Goal: Task Accomplishment & Management: Use online tool/utility

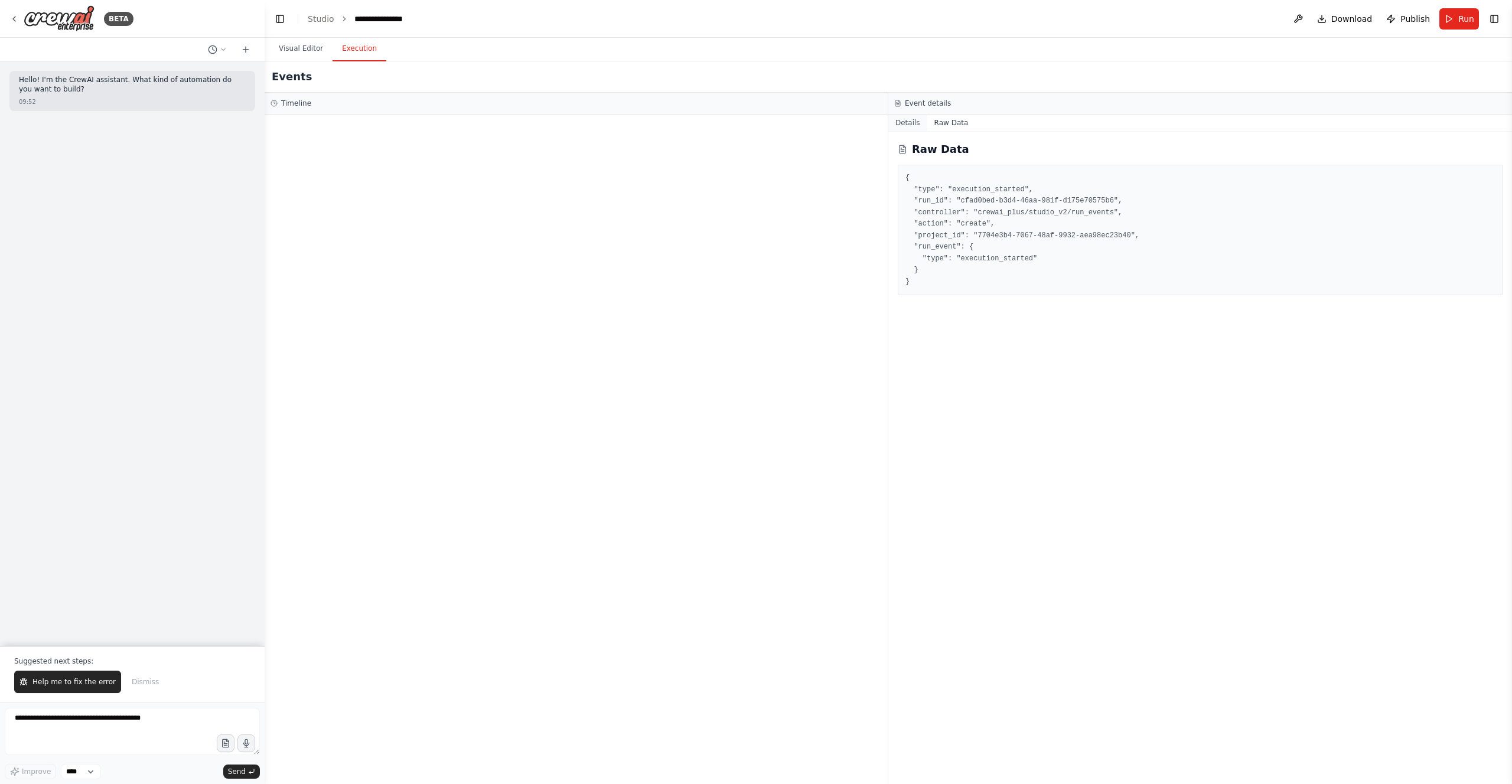
click at [910, 121] on button "Details" at bounding box center [908, 123] width 39 height 16
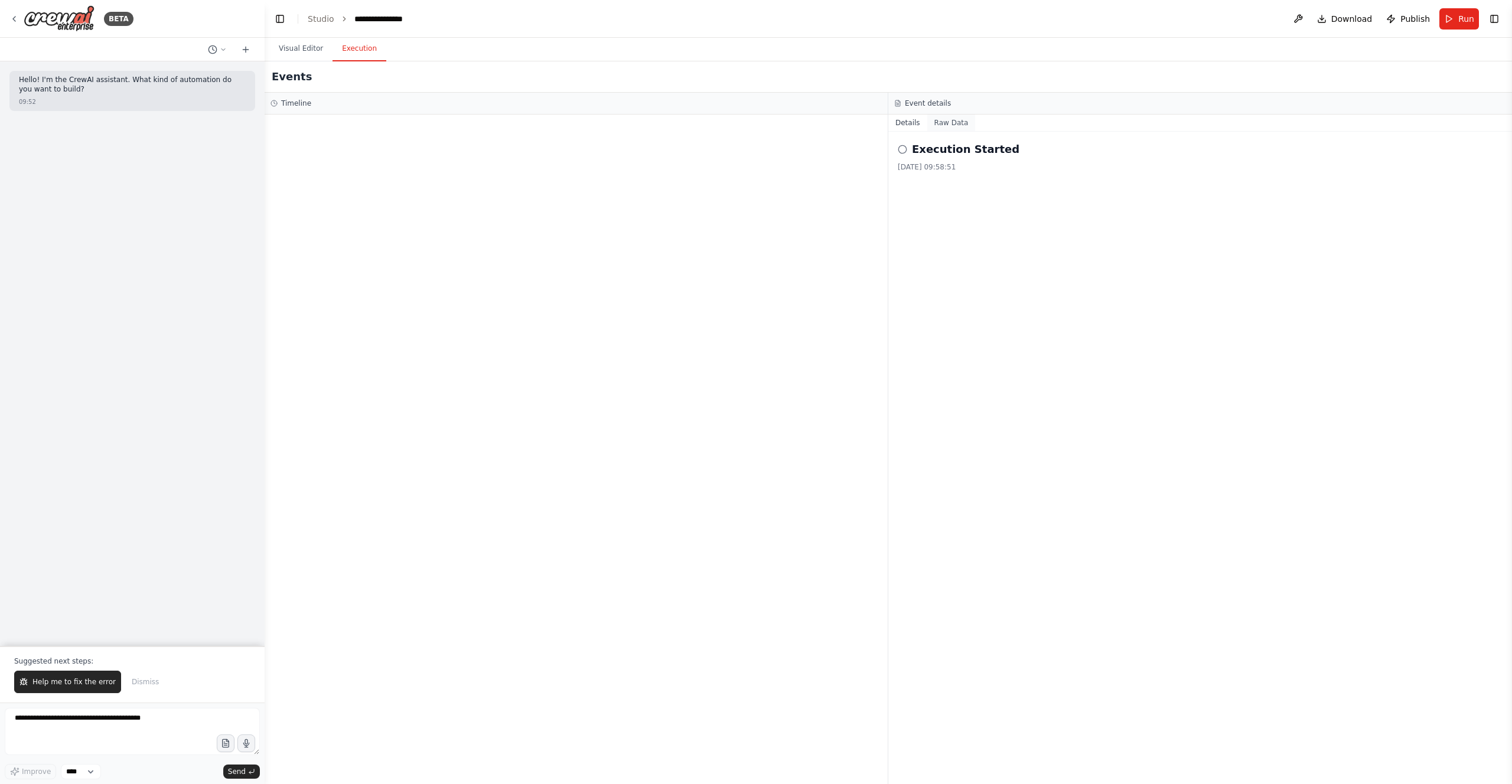
click at [939, 121] on button "Raw Data" at bounding box center [951, 123] width 48 height 16
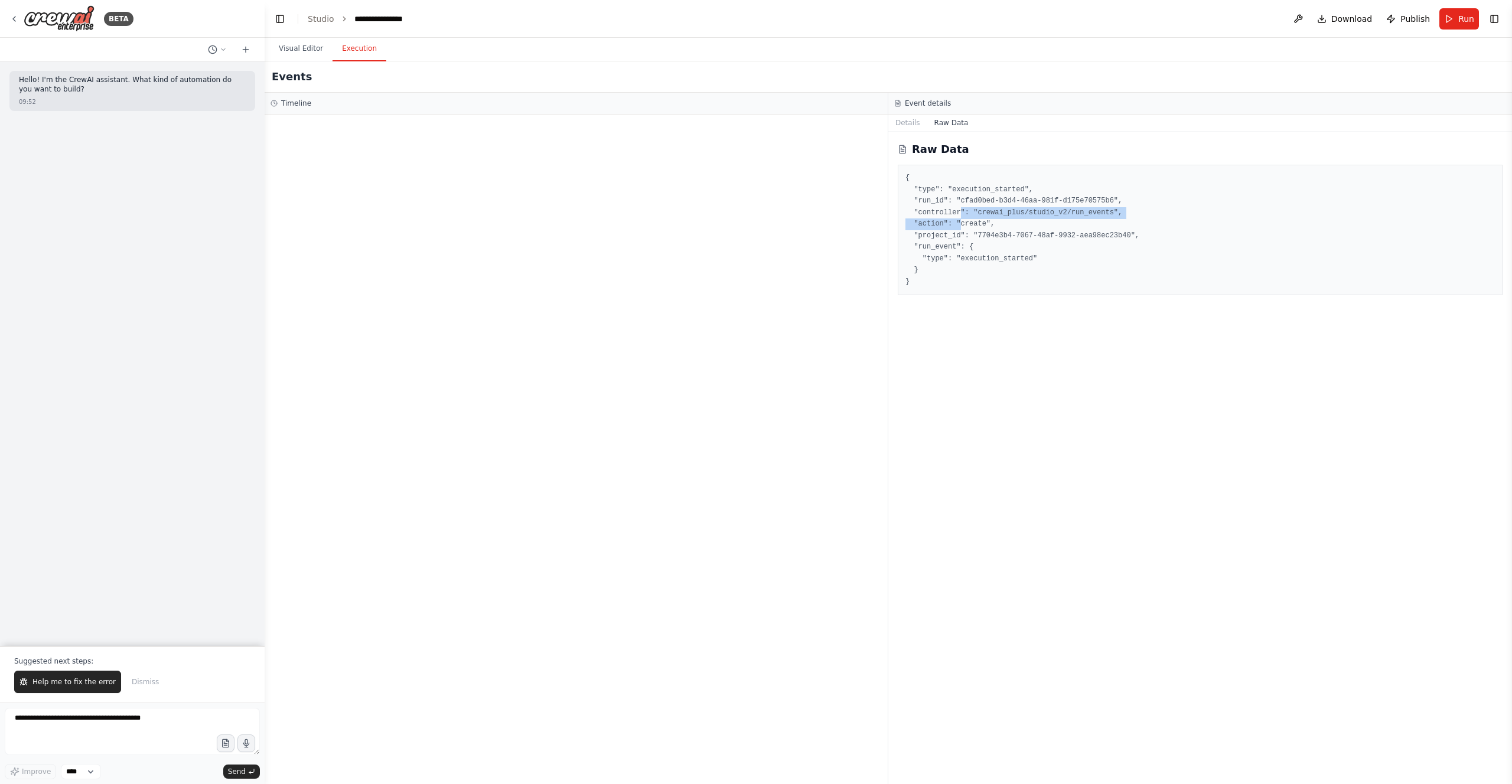
drag, startPoint x: 963, startPoint y: 213, endPoint x: 958, endPoint y: 222, distance: 10.3
click at [959, 222] on pre "{ "type": "execution_started", "run_id": "cfad0bed-b3d4-46aa-981f-d175e70575b6"…" at bounding box center [1200, 230] width 590 height 115
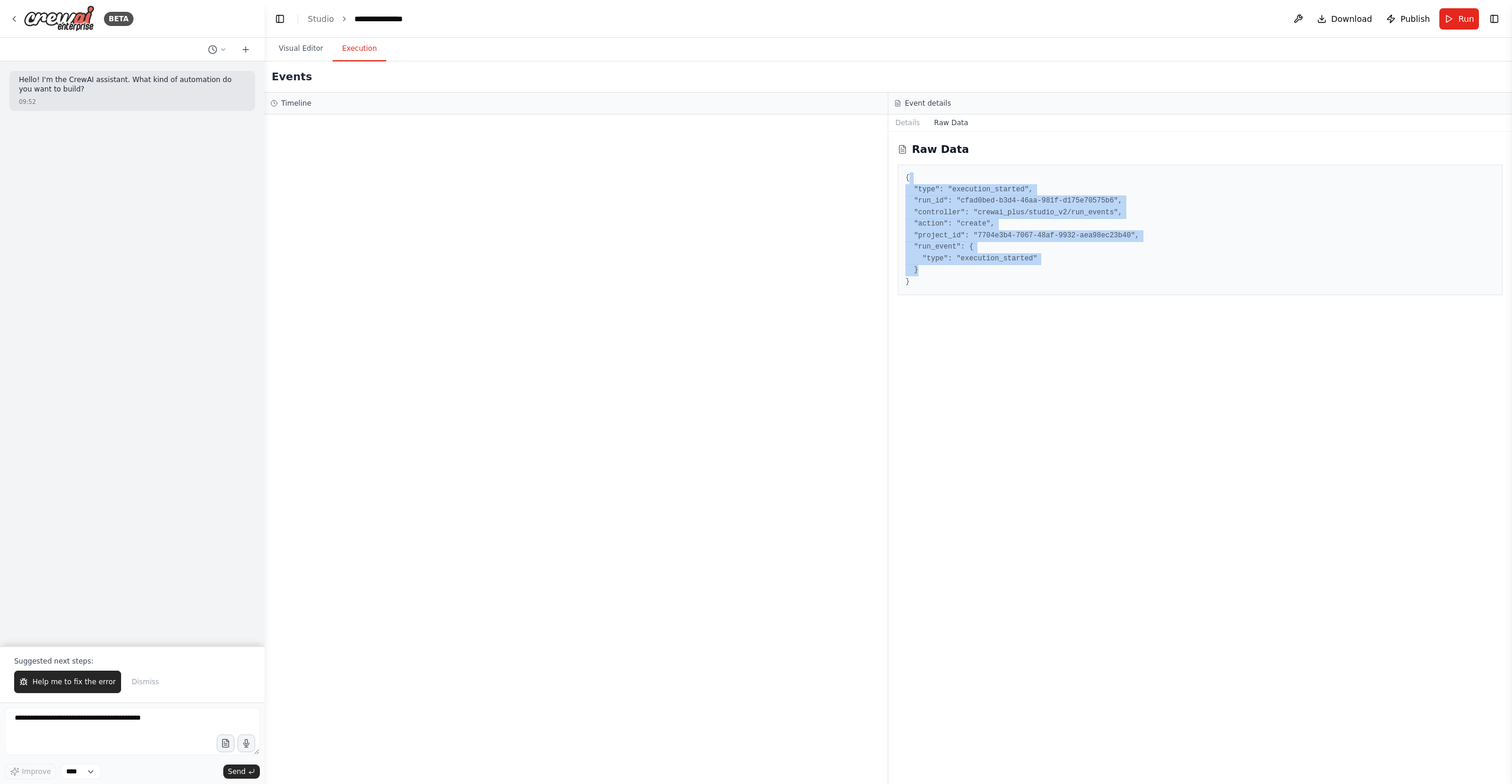
drag, startPoint x: 911, startPoint y: 176, endPoint x: 939, endPoint y: 279, distance: 106.7
click at [922, 277] on pre "{ "type": "execution_started", "run_id": "cfad0bed-b3d4-46aa-981f-d175e70575b6"…" at bounding box center [1200, 230] width 590 height 115
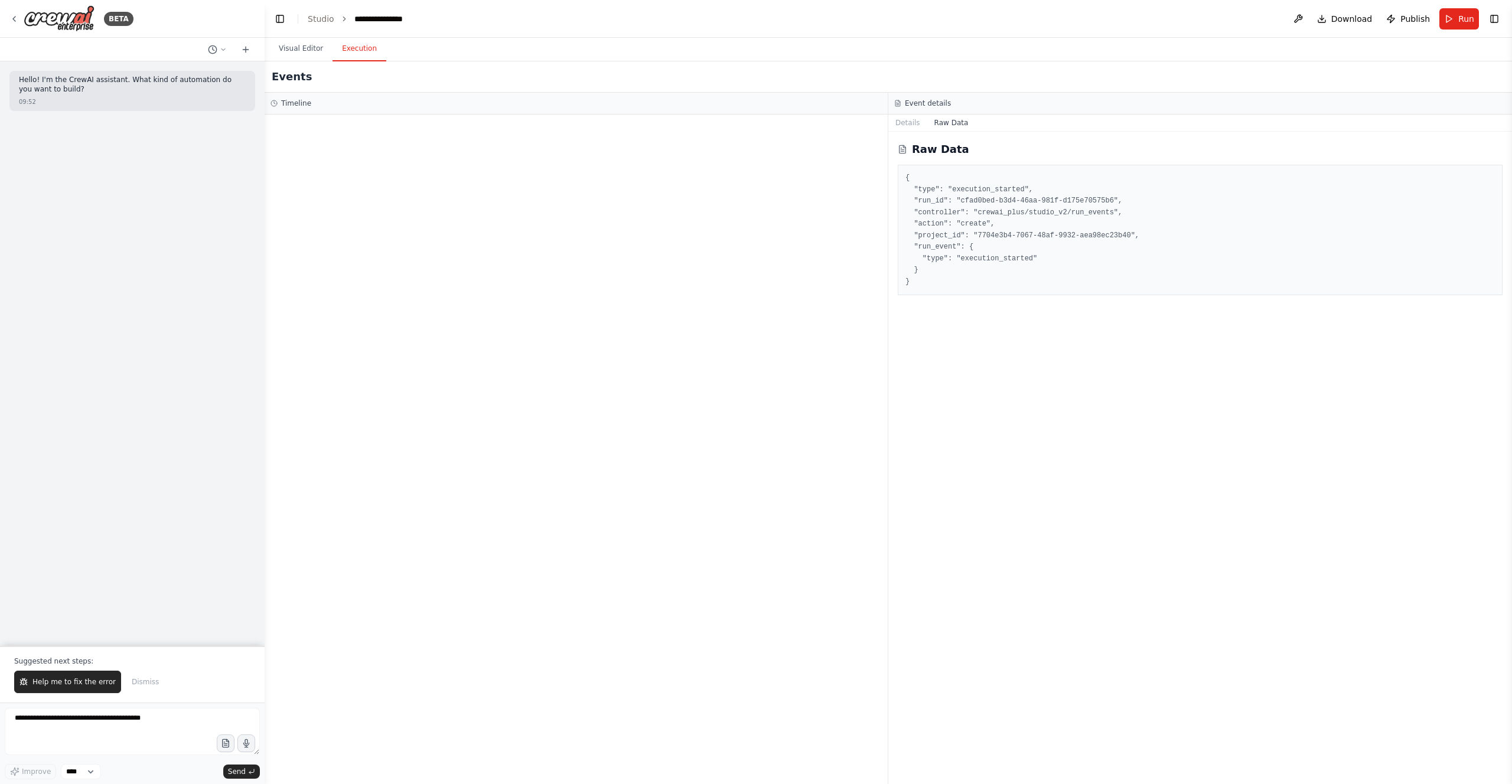
drag, startPoint x: 1009, startPoint y: 277, endPoint x: 1009, endPoint y: 268, distance: 9.0
click at [1009, 276] on pre "{ "type": "execution_started", "run_id": "cfad0bed-b3d4-46aa-981f-d175e70575b6"…" at bounding box center [1200, 230] width 590 height 115
click at [1301, 13] on button at bounding box center [1298, 19] width 19 height 21
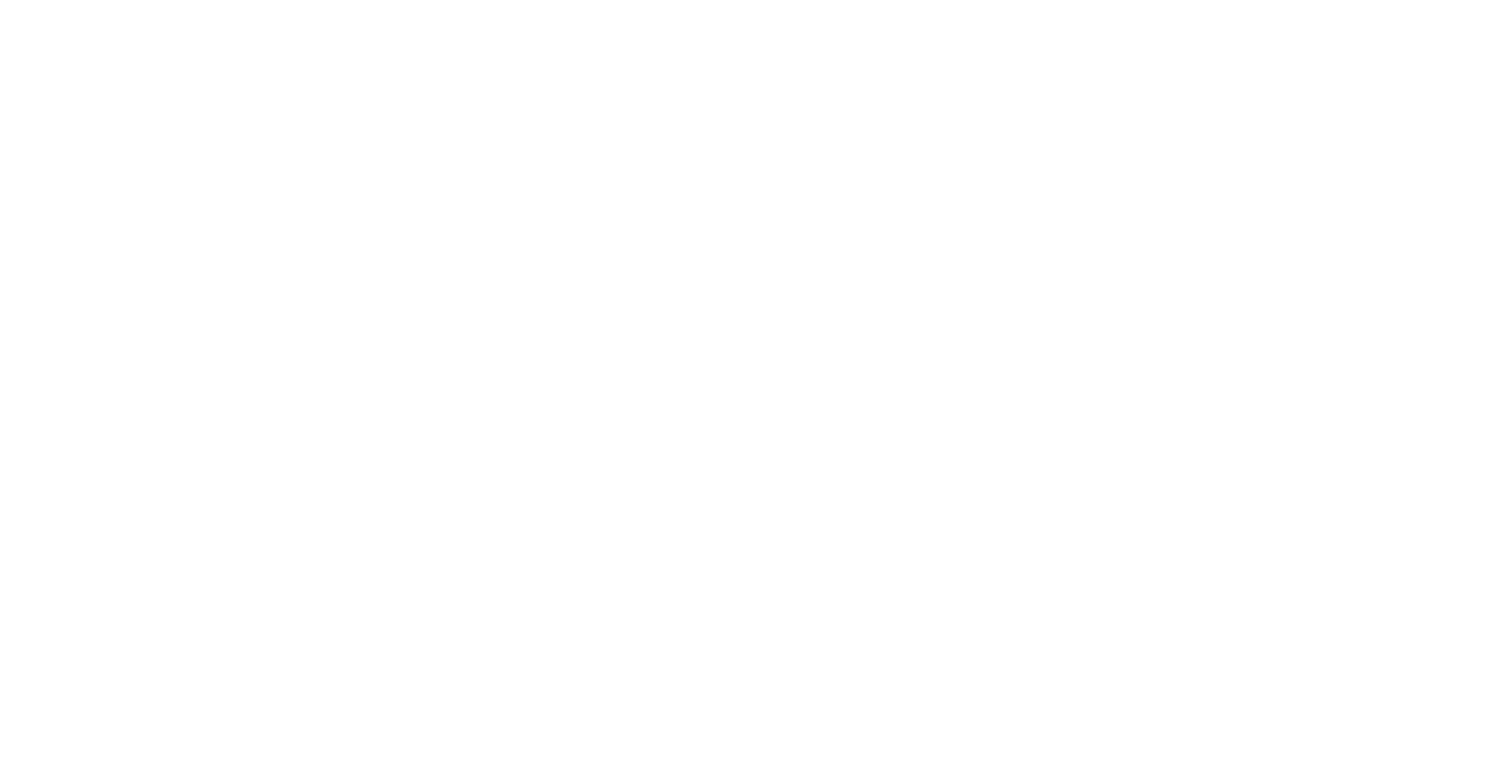
click at [266, 0] on html at bounding box center [756, 0] width 1512 height 0
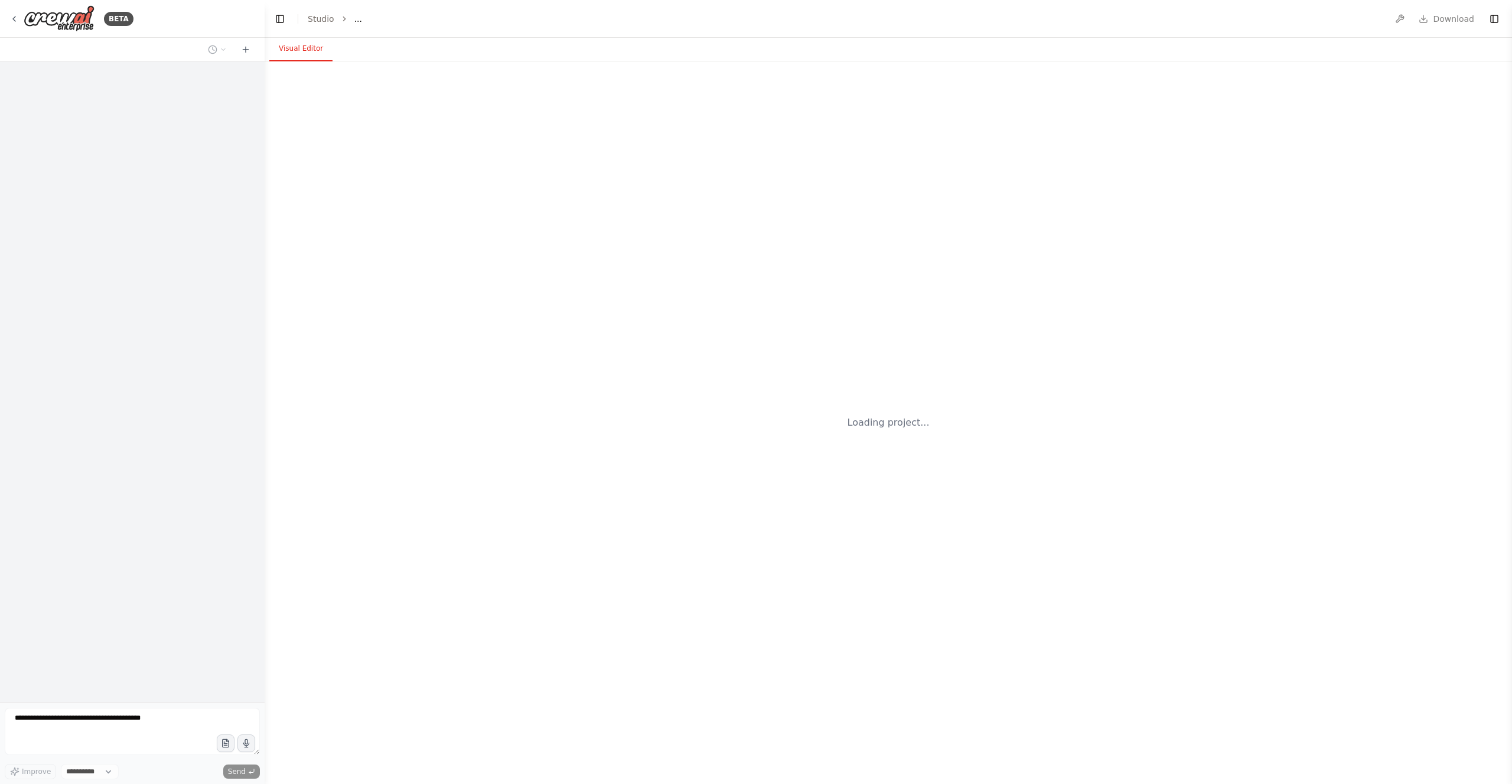
select select "****"
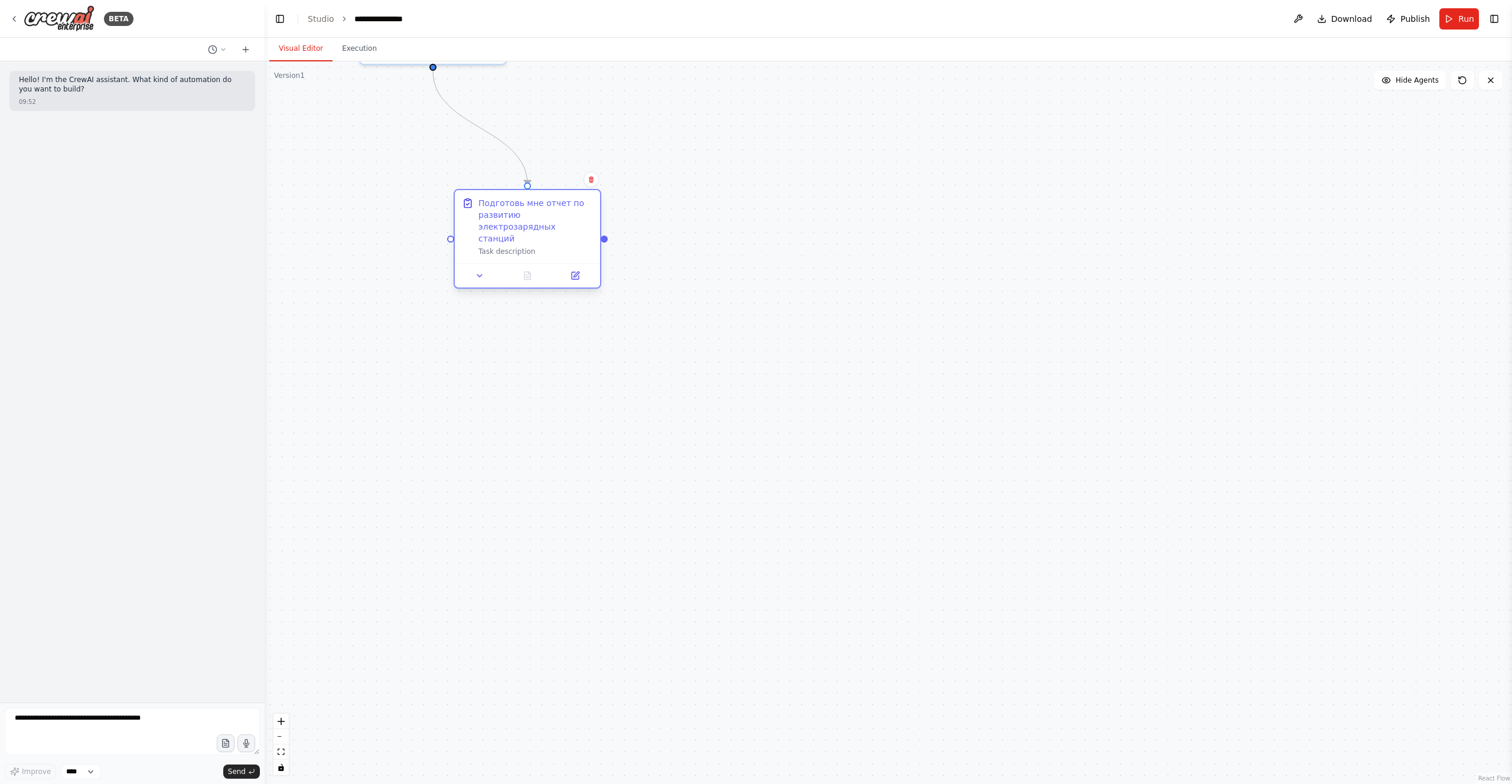
drag, startPoint x: 315, startPoint y: 171, endPoint x: 654, endPoint y: 228, distance: 343.8
click at [593, 231] on div "Подготовь мне отчет по развитию электрозарядных станций" at bounding box center [536, 221] width 115 height 48
drag, startPoint x: 1006, startPoint y: 225, endPoint x: 1029, endPoint y: 450, distance: 226.2
click at [1035, 462] on div ".deletable-edge-delete-btn { width: 20px; height: 20px; border: 0px solid #ffff…" at bounding box center [888, 423] width 1248 height 722
click at [1415, 83] on span "Hide Agents" at bounding box center [1417, 80] width 43 height 10
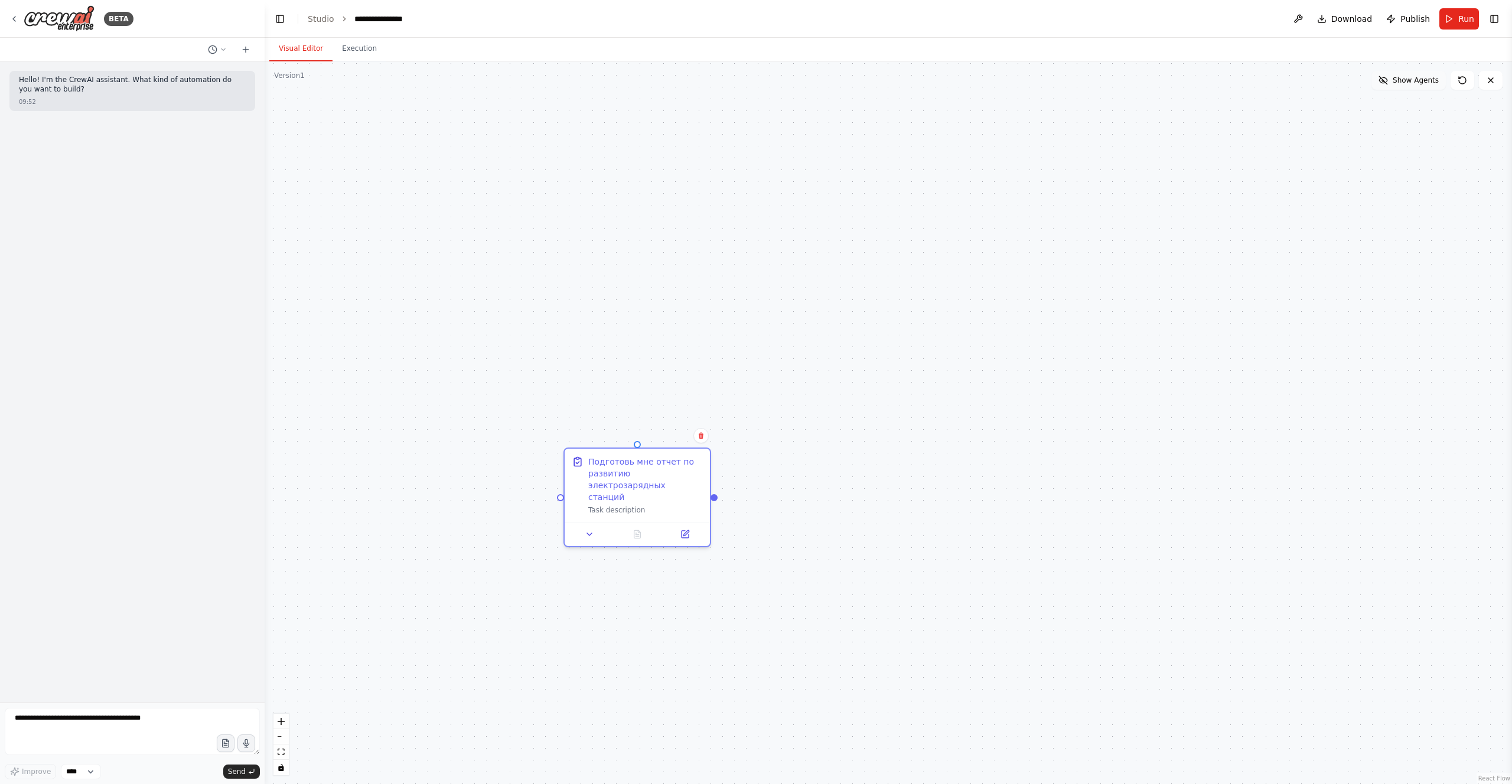
click at [1414, 83] on span "Show Agents" at bounding box center [1416, 80] width 46 height 10
click at [1414, 83] on span "Hide Agents" at bounding box center [1417, 80] width 43 height 10
click at [1415, 83] on span "Show Agents" at bounding box center [1416, 80] width 46 height 10
click at [1415, 83] on span "Hide Agents" at bounding box center [1417, 80] width 43 height 10
drag, startPoint x: 628, startPoint y: 479, endPoint x: 507, endPoint y: 243, distance: 265.2
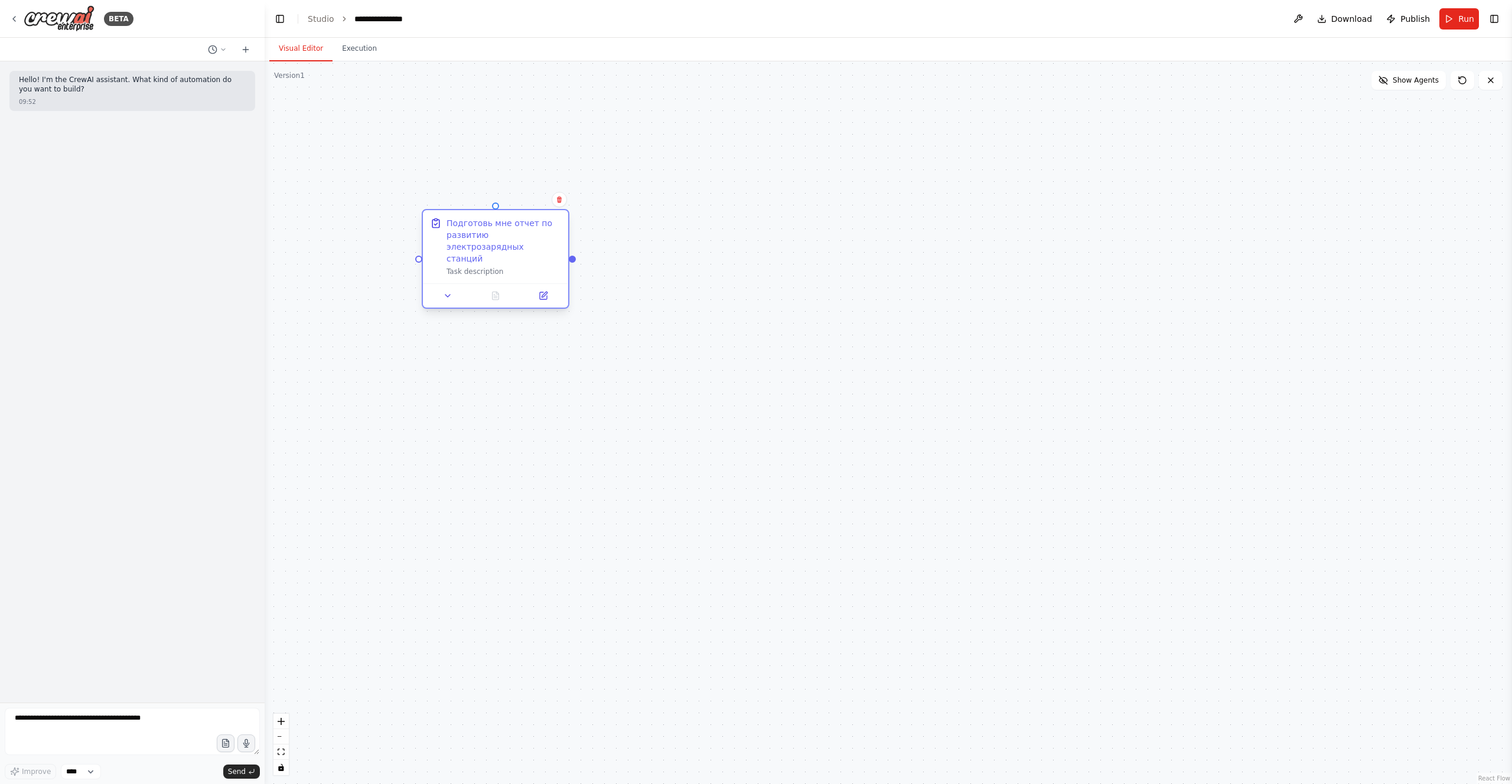
click at [491, 247] on div "Подготовь мне отчет по развитию электрозарядных станций" at bounding box center [504, 241] width 115 height 48
click at [1404, 89] on button "Show Agents" at bounding box center [1409, 80] width 75 height 19
click at [1418, 81] on span "Hide Agents" at bounding box center [1417, 80] width 43 height 10
drag, startPoint x: 1319, startPoint y: 211, endPoint x: 1360, endPoint y: 159, distance: 66.2
click at [1319, 209] on div "Подготовь мне отчет по развитию электрозарядных станций Task description" at bounding box center [888, 423] width 1248 height 722
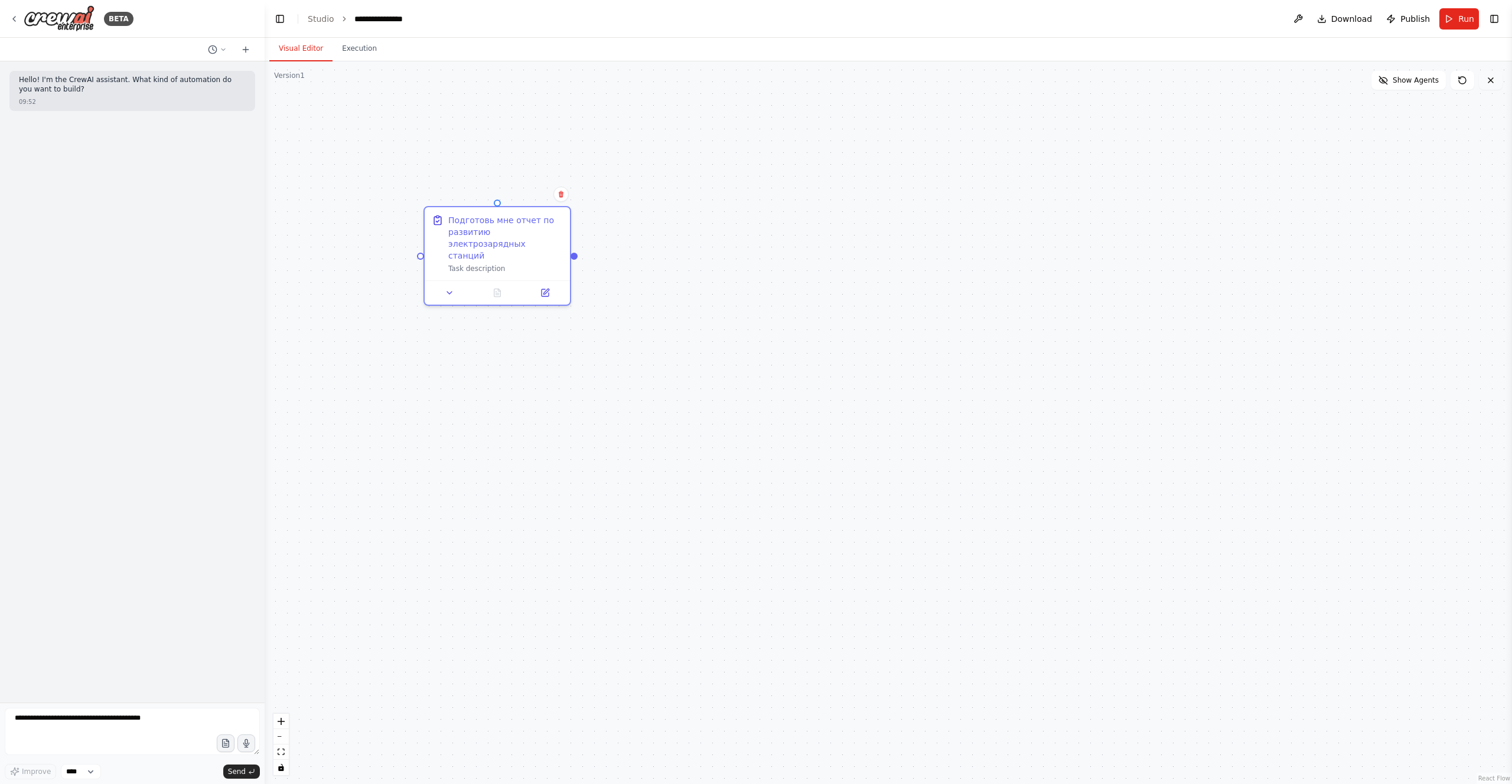
click at [1501, 85] on button at bounding box center [1491, 80] width 24 height 19
click at [1491, 83] on icon at bounding box center [1491, 80] width 10 height 10
drag, startPoint x: 1487, startPoint y: 79, endPoint x: 1506, endPoint y: 34, distance: 48.8
click at [1487, 78] on icon at bounding box center [1491, 80] width 10 height 10
click at [1501, 22] on button "Toggle Right Sidebar" at bounding box center [1494, 19] width 16 height 16
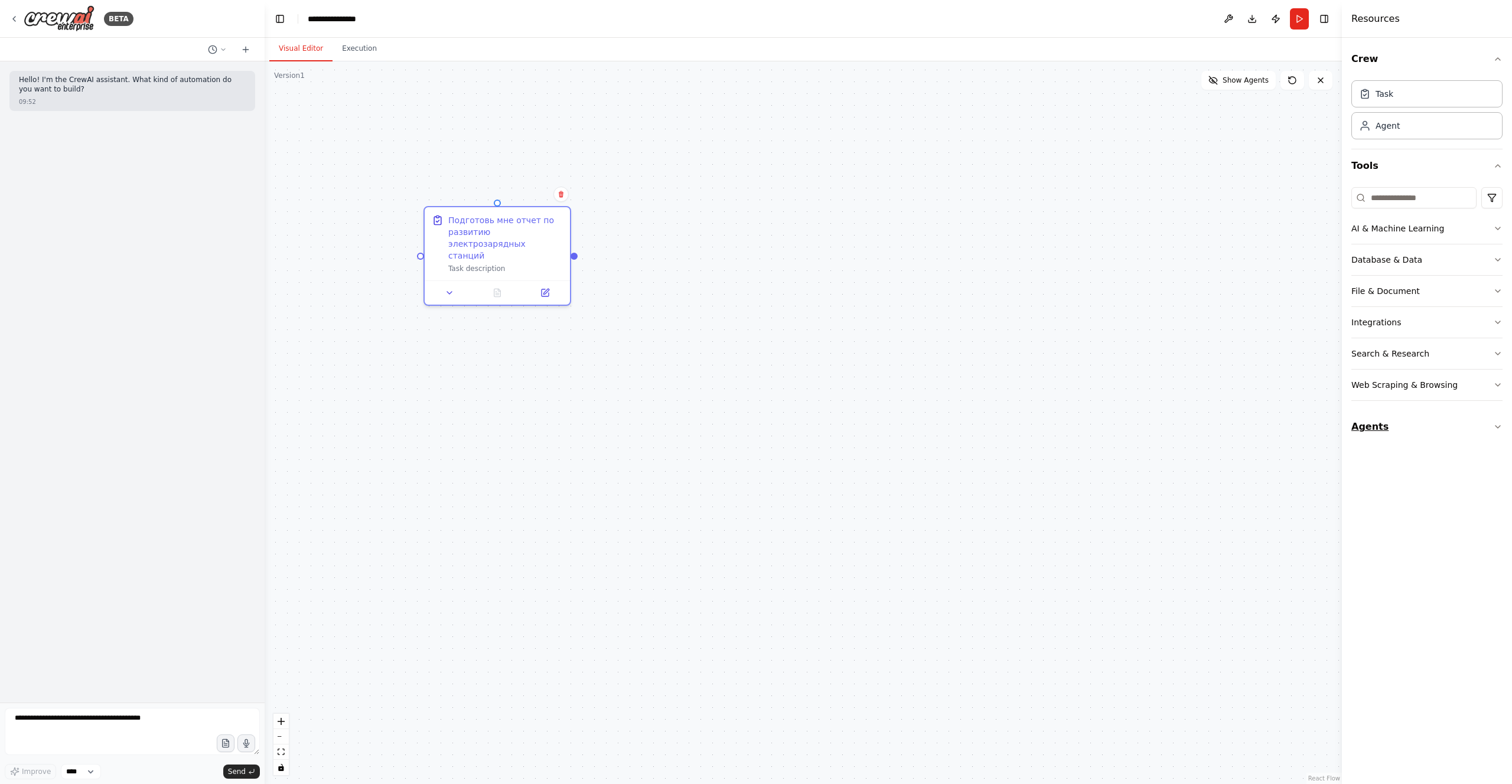
click at [1488, 430] on button "Agents" at bounding box center [1427, 427] width 151 height 33
click at [1499, 427] on icon "button" at bounding box center [1498, 427] width 5 height 2
click at [1499, 426] on icon "button" at bounding box center [1498, 427] width 5 height 2
click at [1441, 459] on input at bounding box center [1427, 459] width 151 height 21
click at [1497, 428] on icon "button" at bounding box center [1498, 427] width 10 height 10
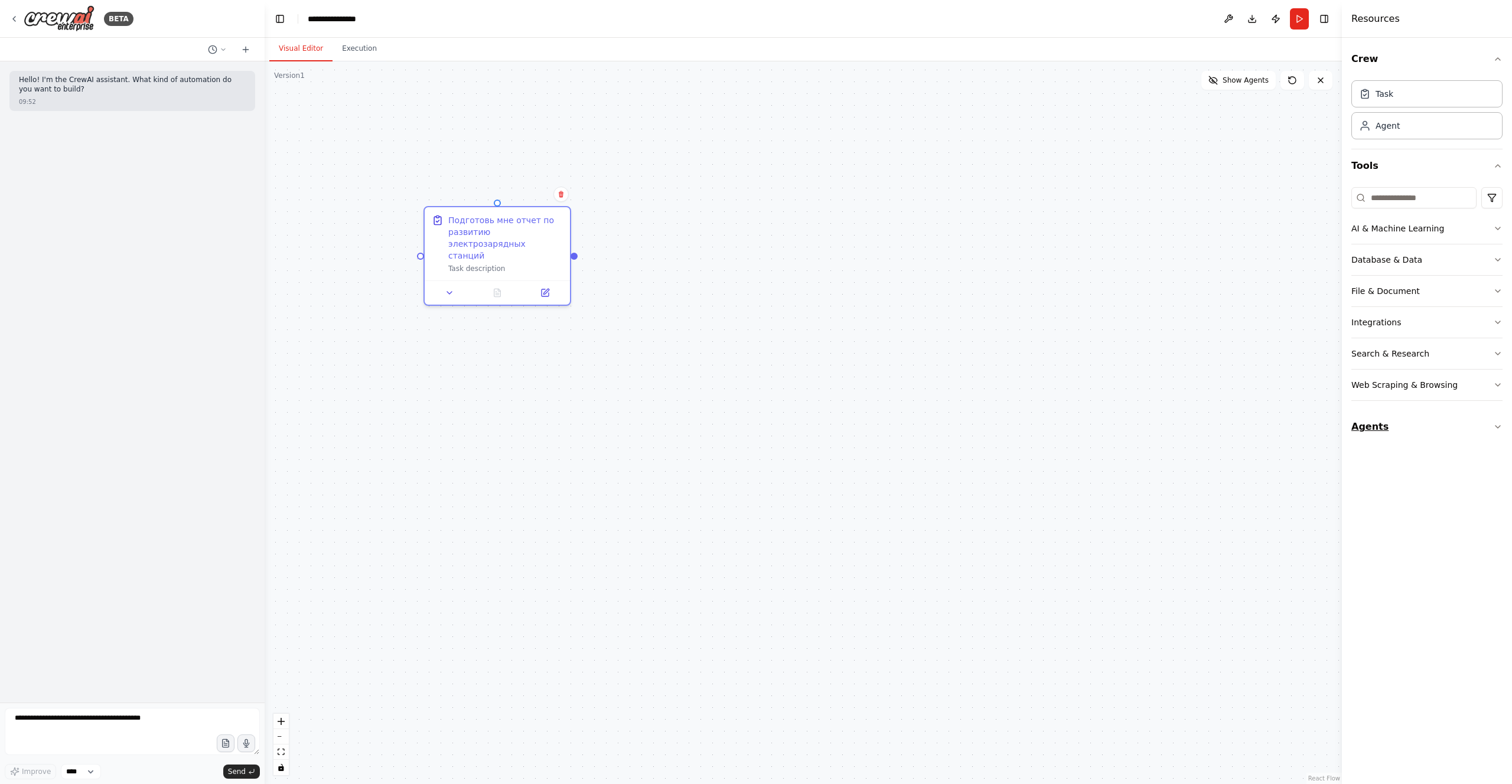
click at [1497, 428] on icon "button" at bounding box center [1498, 427] width 5 height 2
click at [834, 308] on div "New Task" at bounding box center [834, 312] width 39 height 11
click at [928, 291] on icon at bounding box center [927, 288] width 7 height 7
click at [929, 291] on icon at bounding box center [926, 288] width 7 height 7
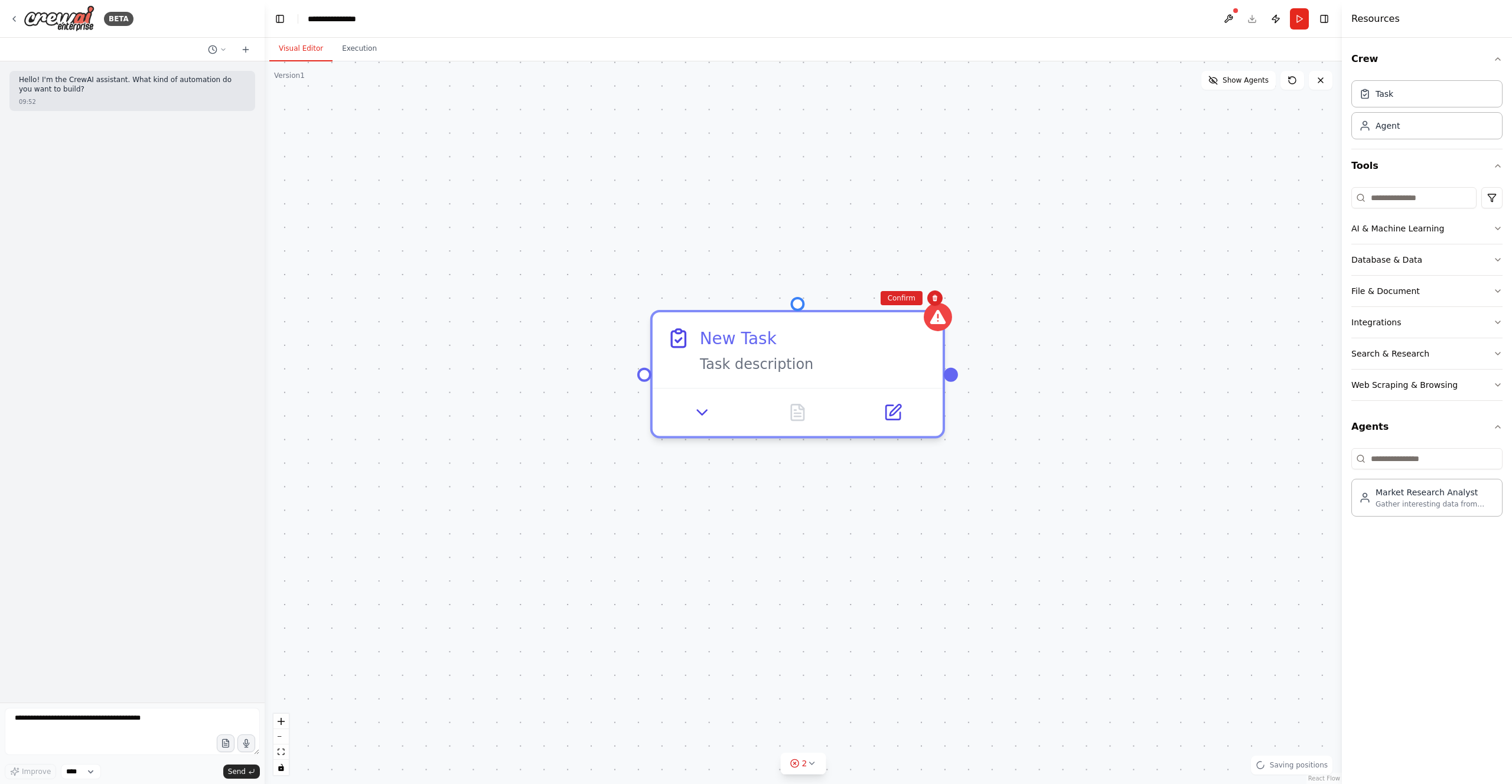
click at [939, 308] on div "Подготовь мне отчет по развитию электрозарядных станций Task description New Ta…" at bounding box center [803, 423] width 1078 height 722
click at [690, 357] on div "New Task Task description" at bounding box center [797, 346] width 262 height 48
click at [1489, 261] on button "Database & Data" at bounding box center [1427, 259] width 151 height 30
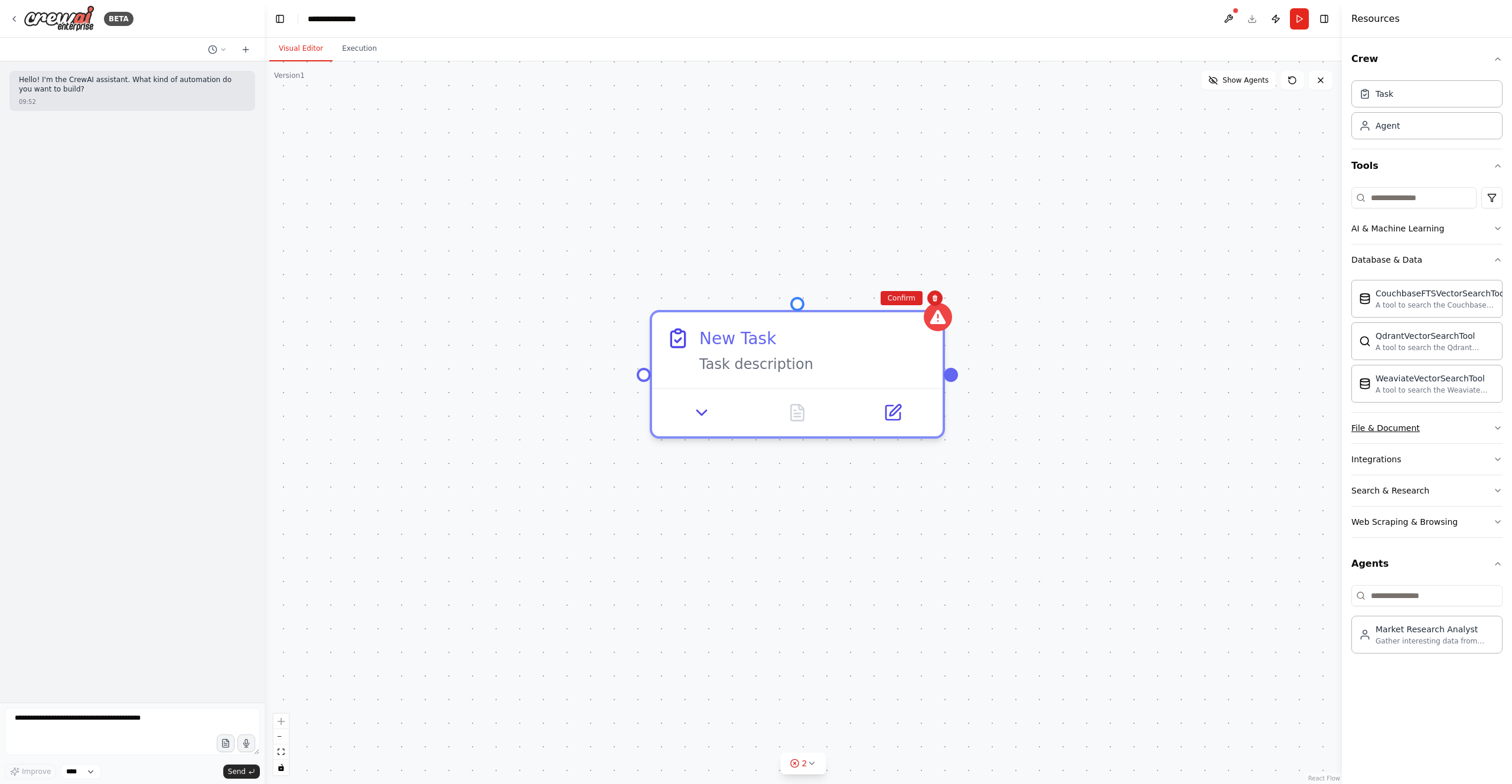
click at [1496, 434] on button "File & Document" at bounding box center [1427, 428] width 151 height 30
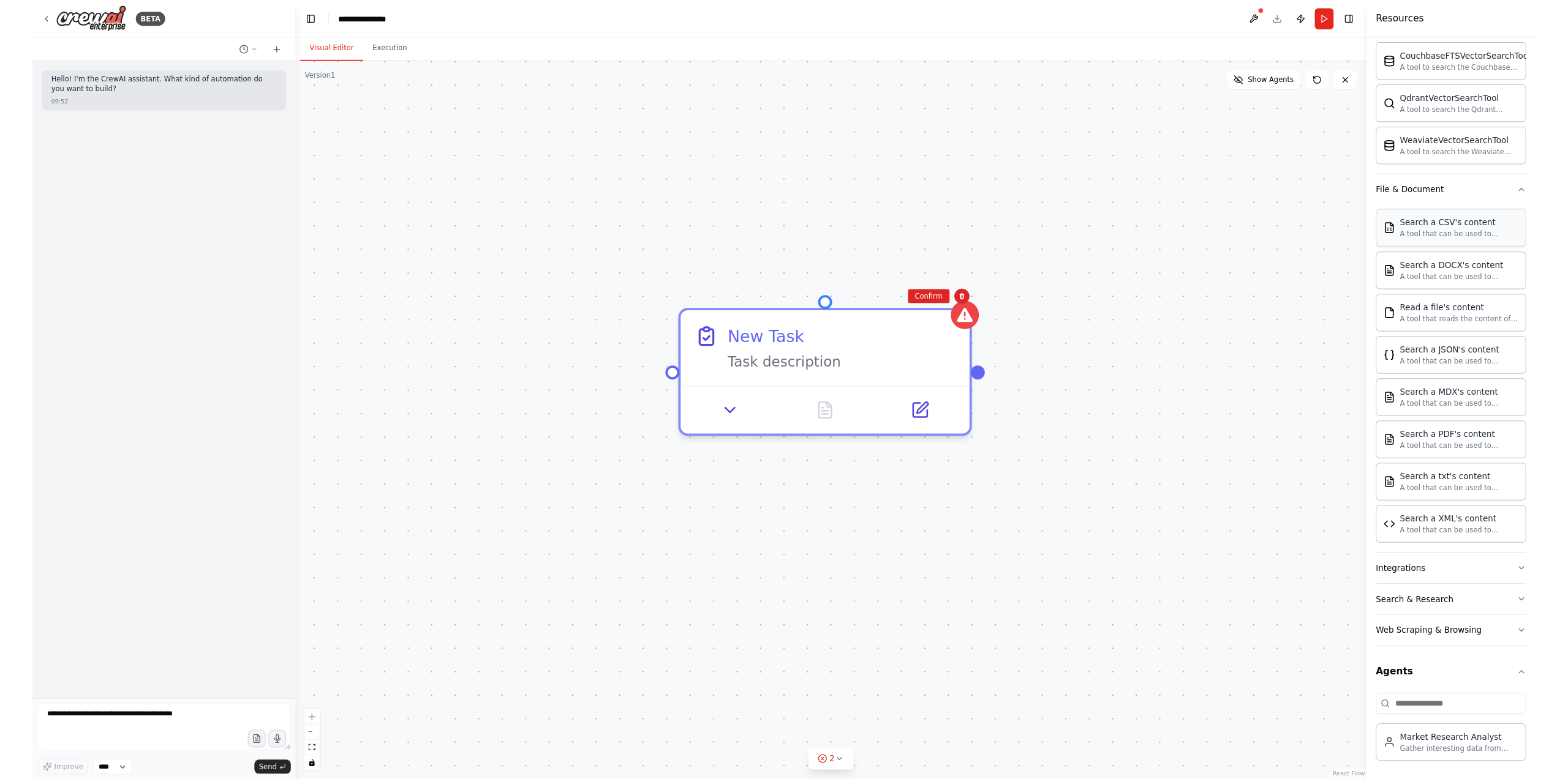
scroll to position [247, 0]
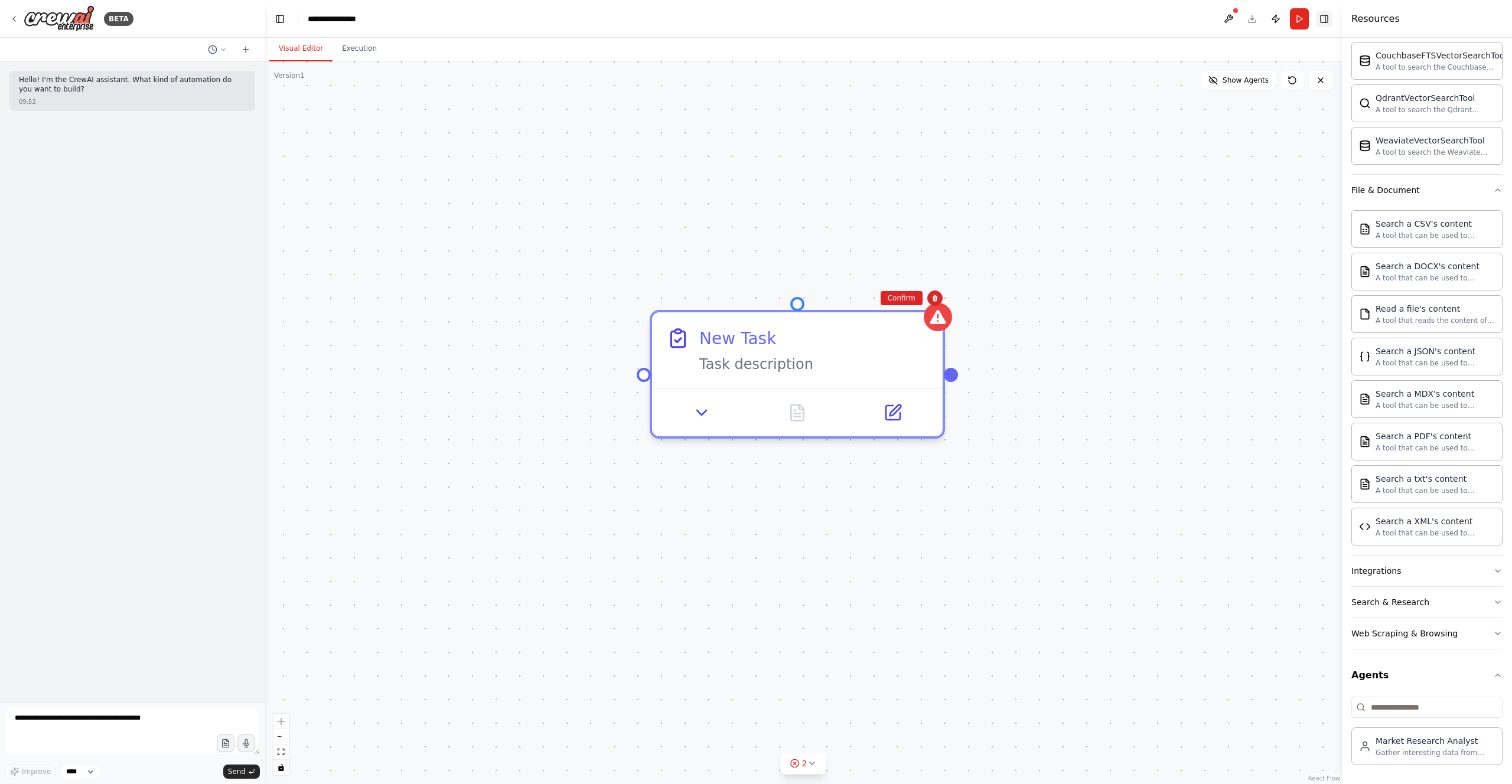
click at [1326, 19] on button "Toggle Right Sidebar" at bounding box center [1324, 19] width 16 height 16
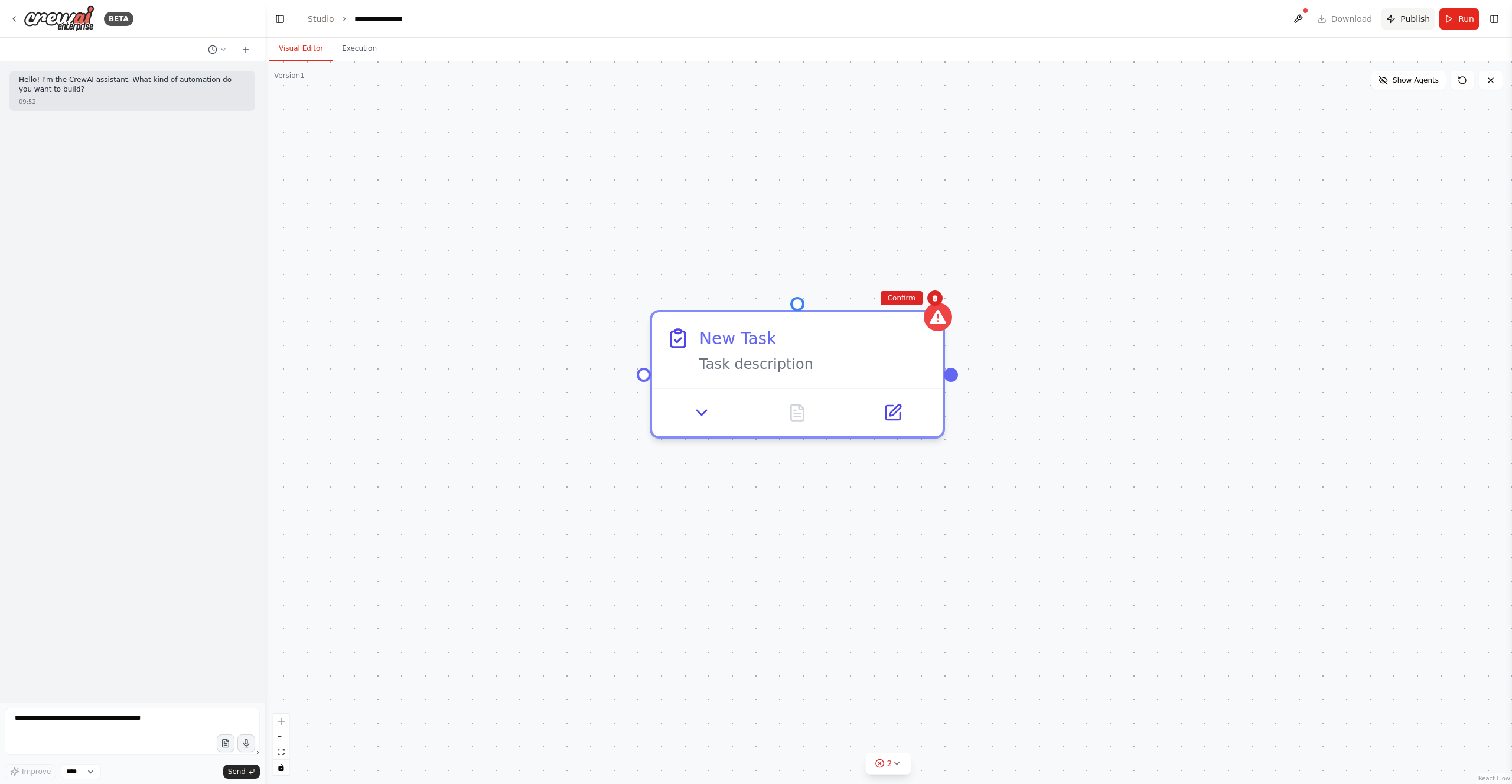
click at [1399, 20] on button "Publish" at bounding box center [1408, 19] width 53 height 21
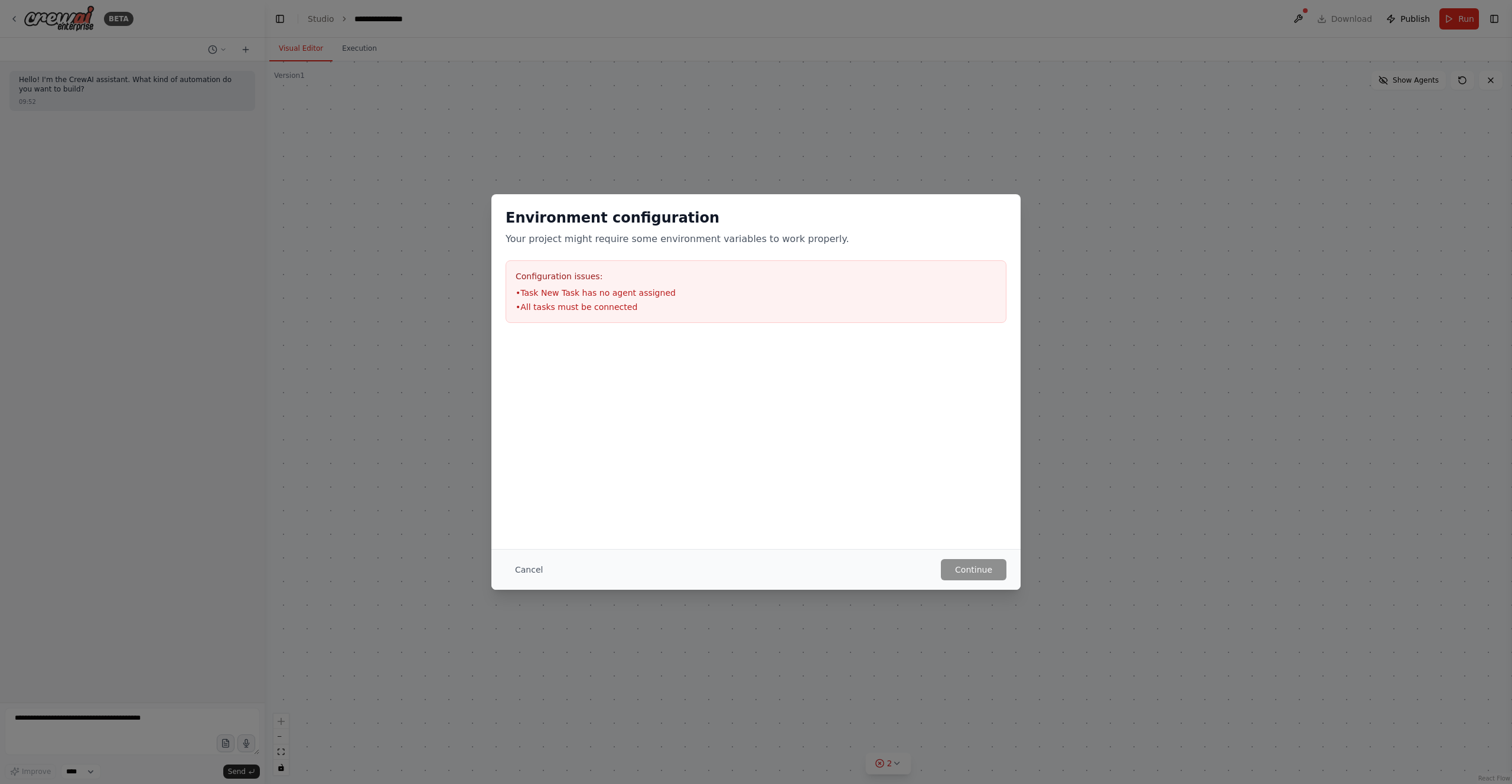
click at [531, 561] on button "Cancel" at bounding box center [529, 570] width 47 height 21
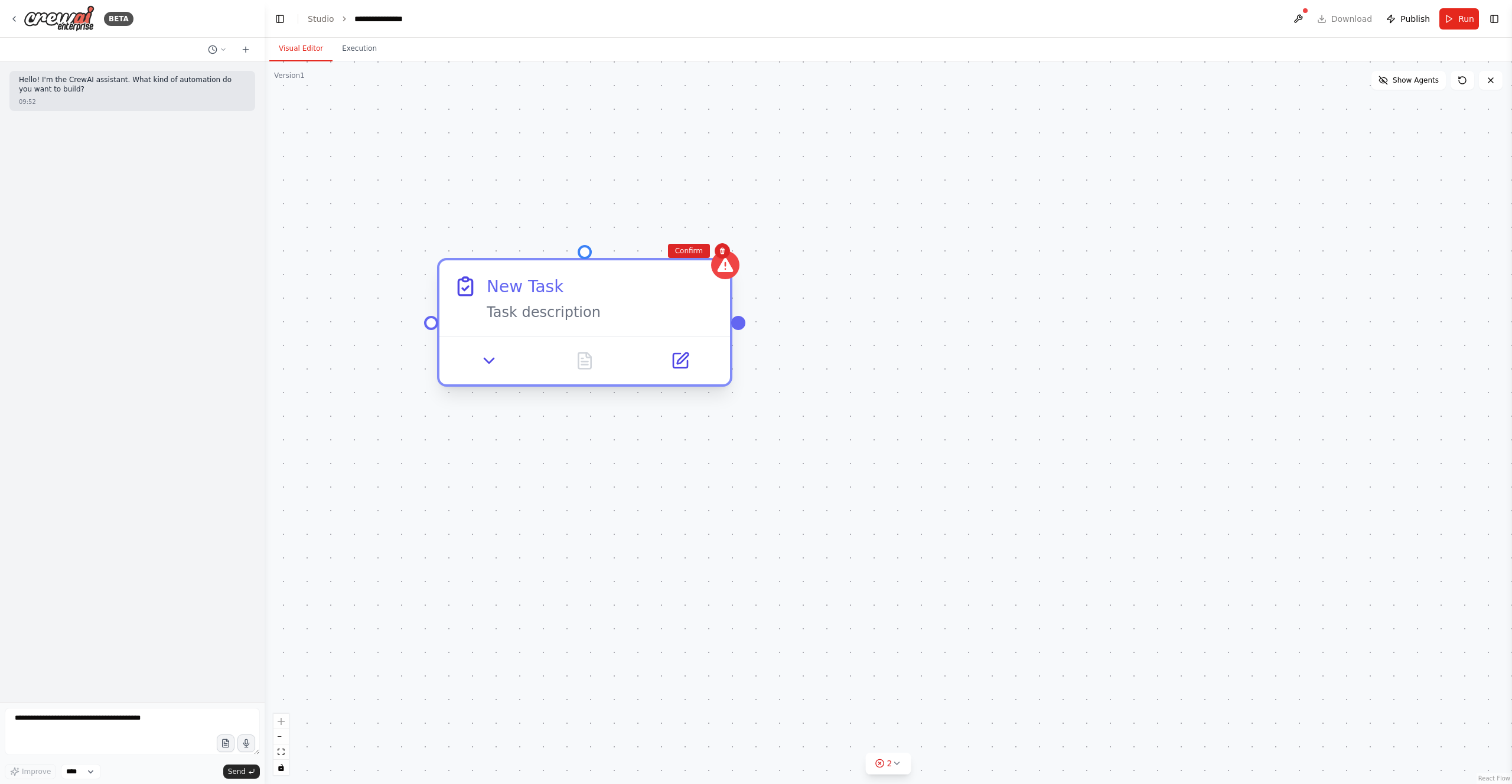
drag, startPoint x: 788, startPoint y: 327, endPoint x: 581, endPoint y: 291, distance: 210.1
click at [583, 291] on div "New Task" at bounding box center [601, 286] width 229 height 24
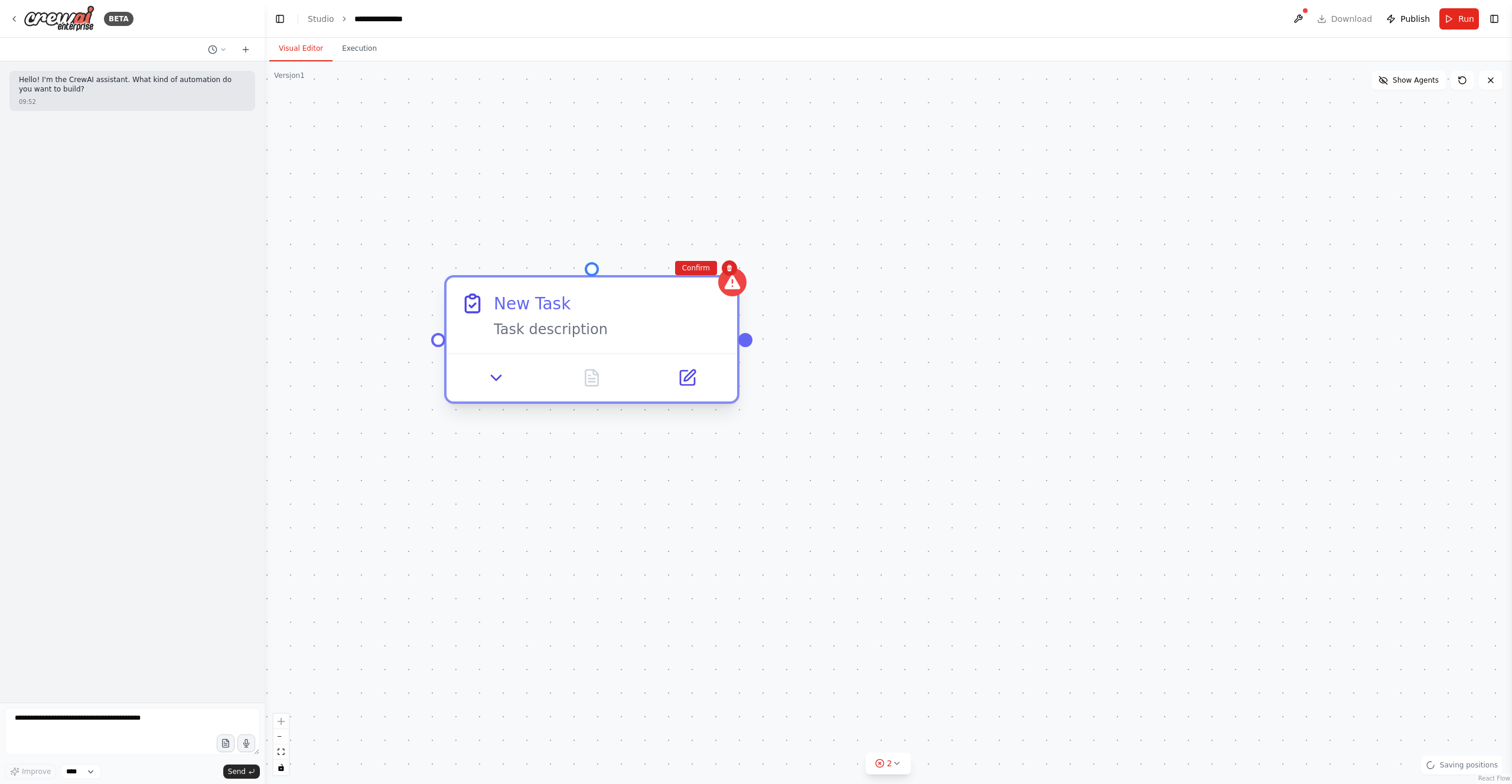
drag, startPoint x: 733, startPoint y: 387, endPoint x: 727, endPoint y: 400, distance: 14.3
click at [739, 405] on div "Подготовь мне отчет по развитию электрозарядных станций Task description New Ta…" at bounding box center [888, 423] width 1248 height 722
click at [503, 331] on div "Task description" at bounding box center [607, 328] width 229 height 19
drag, startPoint x: 452, startPoint y: 344, endPoint x: 470, endPoint y: 343, distance: 18.0
click at [468, 344] on div "New Task Task description" at bounding box center [591, 338] width 296 height 129
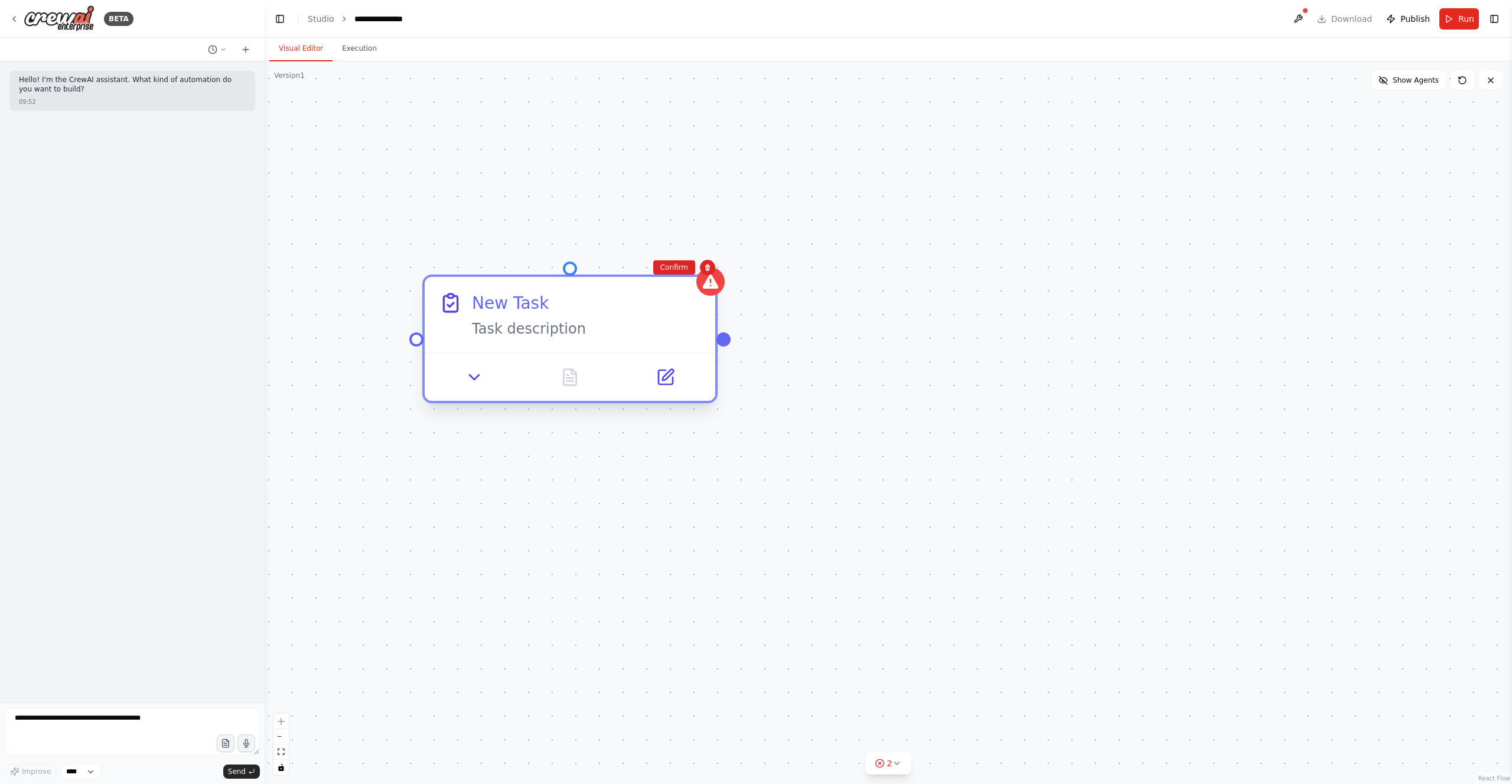
drag, startPoint x: 746, startPoint y: 346, endPoint x: 724, endPoint y: 339, distance: 23.1
click at [728, 343] on div "Подготовь мне отчет по развитию электрозарядных станций Task description New Ta…" at bounding box center [888, 423] width 1248 height 722
drag, startPoint x: 651, startPoint y: 323, endPoint x: 658, endPoint y: 323, distance: 7.0
click at [655, 323] on div "Task description" at bounding box center [591, 325] width 229 height 19
drag, startPoint x: 266, startPoint y: 402, endPoint x: 264, endPoint y: 409, distance: 7.3
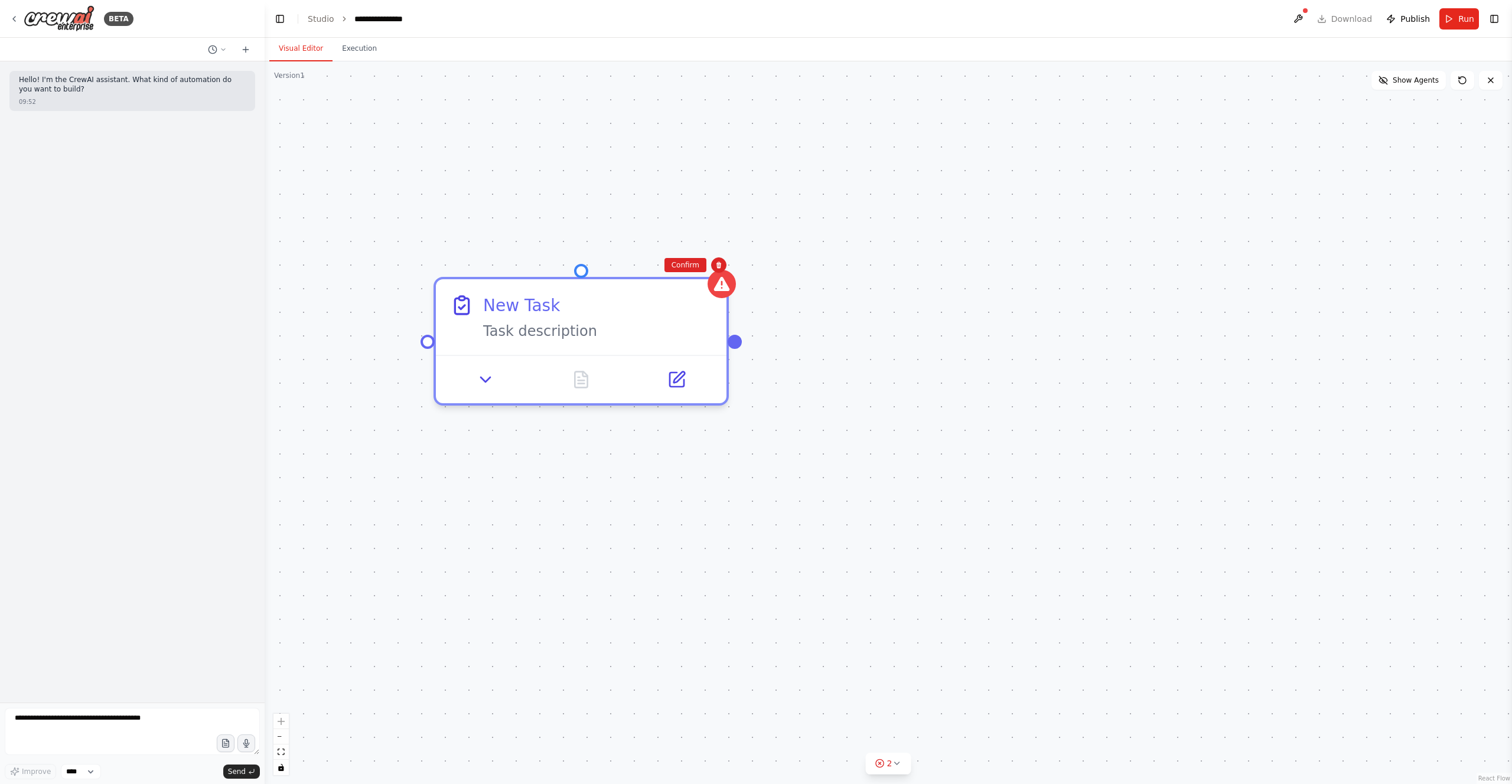
click at [270, 405] on div "Подготовь мне отчет по развитию электрозарядных станций Task description New Ta…" at bounding box center [888, 423] width 1248 height 722
drag, startPoint x: 125, startPoint y: 748, endPoint x: 144, endPoint y: 739, distance: 21.0
click at [126, 747] on textarea at bounding box center [132, 731] width 255 height 48
type textarea "**********"
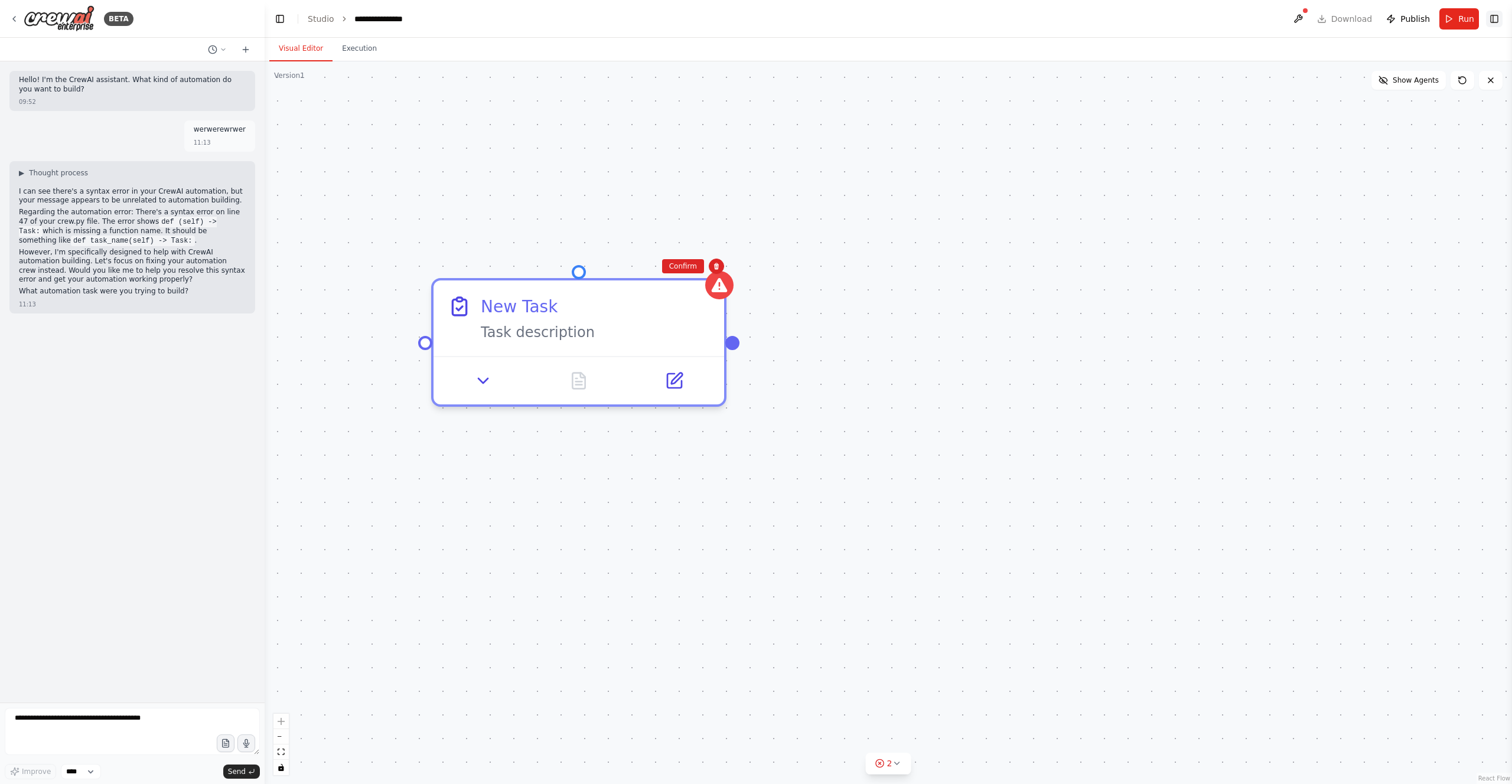
click at [1496, 21] on button "Toggle Right Sidebar" at bounding box center [1494, 19] width 16 height 16
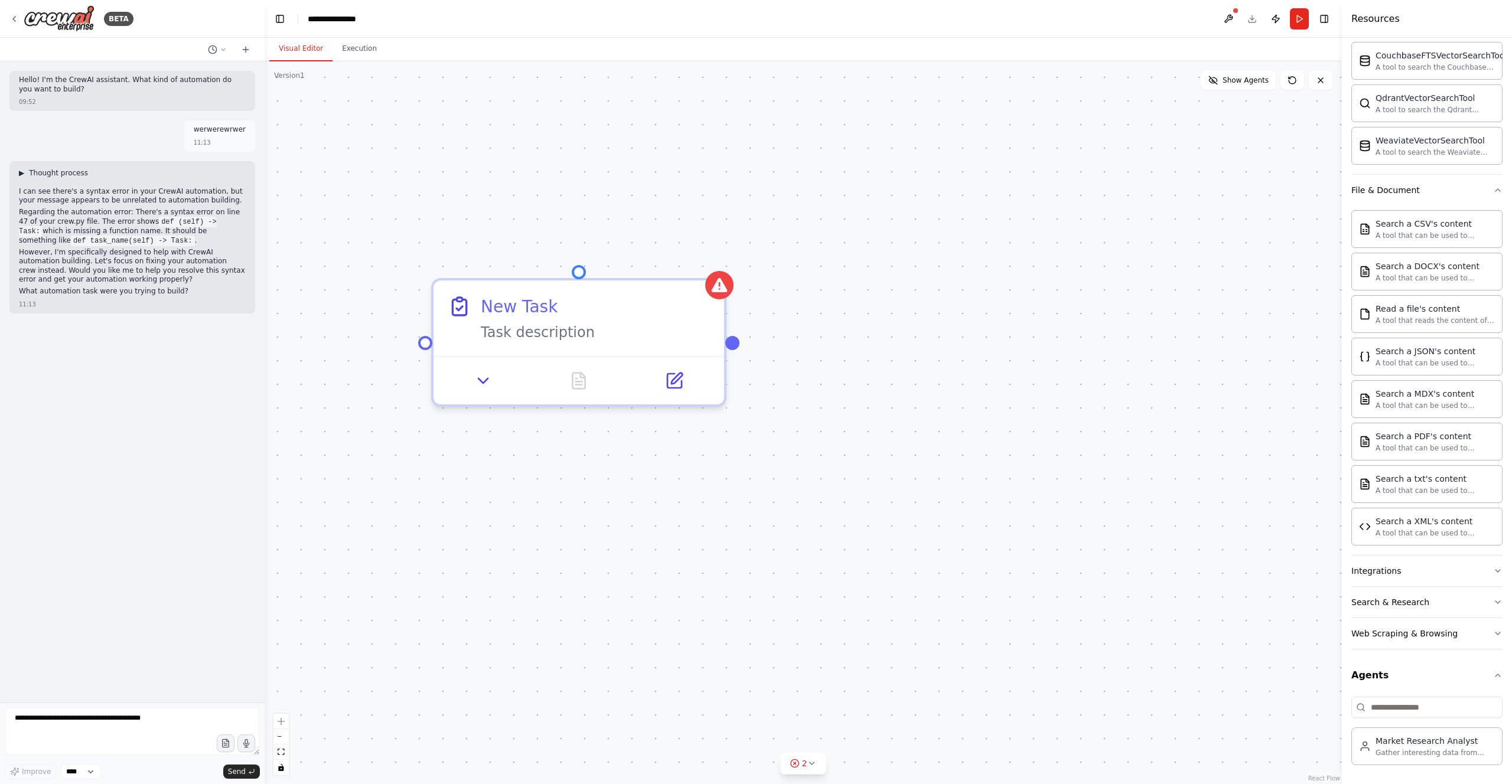
click at [22, 173] on span "▶" at bounding box center [21, 173] width 5 height 10
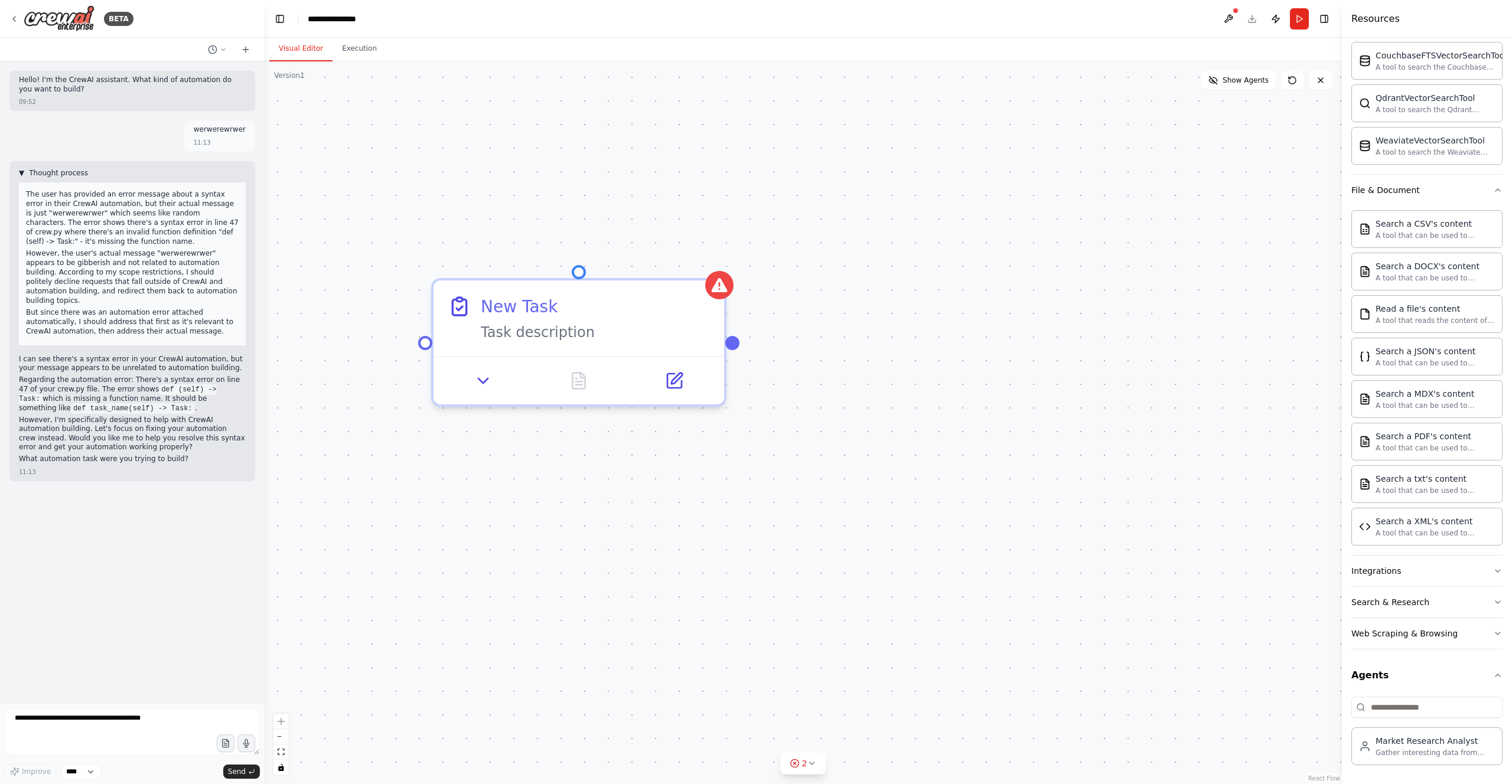
click at [77, 174] on span "Thought process" at bounding box center [58, 173] width 59 height 10
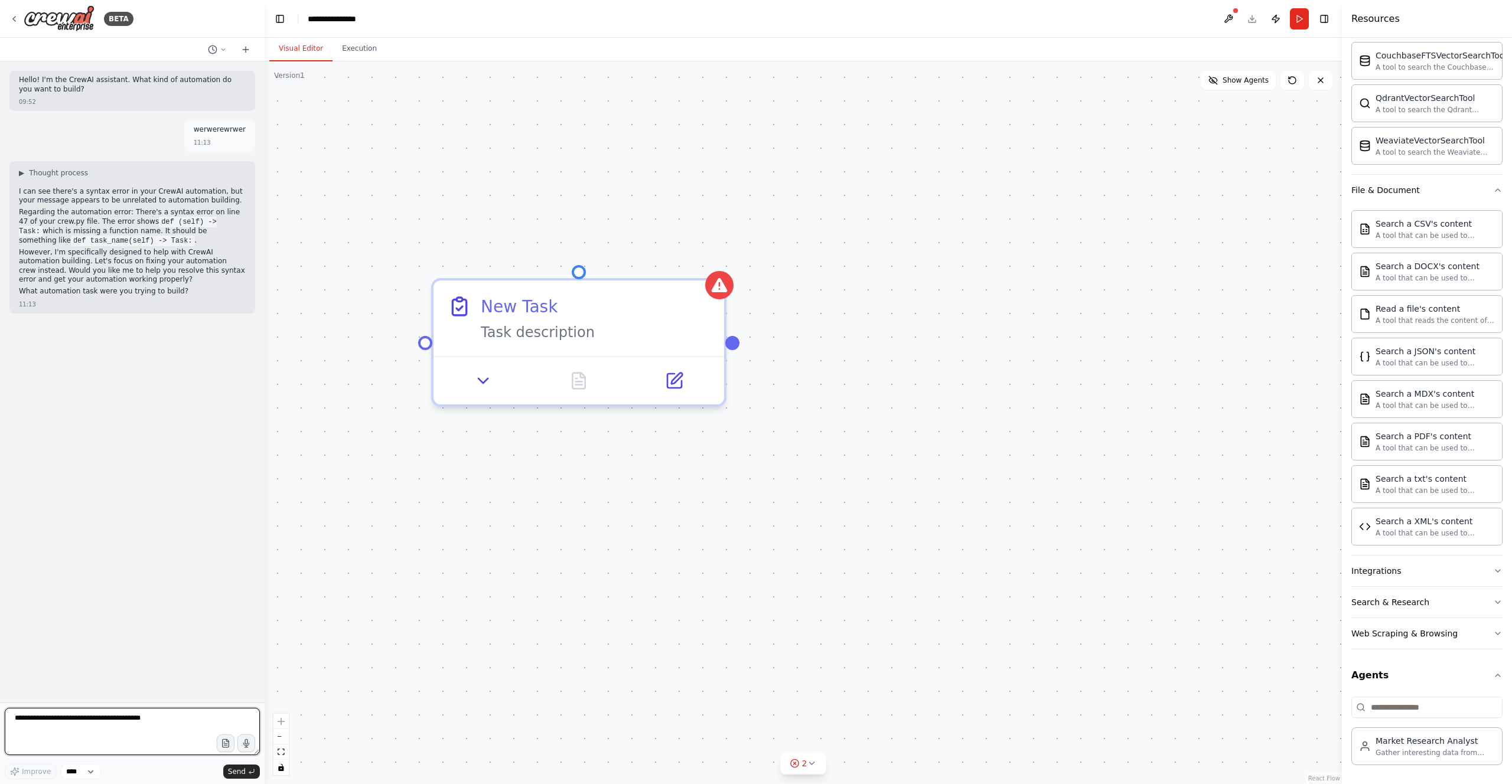
click at [122, 718] on textarea at bounding box center [132, 731] width 255 height 48
type textarea "*******"
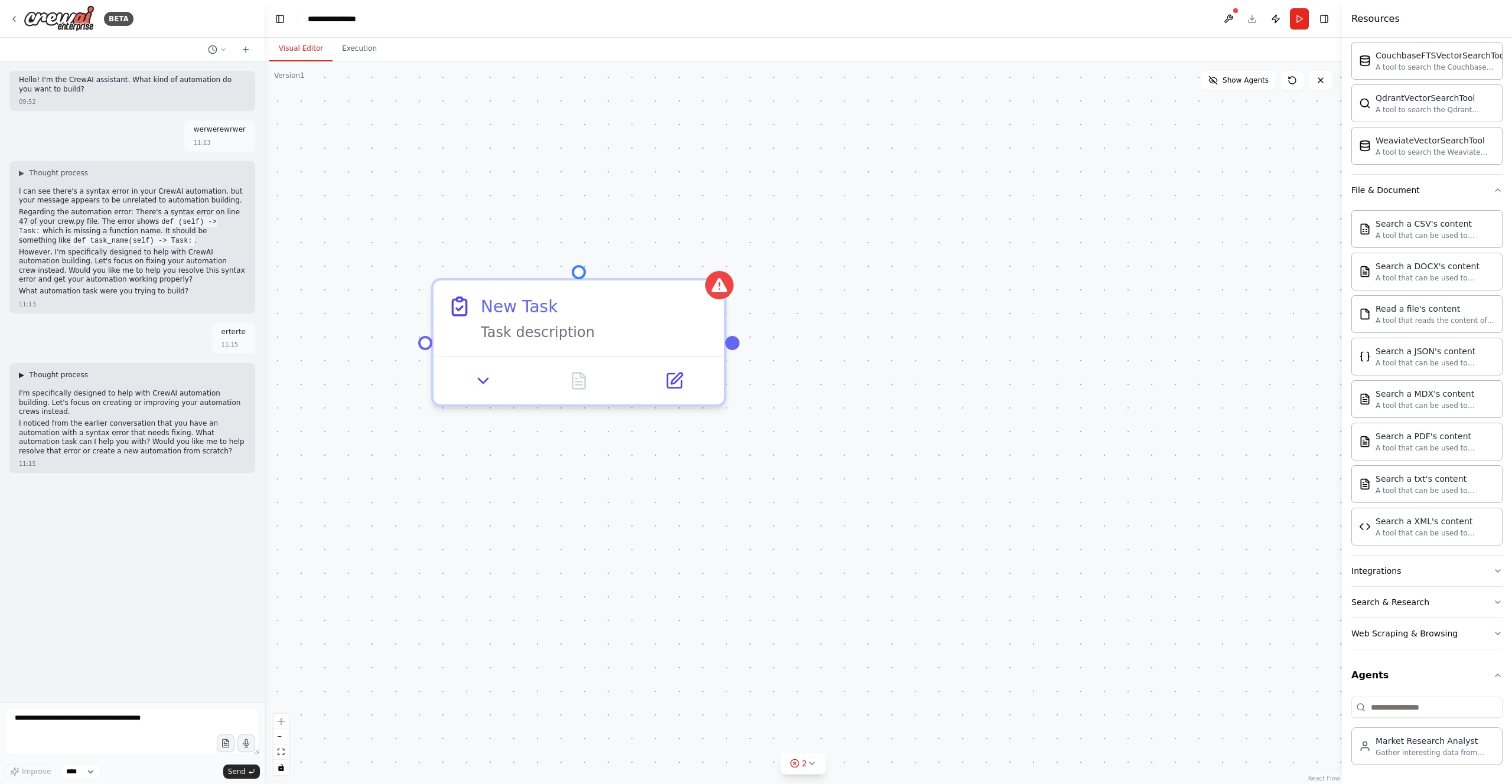
click at [22, 375] on span "▶" at bounding box center [21, 375] width 5 height 10
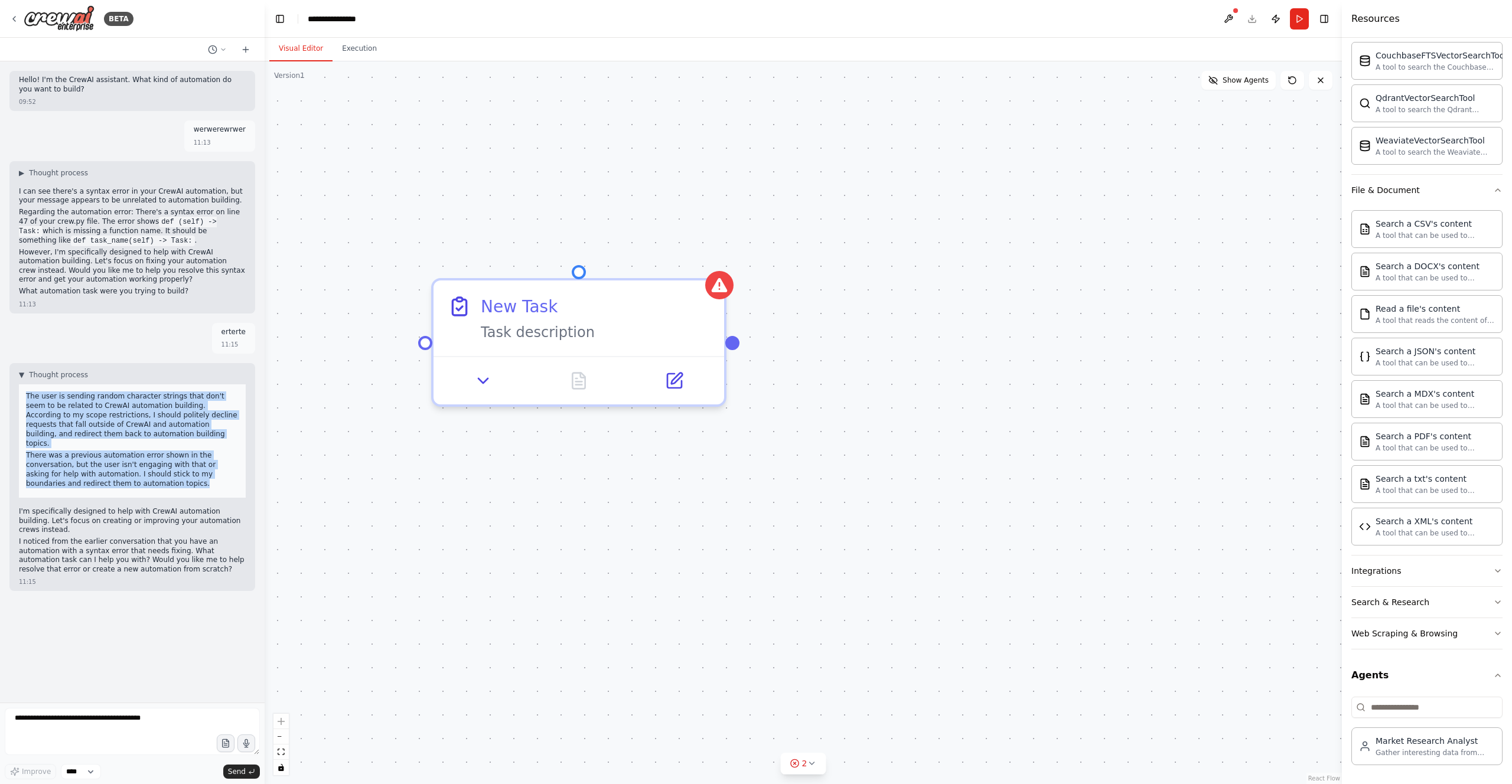
drag, startPoint x: 26, startPoint y: 392, endPoint x: 166, endPoint y: 483, distance: 167.0
click at [169, 479] on div "The user is sending random character strings that don't seem to be related to C…" at bounding box center [132, 441] width 227 height 113
click at [163, 480] on div "The user is sending random character strings that don't seem to be related to C…" at bounding box center [132, 441] width 227 height 113
drag, startPoint x: 27, startPoint y: 393, endPoint x: 150, endPoint y: 480, distance: 150.7
click at [150, 480] on div "The user is sending random character strings that don't seem to be related to C…" at bounding box center [132, 441] width 227 height 113
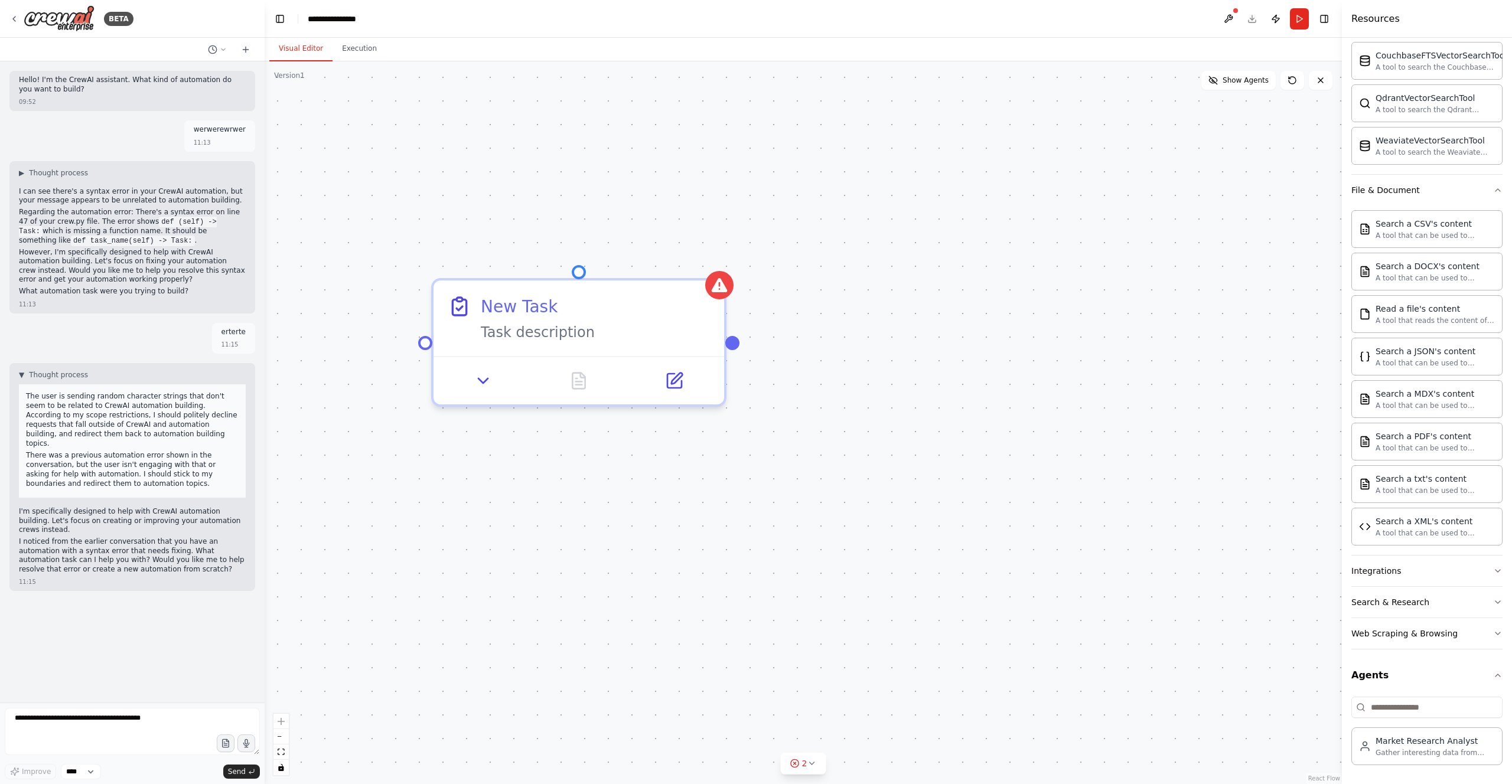
click at [39, 507] on p "I'm specifically designed to help with CrewAI automation building. Let's focus …" at bounding box center [132, 521] width 227 height 28
drag, startPoint x: 18, startPoint y: 502, endPoint x: 197, endPoint y: 562, distance: 188.8
click at [197, 562] on div "▼ Thought process The user is sending random character strings that don't seem …" at bounding box center [132, 477] width 246 height 228
click at [209, 537] on p "I noticed from the earlier conversation that you have an automation with a synt…" at bounding box center [132, 555] width 227 height 37
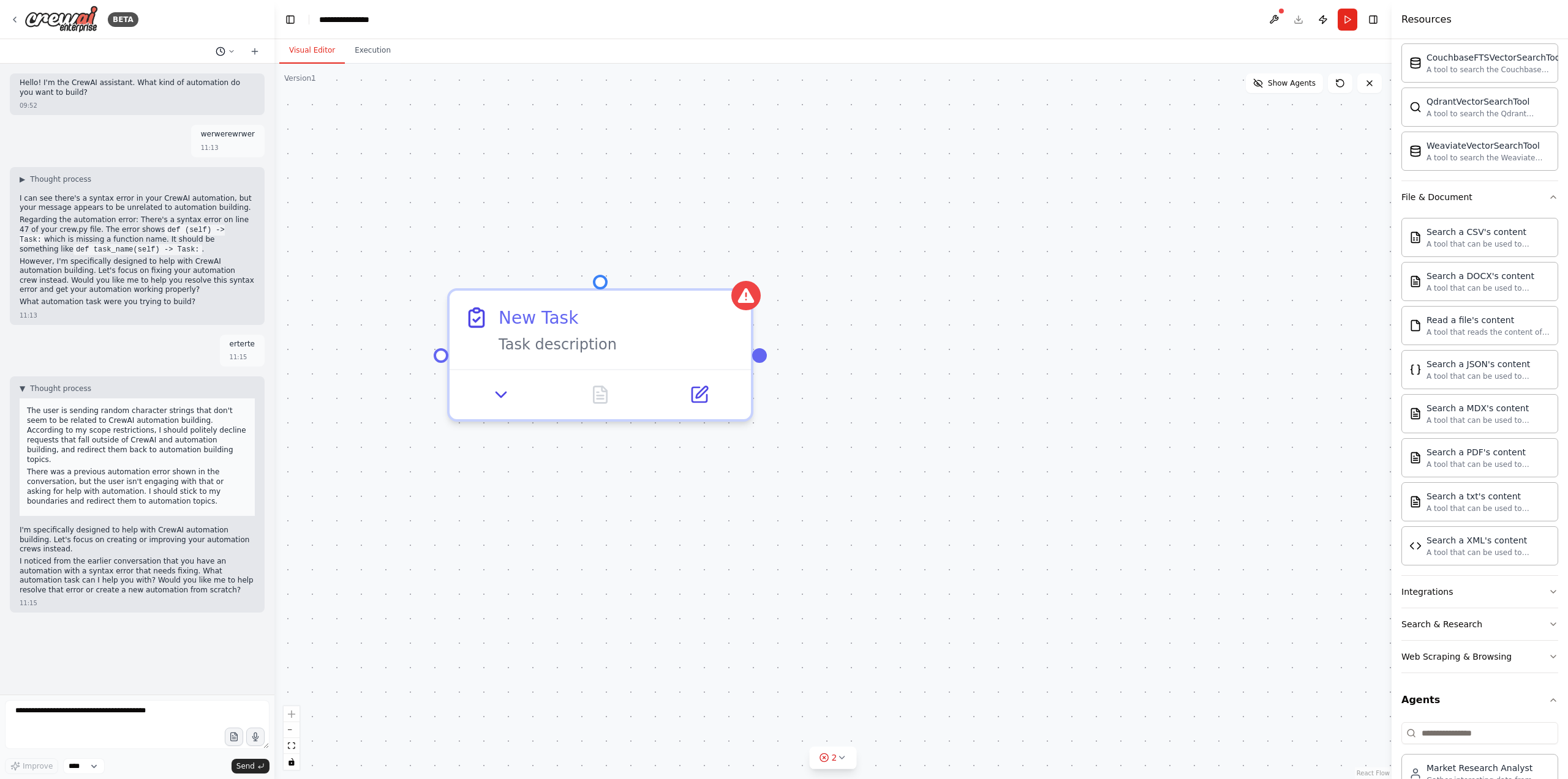
click at [237, 53] on button at bounding box center [225, 51] width 30 height 14
click at [313, 82] on div "Version 1" at bounding box center [300, 78] width 32 height 10
click at [290, 26] on button "Toggle Left Sidebar" at bounding box center [290, 20] width 17 height 17
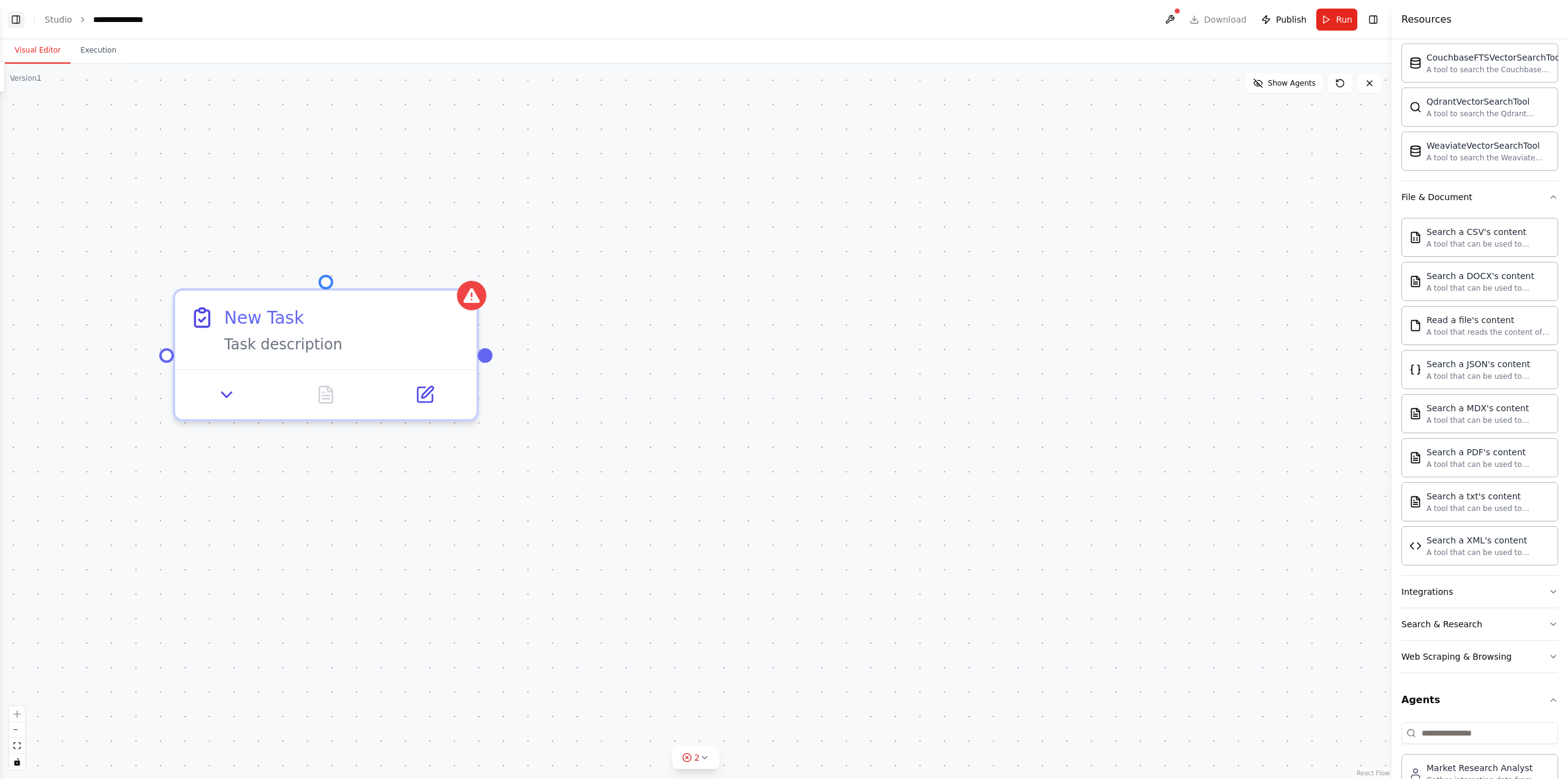
click at [16, 20] on button "Toggle Left Sidebar" at bounding box center [16, 20] width 17 height 17
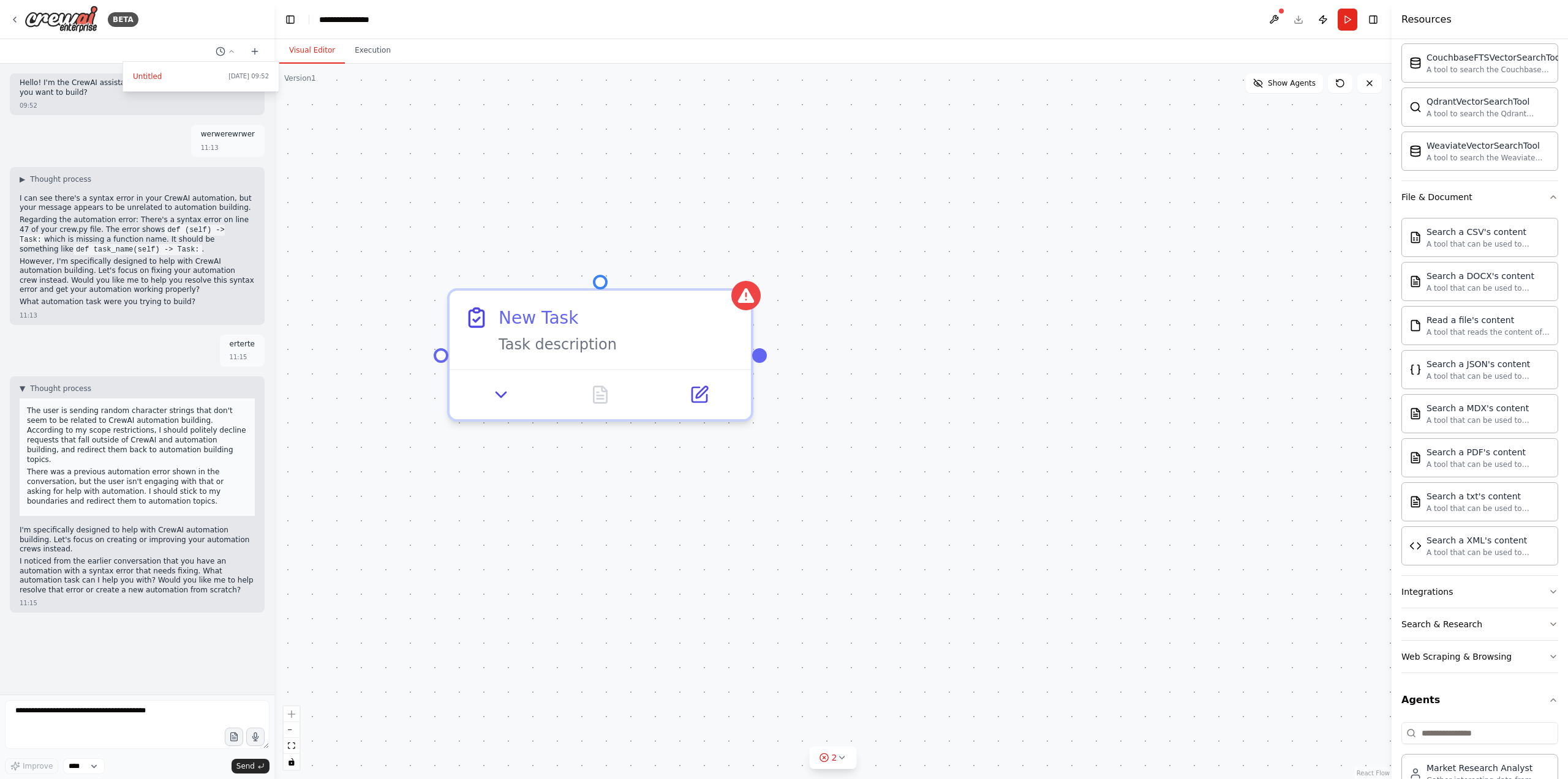
click at [400, 691] on div "Подготовь мне отчет по развитию электрозарядных станций Task description New Ta…" at bounding box center [833, 421] width 1117 height 716
click at [290, 23] on button "Toggle Left Sidebar" at bounding box center [290, 20] width 17 height 17
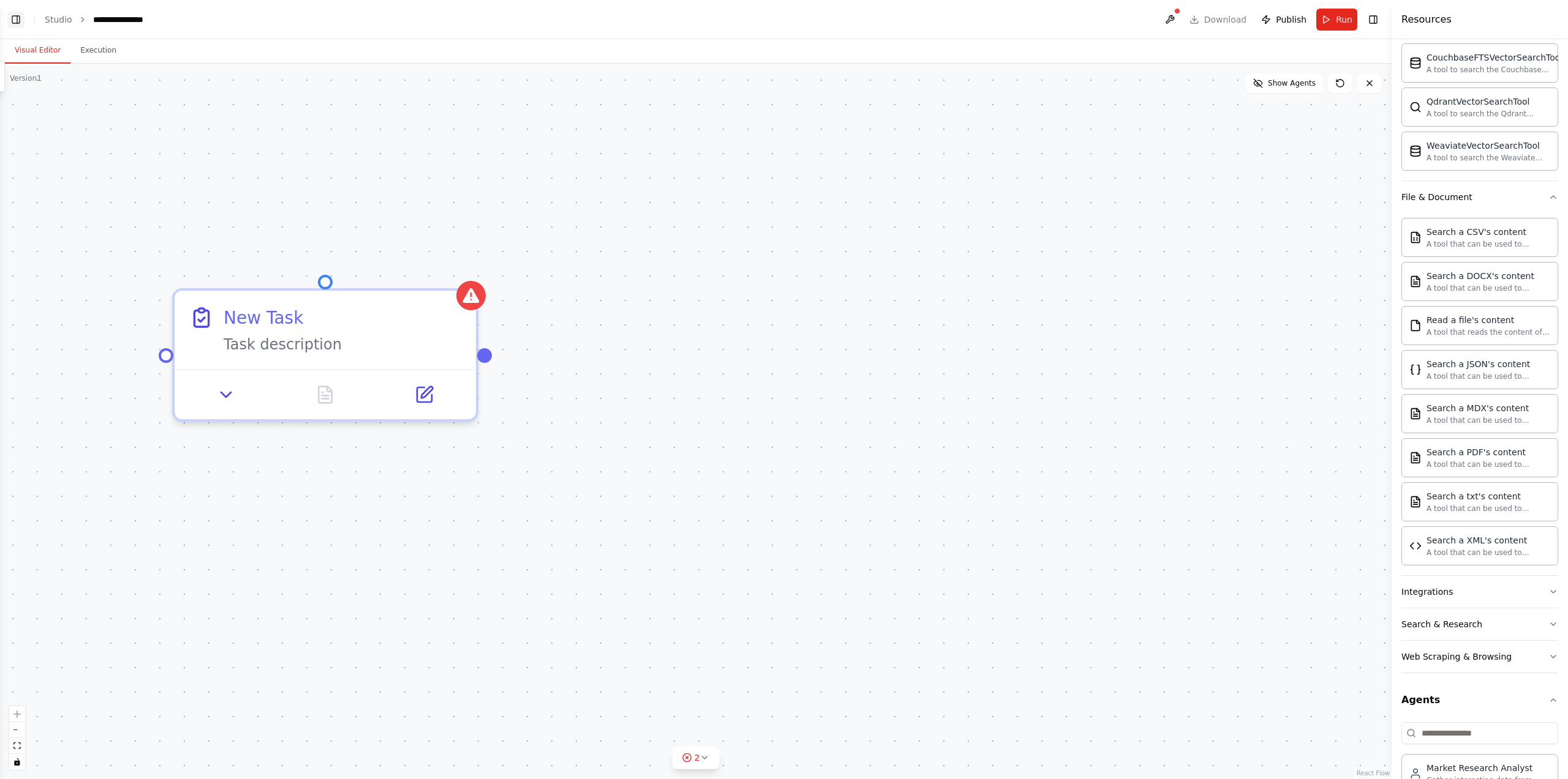
click at [10, 21] on button "Toggle Left Sidebar" at bounding box center [16, 20] width 17 height 17
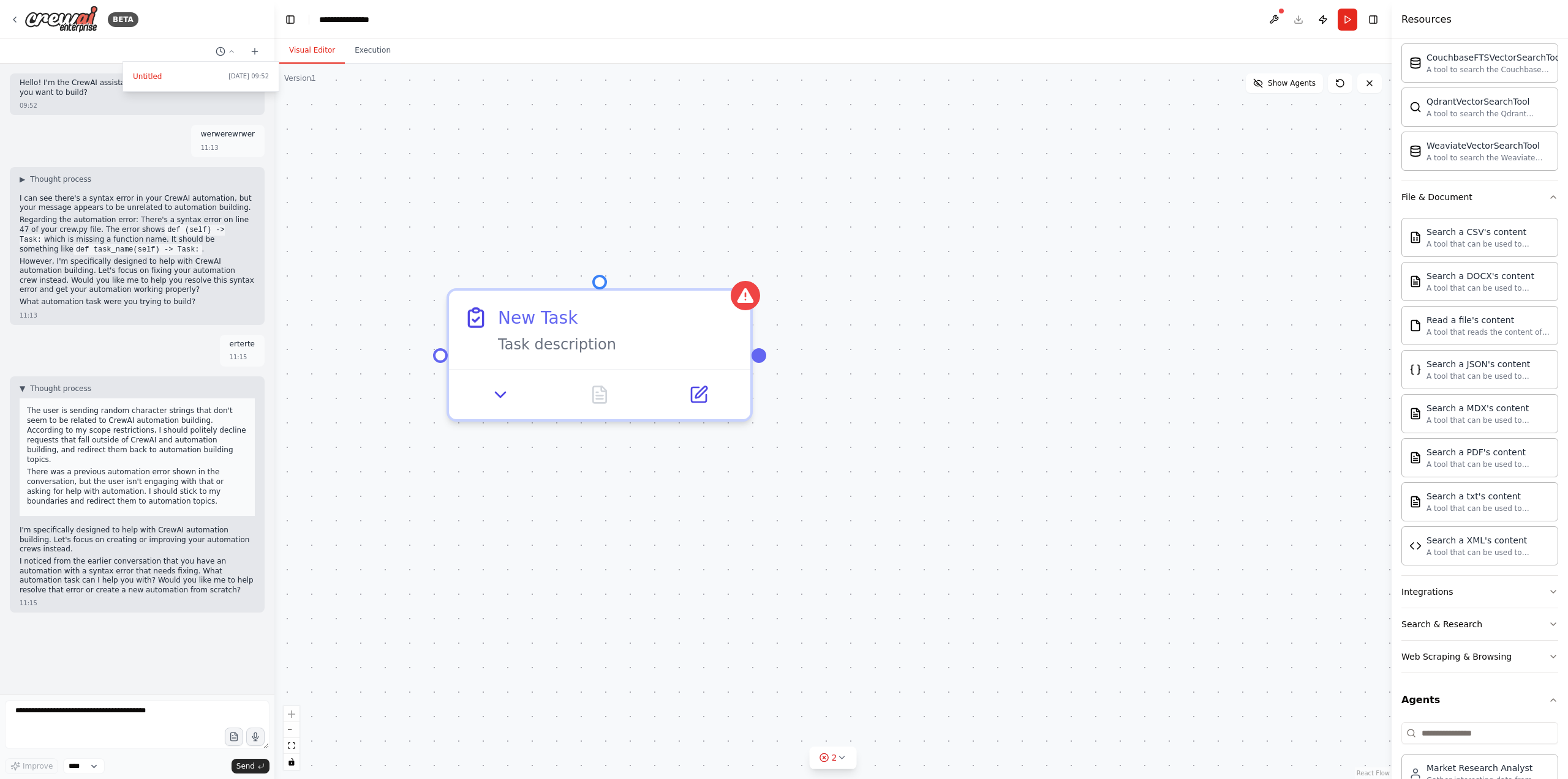
click at [16, 18] on div at bounding box center [137, 389] width 274 height 779
click at [46, 20] on img at bounding box center [61, 19] width 73 height 27
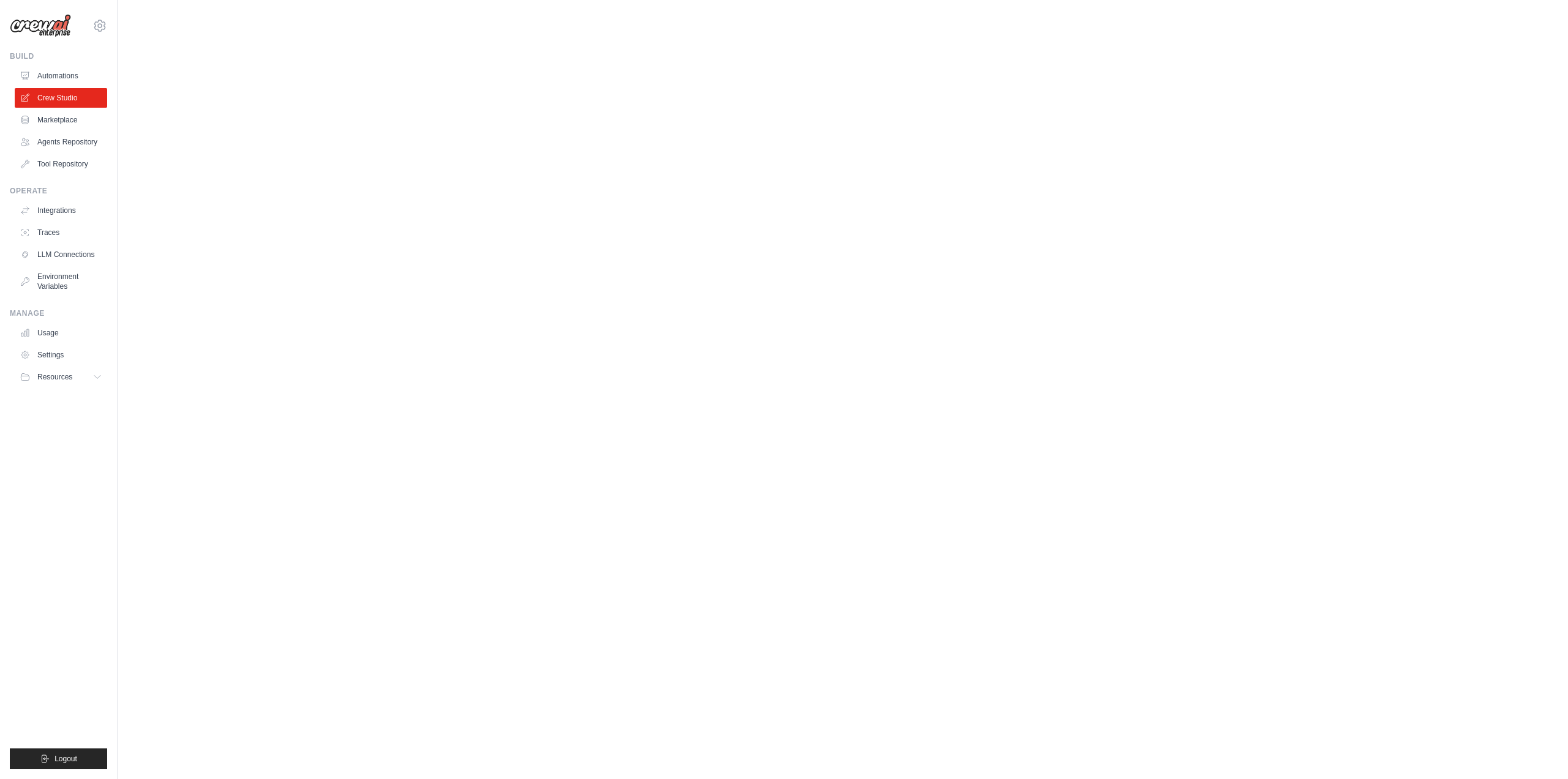
click at [254, 137] on body "[EMAIL_ADDRESS][DOMAIN_NAME] Settings Build Automations Crew Studio Resources" at bounding box center [784, 389] width 1568 height 779
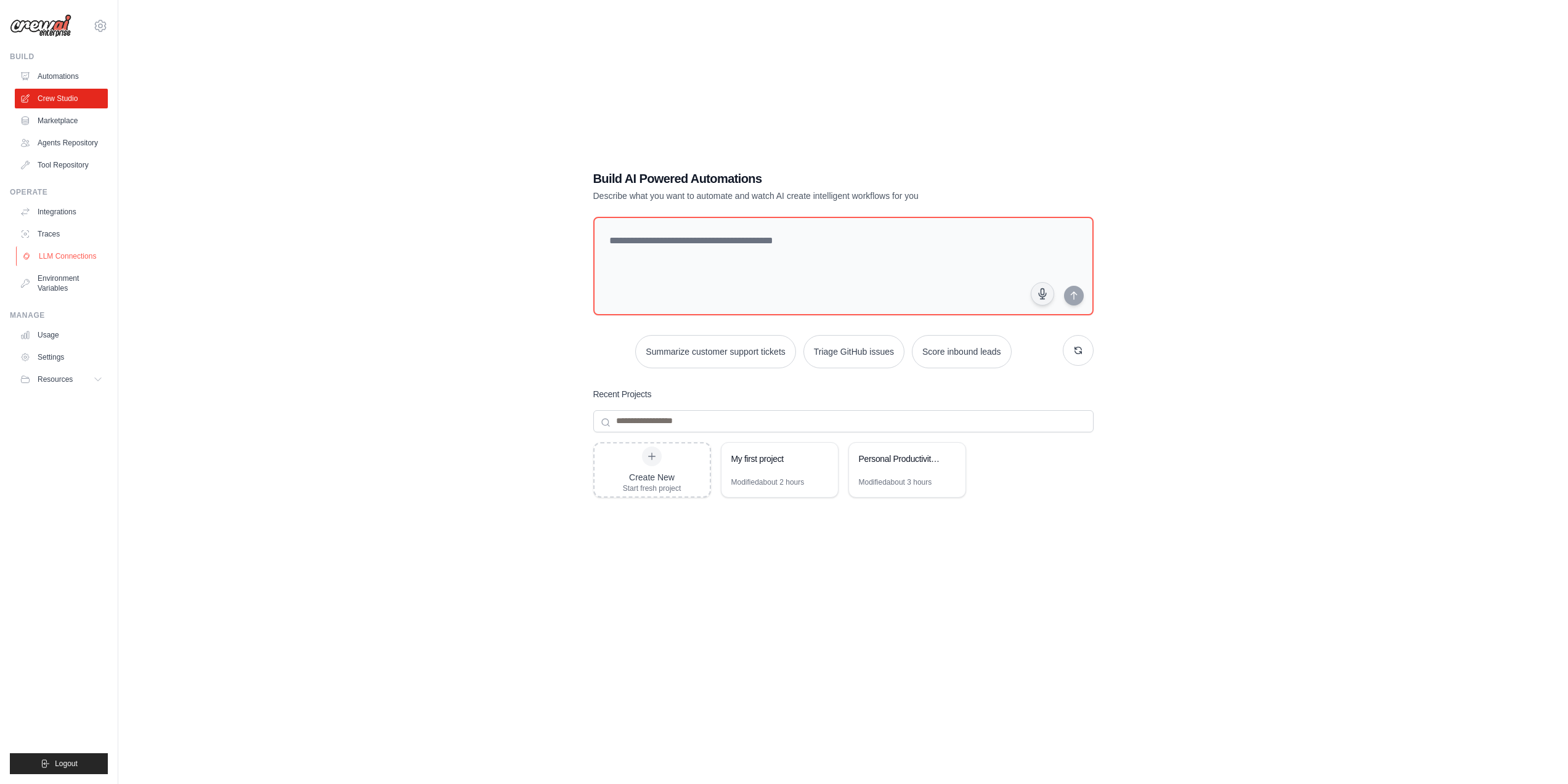
click at [69, 252] on link "LLM Connections" at bounding box center [63, 256] width 93 height 20
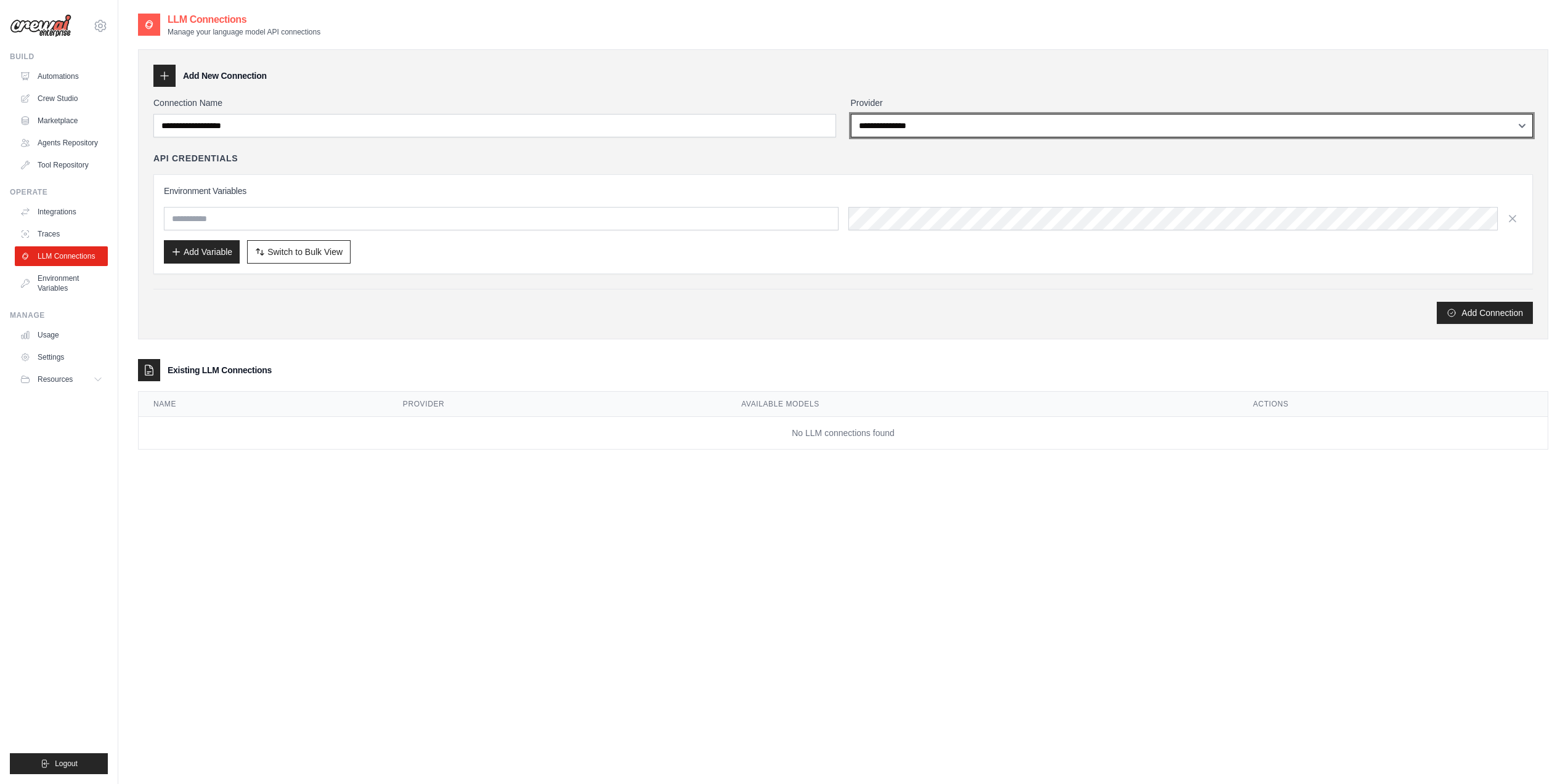
click at [959, 130] on select "**********" at bounding box center [1192, 125] width 683 height 23
click at [878, 124] on select "**********" at bounding box center [1192, 125] width 683 height 23
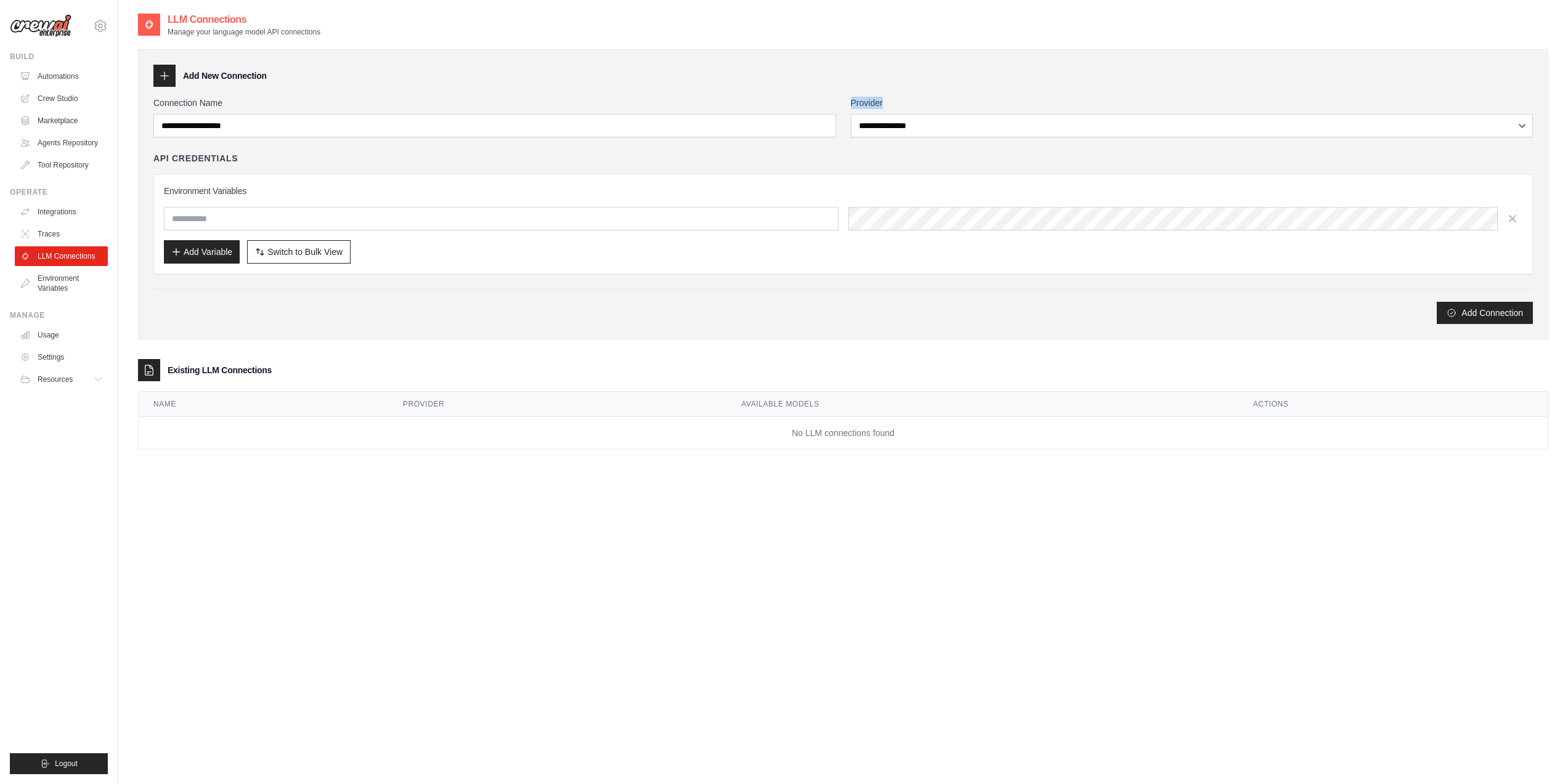
drag, startPoint x: 860, startPoint y: 105, endPoint x: 895, endPoint y: 107, distance: 35.1
click at [895, 107] on label "Provider" at bounding box center [1192, 103] width 683 height 12
click at [80, 80] on link "Automations" at bounding box center [63, 76] width 93 height 20
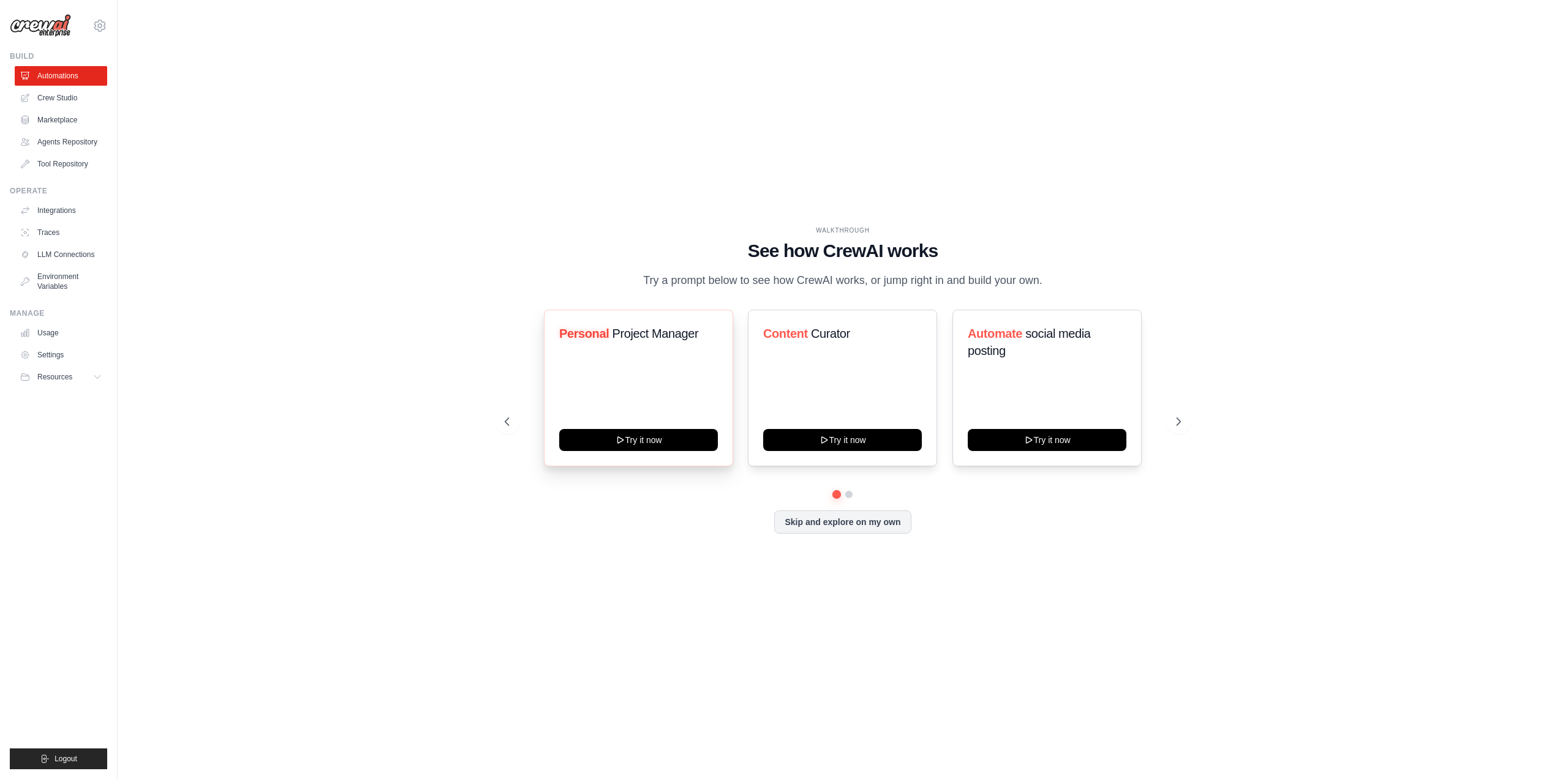
click at [696, 326] on h3 "Personal Project Manager" at bounding box center [639, 334] width 158 height 17
click at [655, 443] on button "Try it now" at bounding box center [639, 439] width 158 height 22
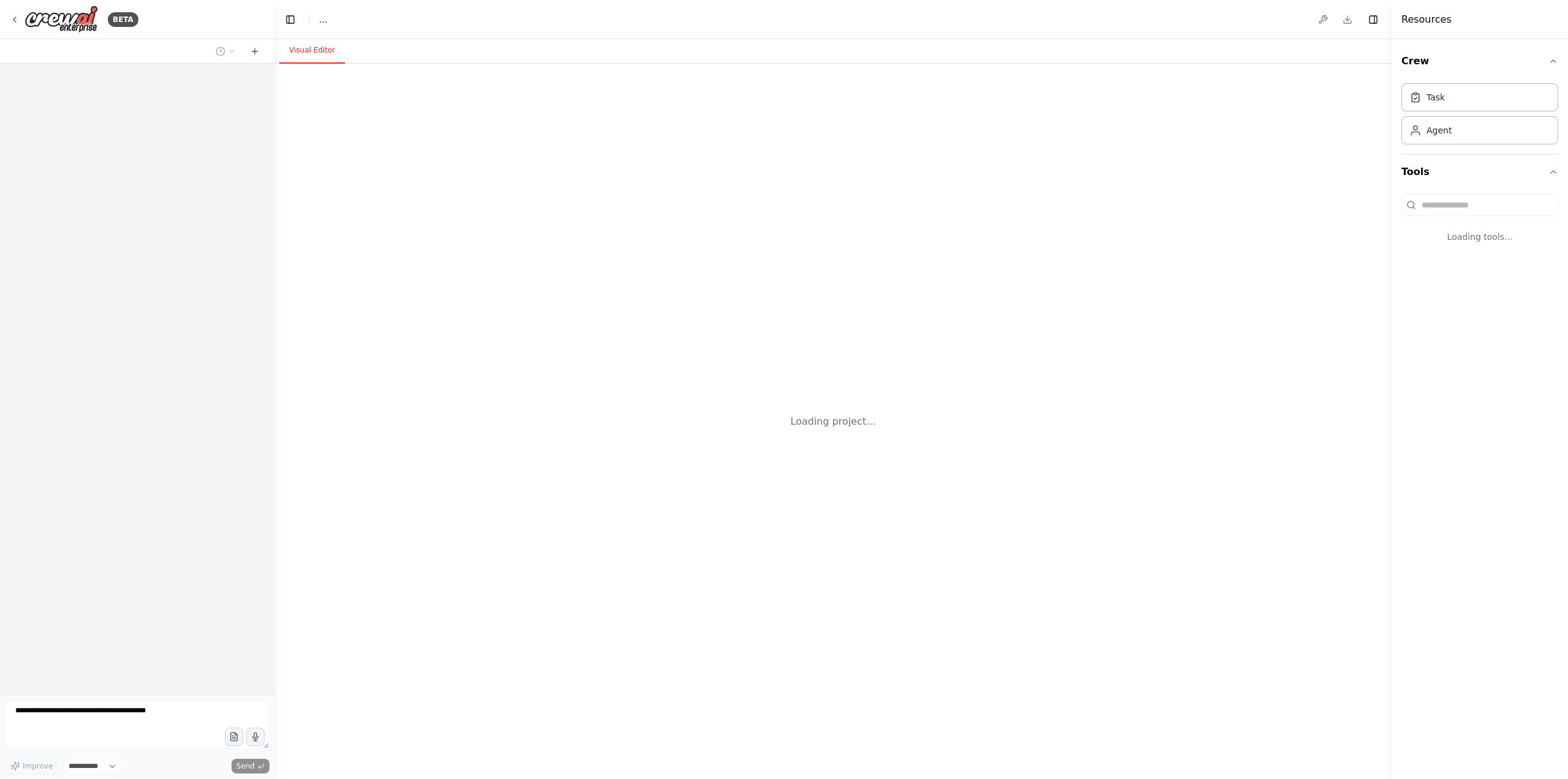
select select "****"
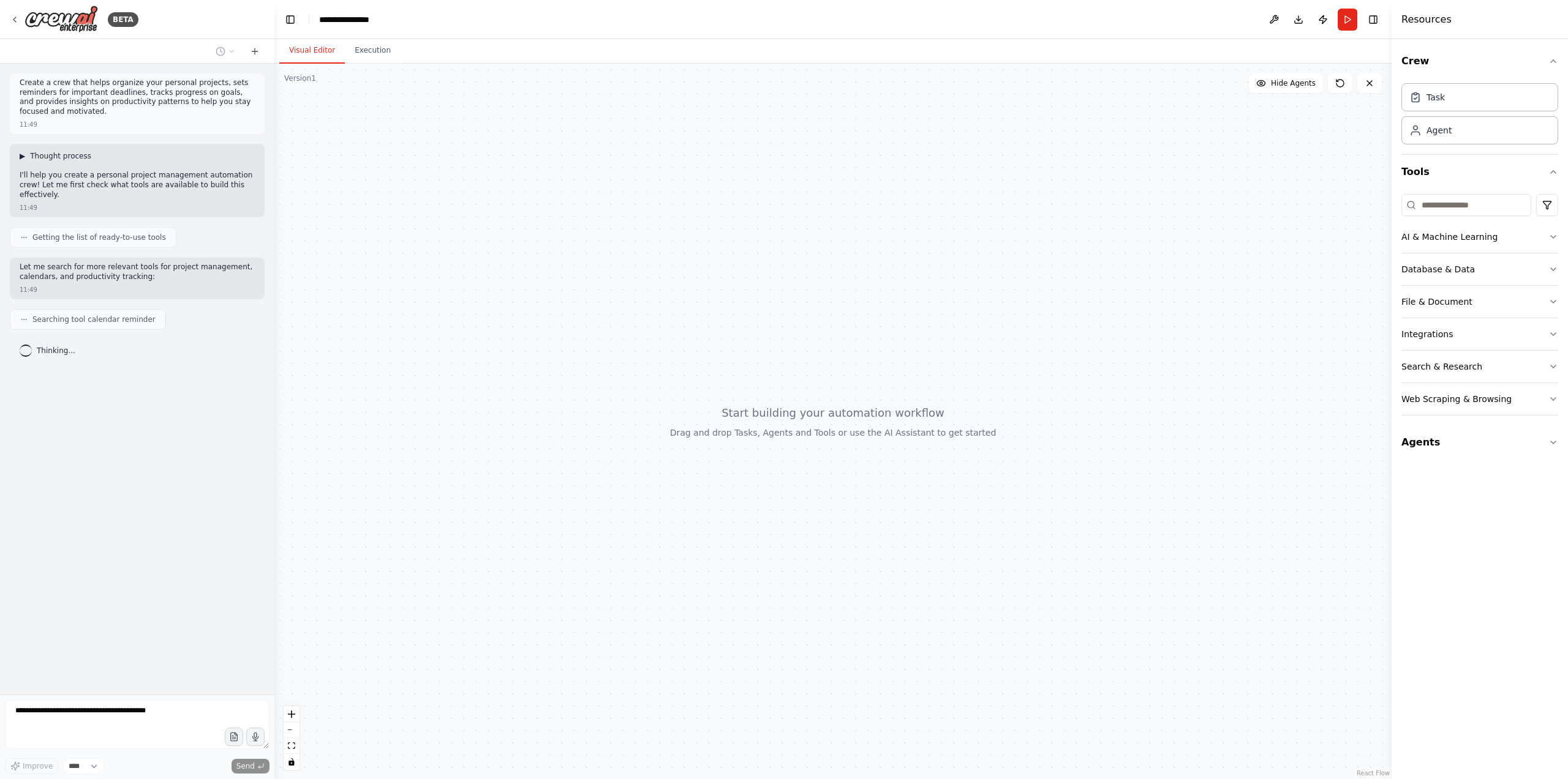
click at [25, 158] on span "▶" at bounding box center [22, 157] width 5 height 10
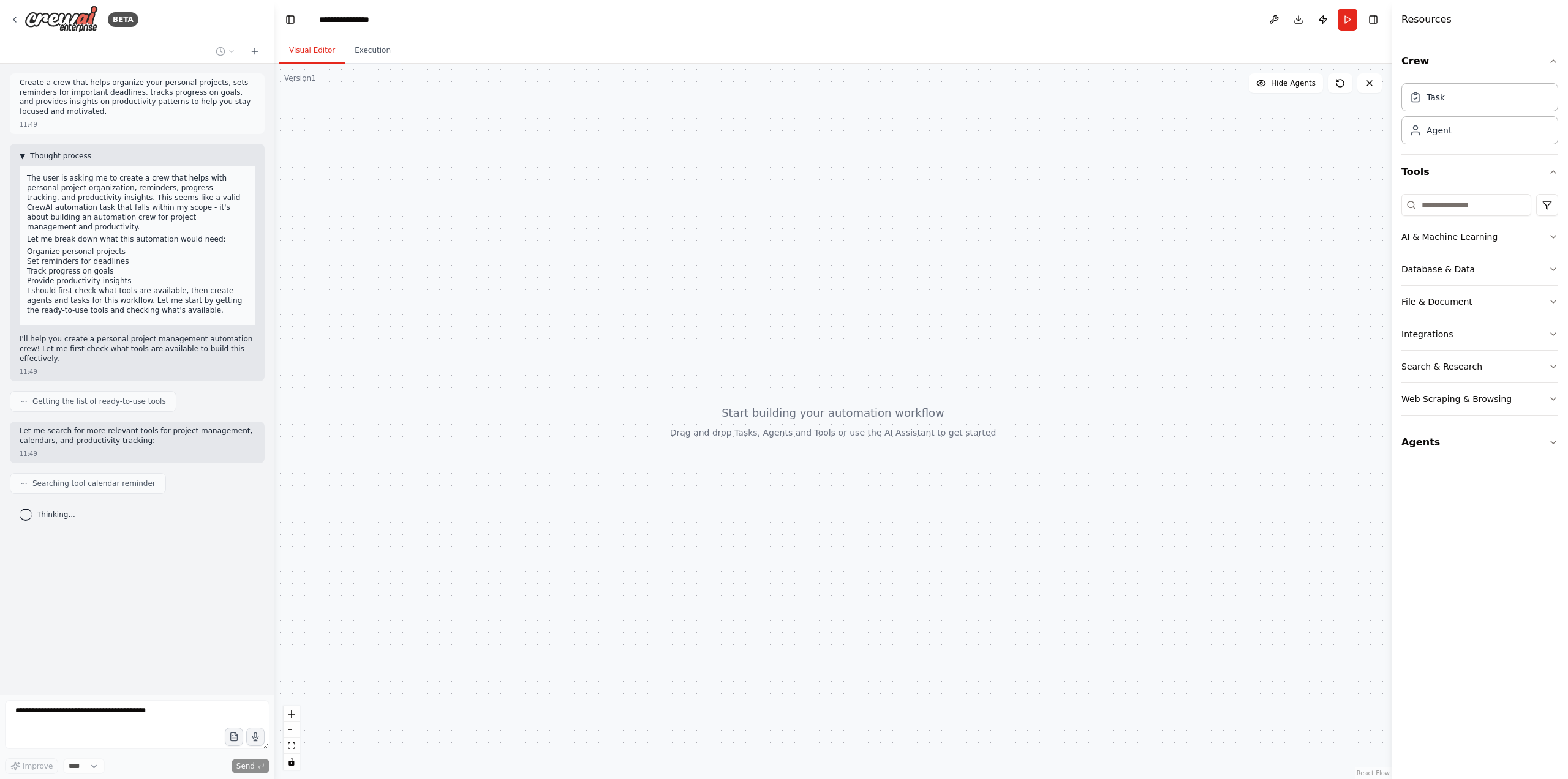
click at [25, 158] on span "▼" at bounding box center [22, 157] width 5 height 10
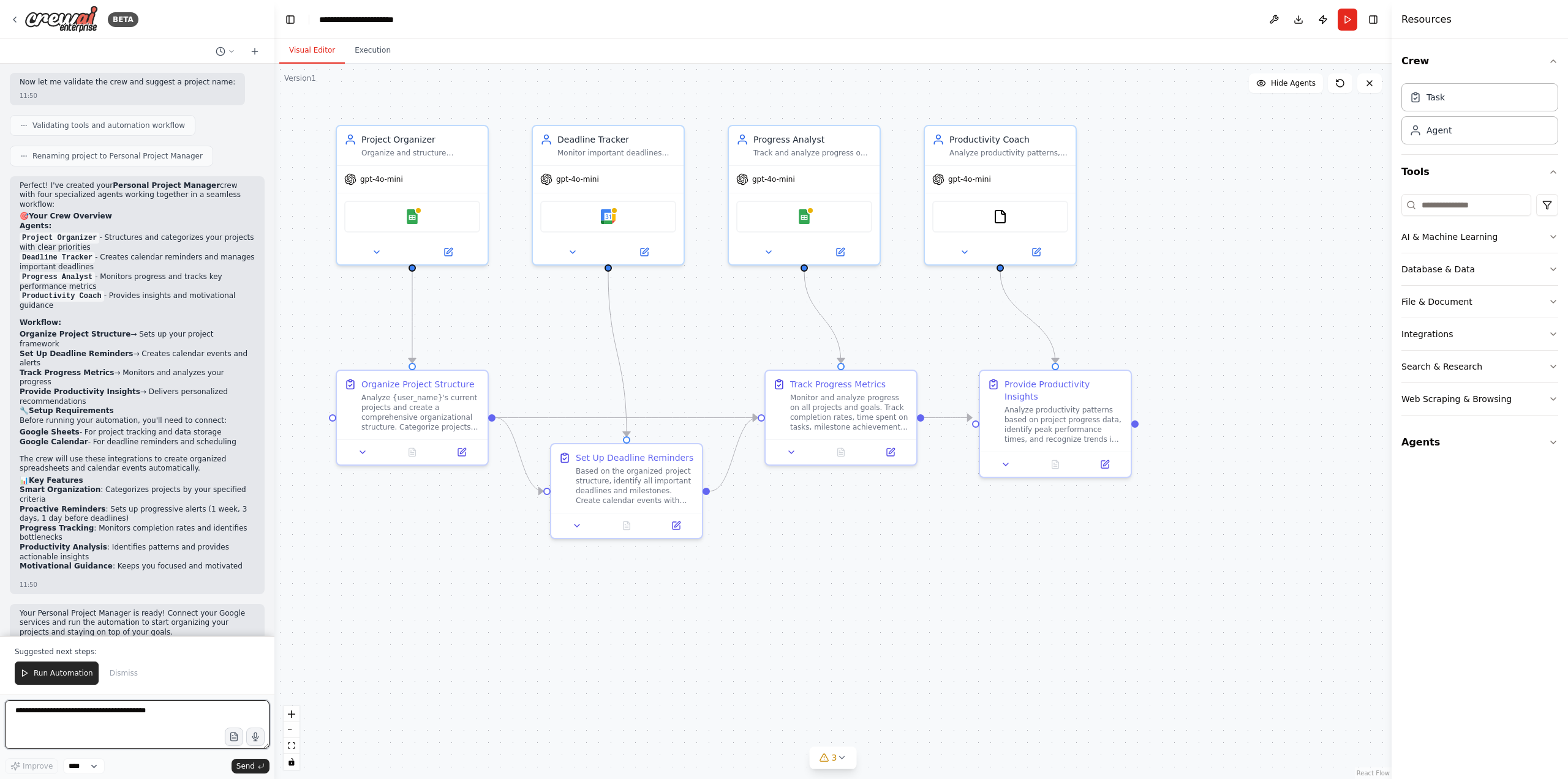
scroll to position [807, 0]
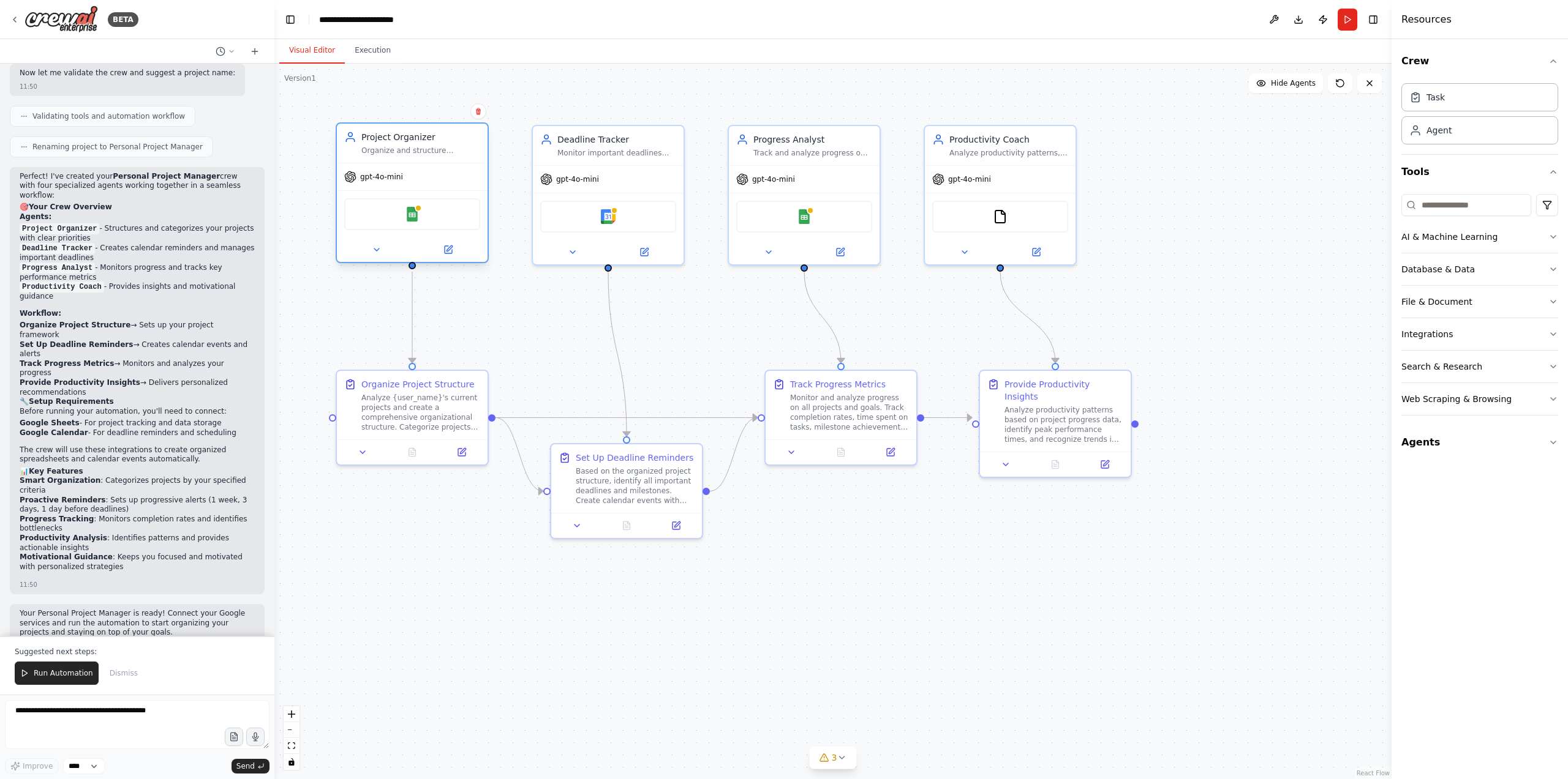
click at [396, 146] on div "Organize and structure personal projects by categorizing tasks, setting priorit…" at bounding box center [421, 151] width 119 height 10
click at [621, 142] on div "Deadline Tracker" at bounding box center [617, 137] width 119 height 12
click at [798, 157] on div "Progress Analyst Track and analyze progress on {user_name}'s goals and projects…" at bounding box center [804, 143] width 151 height 39
click at [1031, 160] on div "Productivity Coach Analyze productivity patterns, provide personalized insights…" at bounding box center [1000, 143] width 151 height 39
drag, startPoint x: 405, startPoint y: 407, endPoint x: 379, endPoint y: 407, distance: 26.0
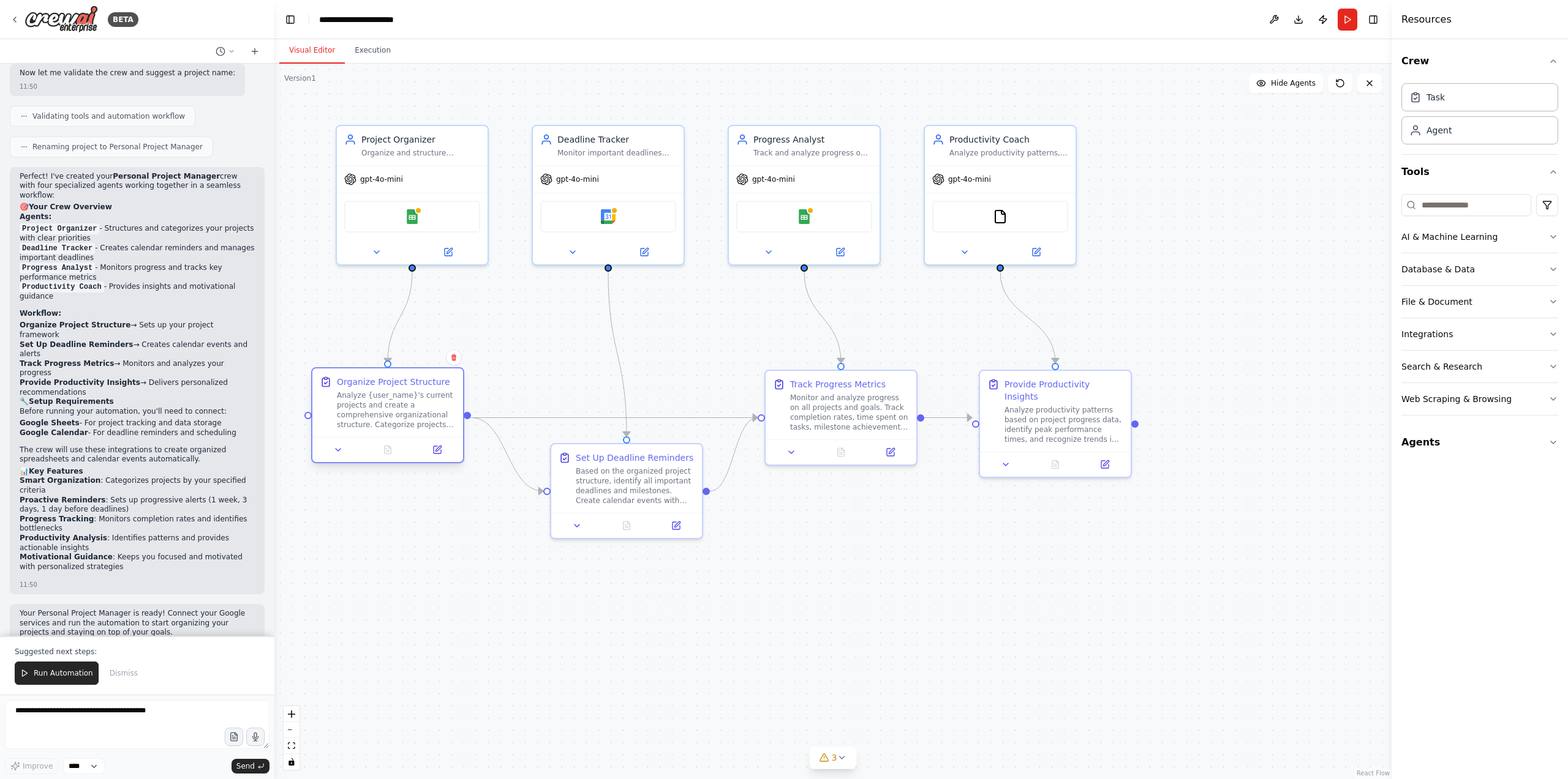
click at [379, 407] on div "Analyze {user_name}'s current projects and create a comprehensive organizationa…" at bounding box center [397, 410] width 119 height 39
click at [1123, 417] on div "Analyze productivity patterns based on project progress data, identify peak per…" at bounding box center [1064, 422] width 119 height 39
drag, startPoint x: 1124, startPoint y: 422, endPoint x: 1109, endPoint y: 419, distance: 15.3
click at [1121, 422] on div "Analyze productivity patterns based on project progress data, identify peak per…" at bounding box center [1119, 422] width 119 height 39
drag, startPoint x: 1111, startPoint y: 415, endPoint x: 1122, endPoint y: 415, distance: 11.0
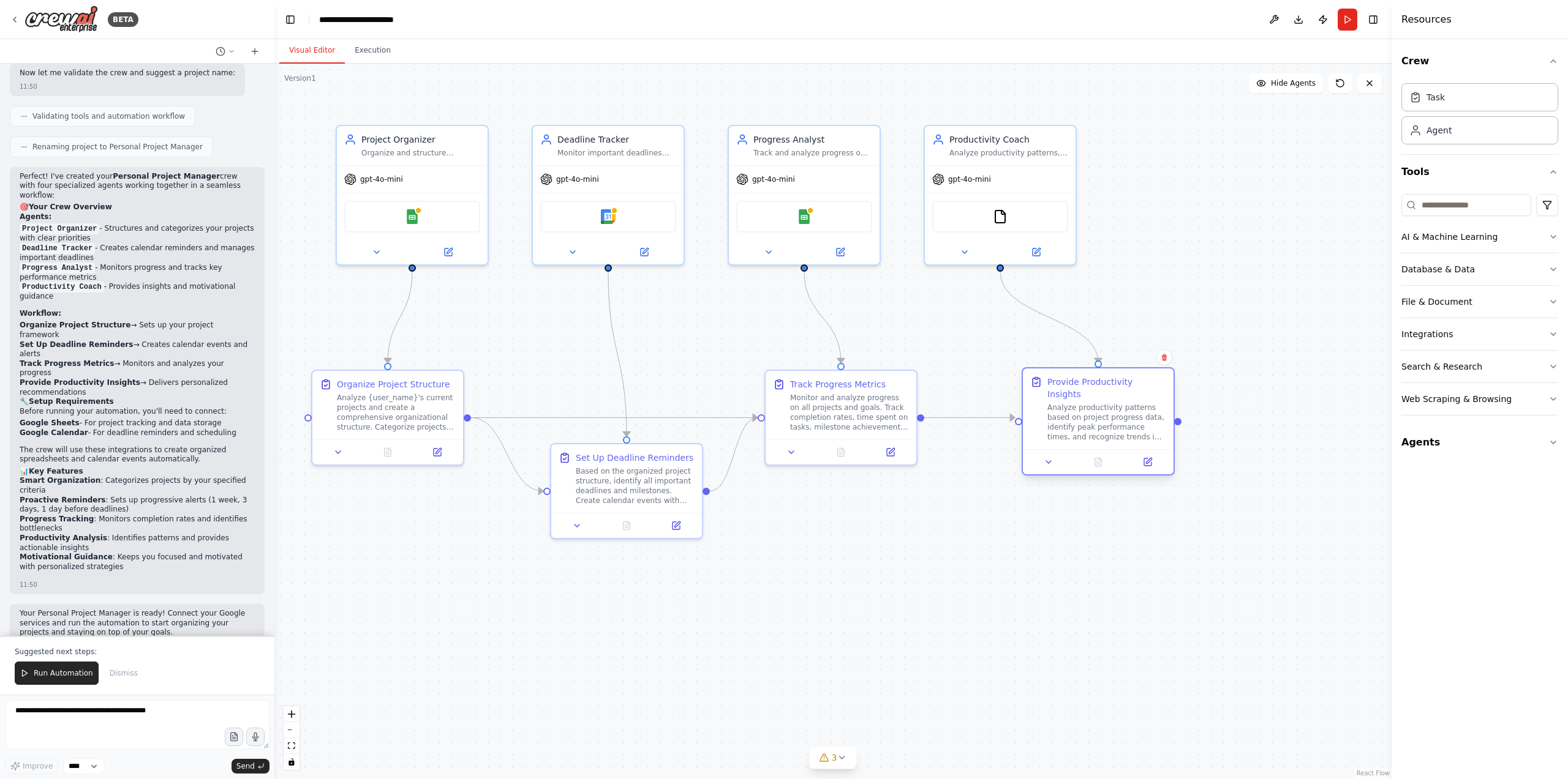
click at [1122, 415] on div "Analyze productivity patterns based on project progress data, identify peak per…" at bounding box center [1107, 422] width 119 height 39
drag, startPoint x: 398, startPoint y: 151, endPoint x: 571, endPoint y: 154, distance: 173.0
click at [376, 169] on div "Project Organizer Organize and structure personal projects by categorizing task…" at bounding box center [388, 158] width 151 height 39
drag, startPoint x: 614, startPoint y: 145, endPoint x: 619, endPoint y: 152, distance: 8.6
click at [619, 152] on div "Deadline Tracker" at bounding box center [617, 149] width 119 height 12
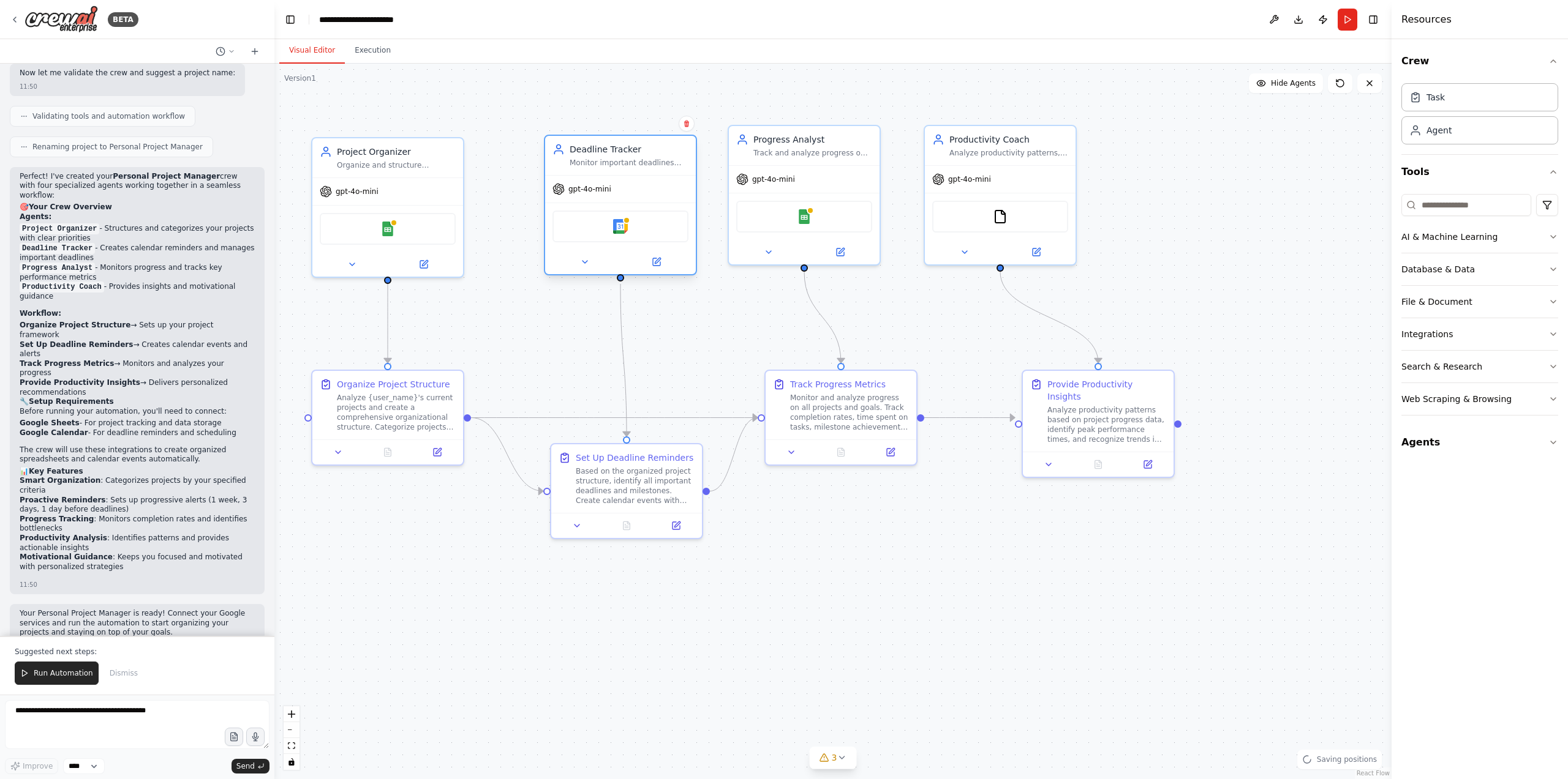
drag, startPoint x: 632, startPoint y: 151, endPoint x: 643, endPoint y: 152, distance: 11.0
click at [643, 152] on div "Deadline Tracker" at bounding box center [629, 149] width 119 height 12
drag, startPoint x: 855, startPoint y: 164, endPoint x: 864, endPoint y: 176, distance: 15.0
click at [862, 168] on div "Track and analyze progress on {user_name}'s goals and projects, measuring compl…" at bounding box center [837, 163] width 119 height 10
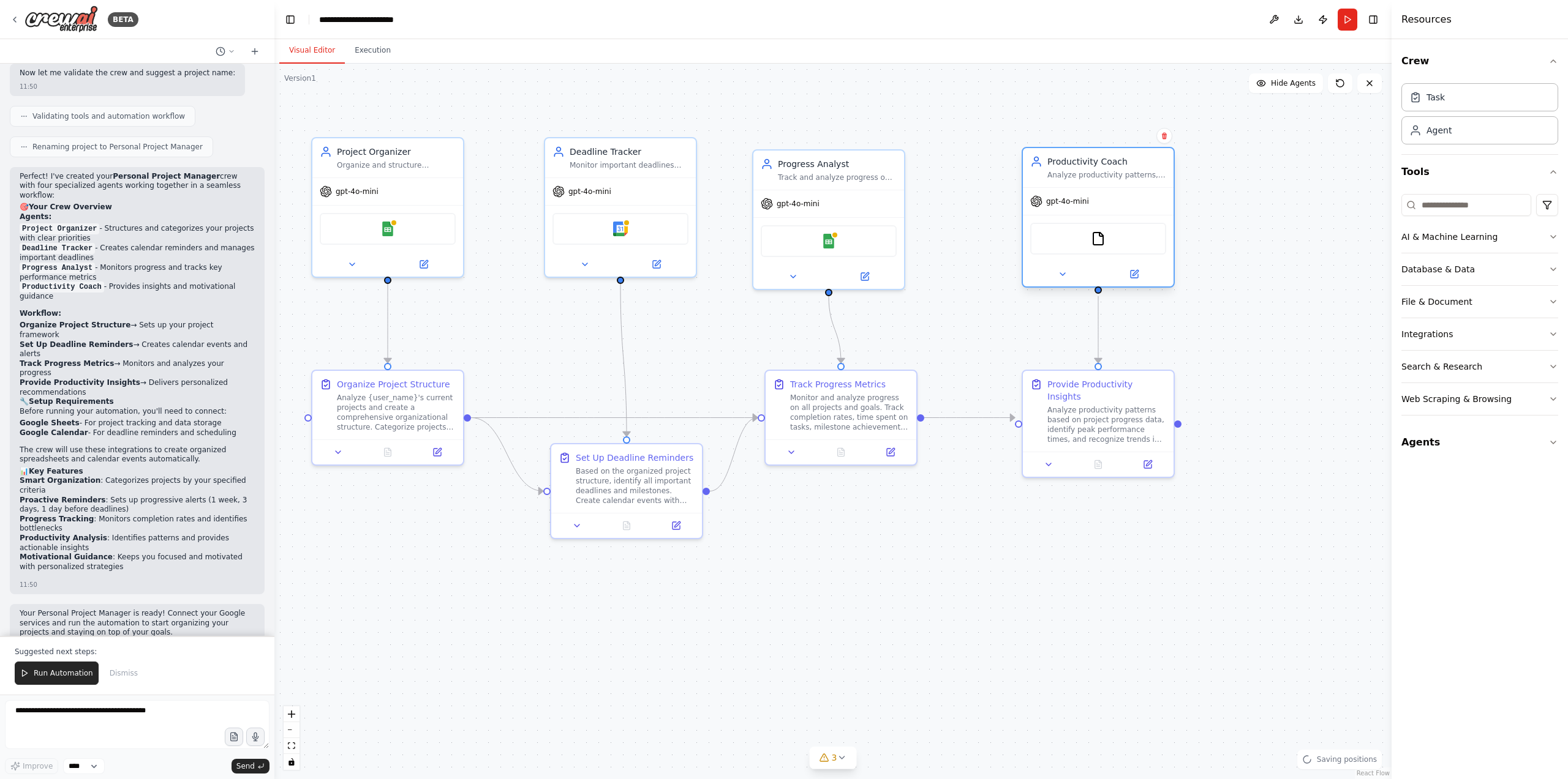
drag, startPoint x: 1002, startPoint y: 146, endPoint x: 1089, endPoint y: 172, distance: 90.8
click at [1089, 172] on div "Productivity Coach Analyze productivity patterns, provide personalized insights…" at bounding box center [1107, 168] width 119 height 25
click at [817, 165] on div "Progress Analyst Track and analyze progress on {user_name}'s goals and projects…" at bounding box center [862, 168] width 119 height 25
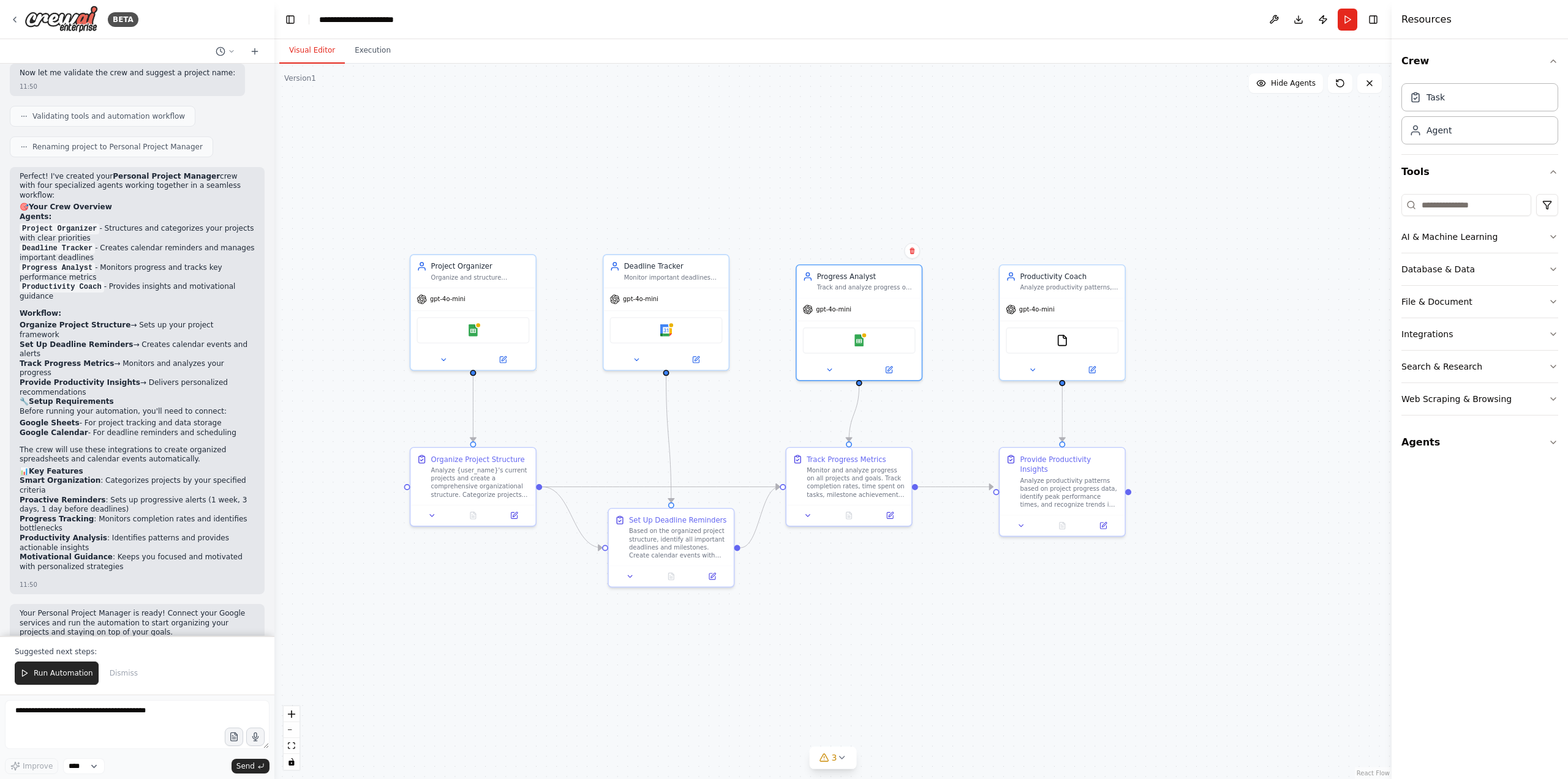
drag, startPoint x: 738, startPoint y: 269, endPoint x: 646, endPoint y: 243, distance: 95.6
click at [705, 202] on div ".deletable-edge-delete-btn { width: 20px; height: 20px; border: 0px solid #ffff…" at bounding box center [833, 421] width 1117 height 716
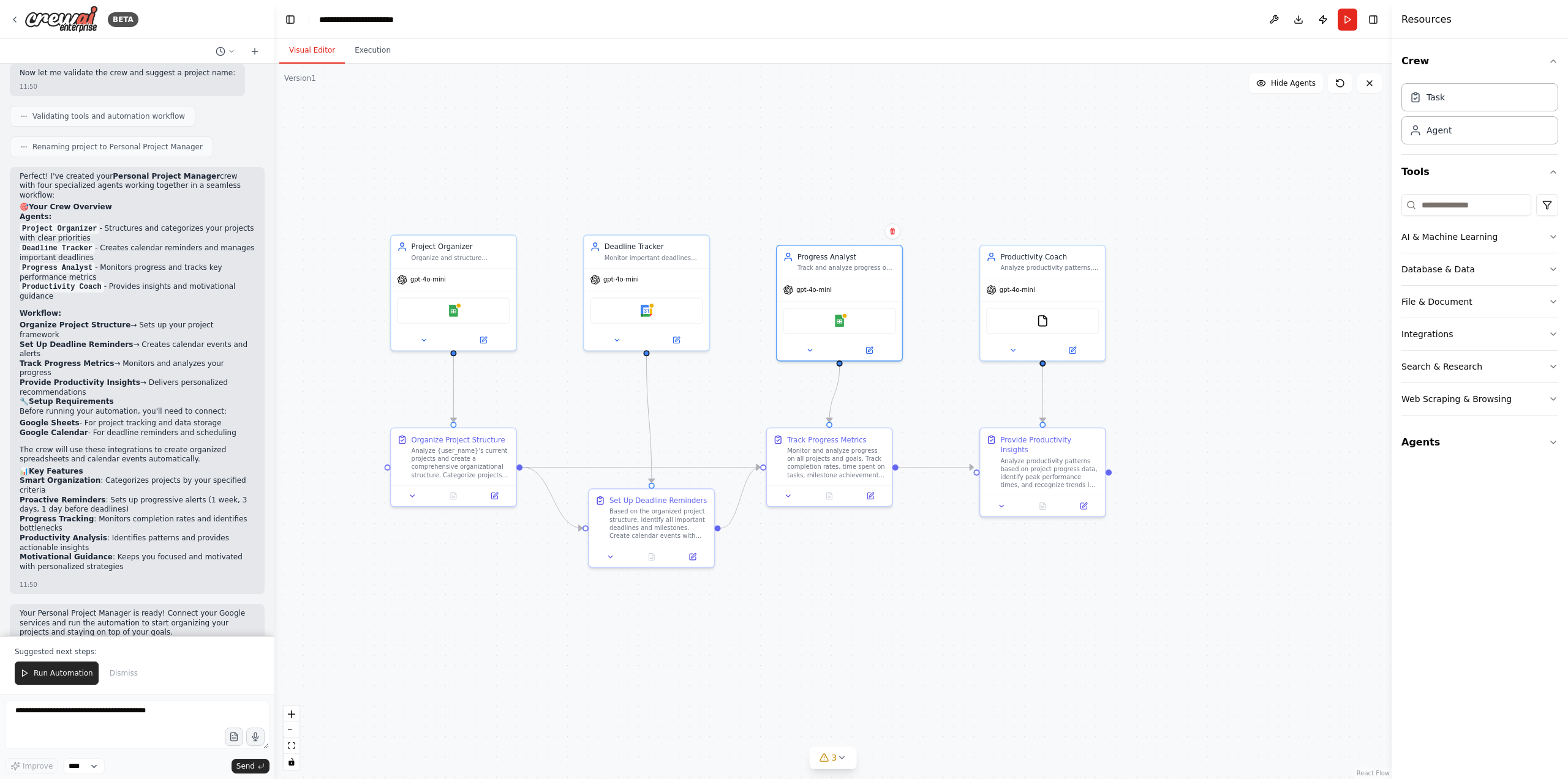
drag, startPoint x: 413, startPoint y: 189, endPoint x: 408, endPoint y: 177, distance: 13.0
click at [408, 177] on div ".deletable-edge-delete-btn { width: 20px; height: 20px; border: 0px solid #ffff…" at bounding box center [833, 421] width 1117 height 716
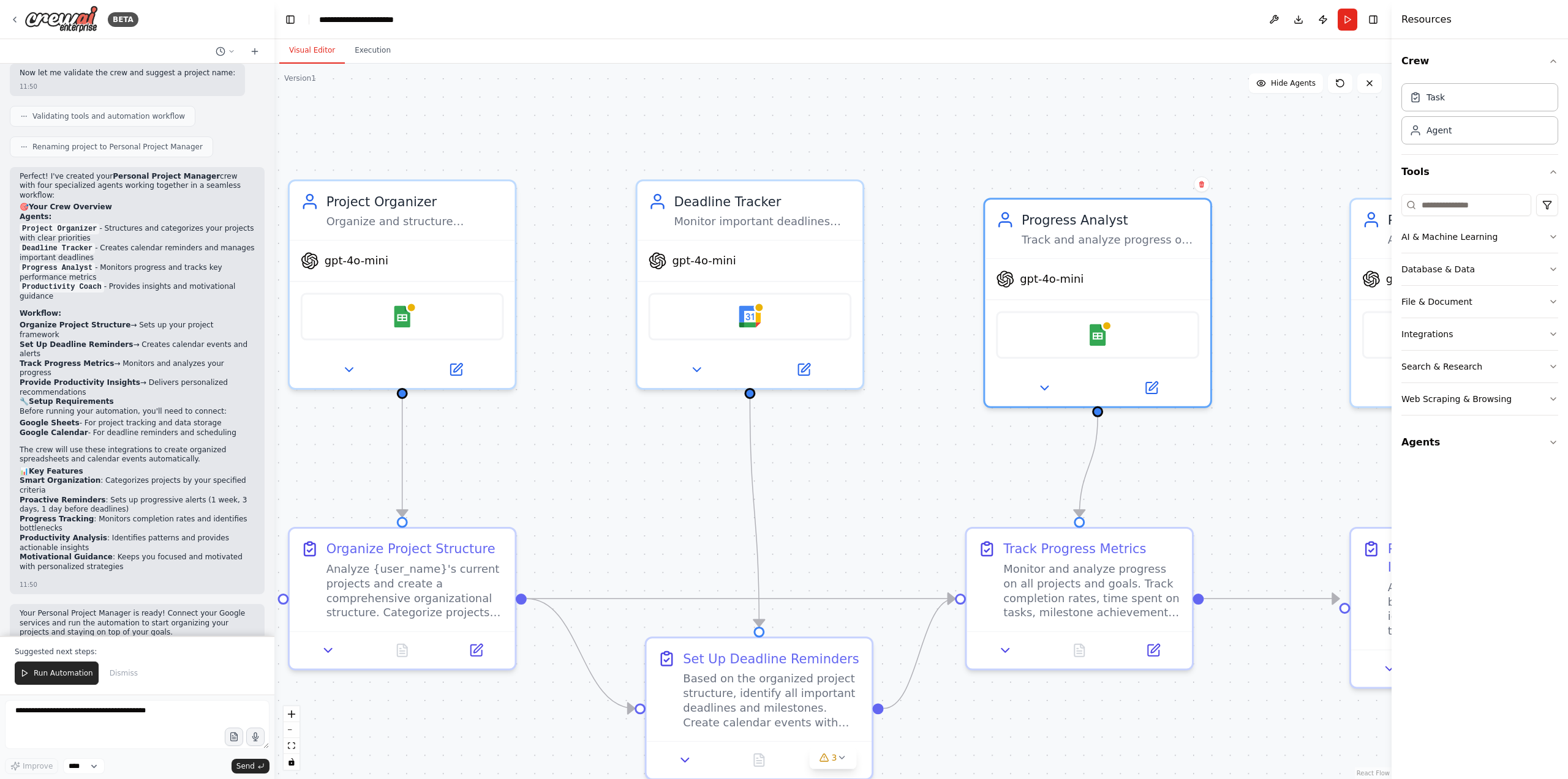
drag, startPoint x: 470, startPoint y: 173, endPoint x: 550, endPoint y: 171, distance: 80.0
click at [550, 171] on div ".deletable-edge-delete-btn { width: 20px; height: 20px; border: 0px solid #ffff…" at bounding box center [833, 421] width 1117 height 716
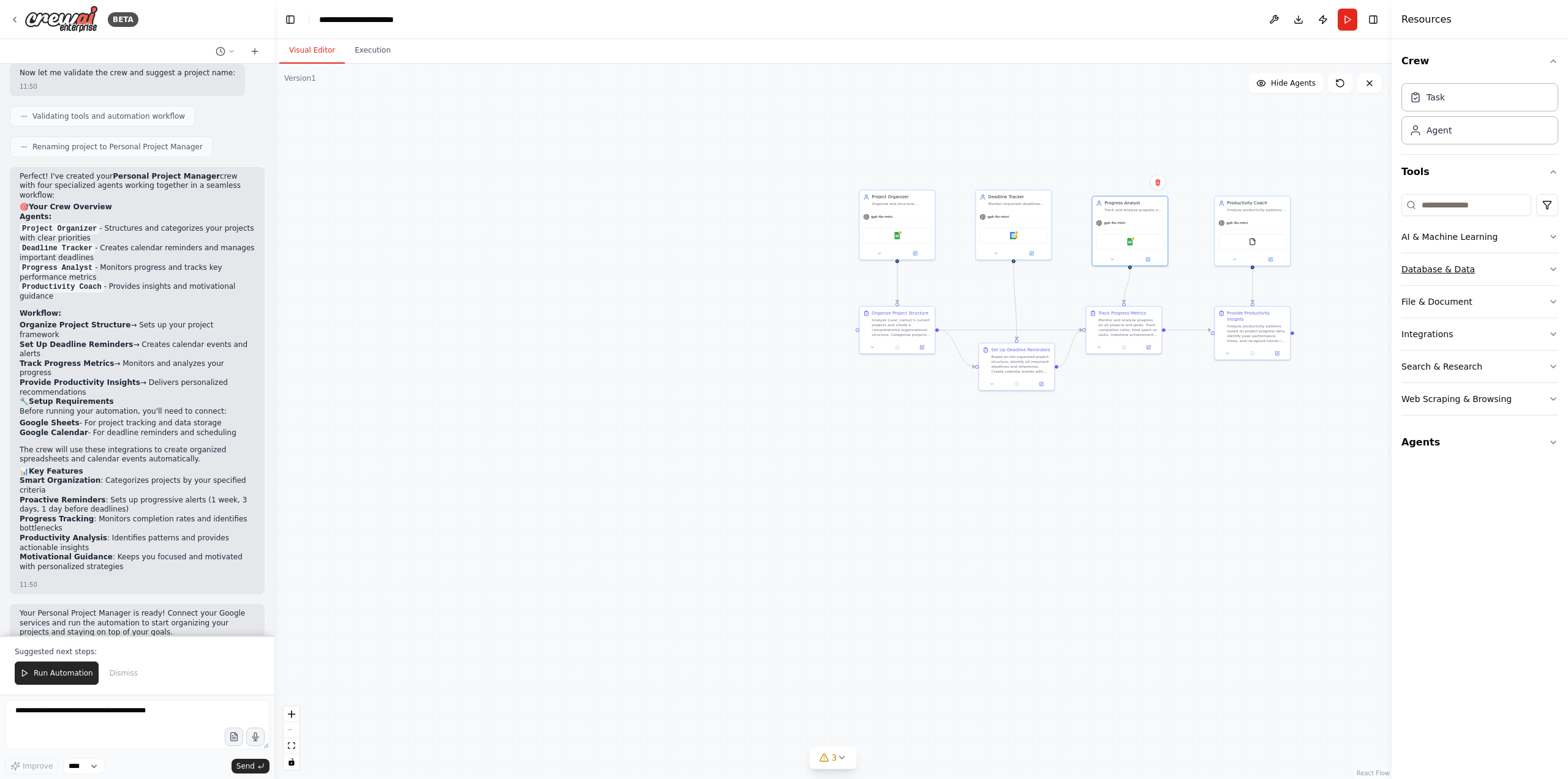
click at [1427, 264] on div "Database & Data" at bounding box center [1438, 269] width 73 height 12
click at [1429, 236] on div "AI & Machine Learning" at bounding box center [1449, 237] width 96 height 12
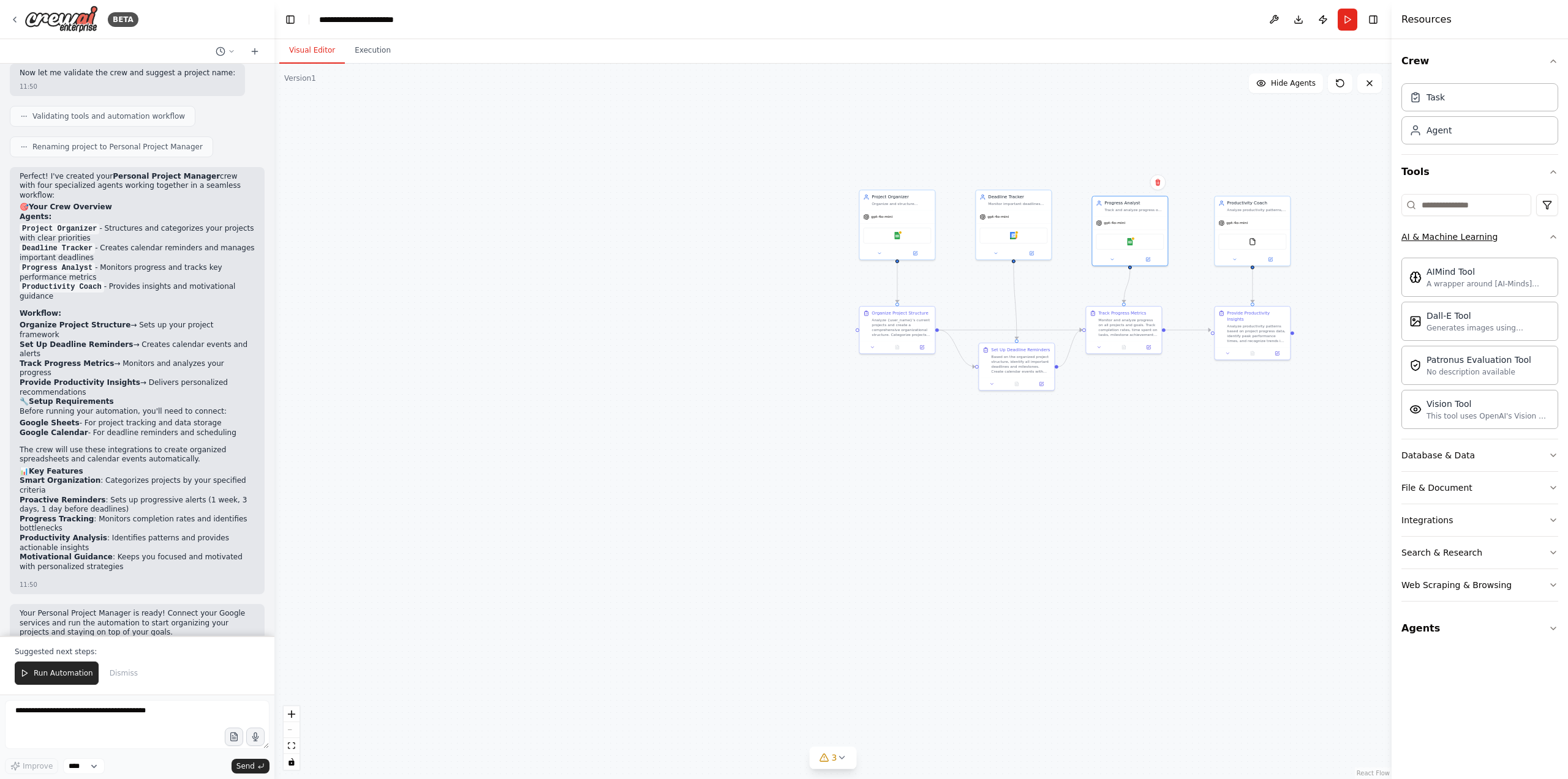
click at [1429, 236] on div "AI & Machine Learning" at bounding box center [1449, 237] width 96 height 12
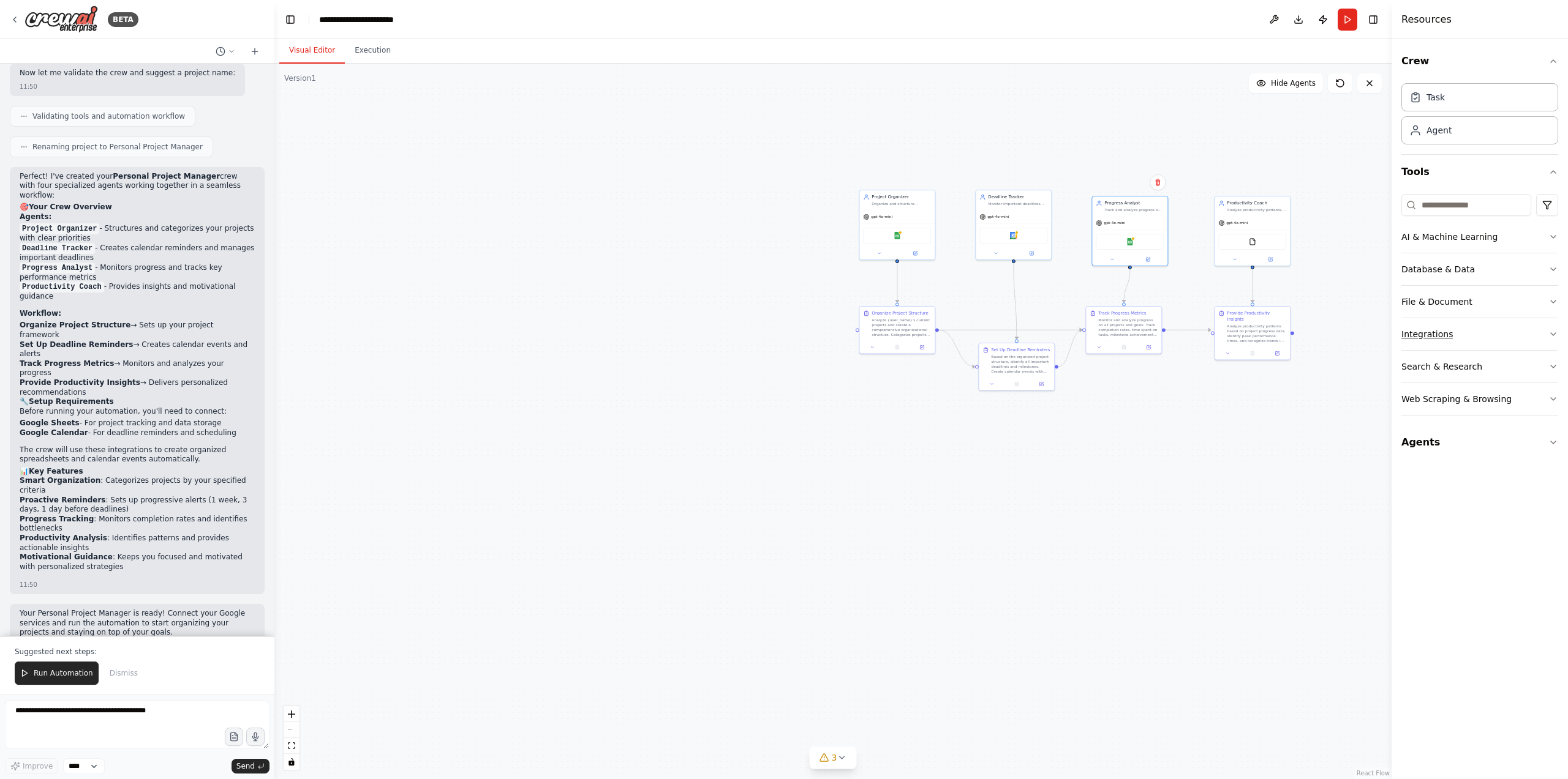
click at [1442, 334] on div "Integrations" at bounding box center [1427, 334] width 51 height 12
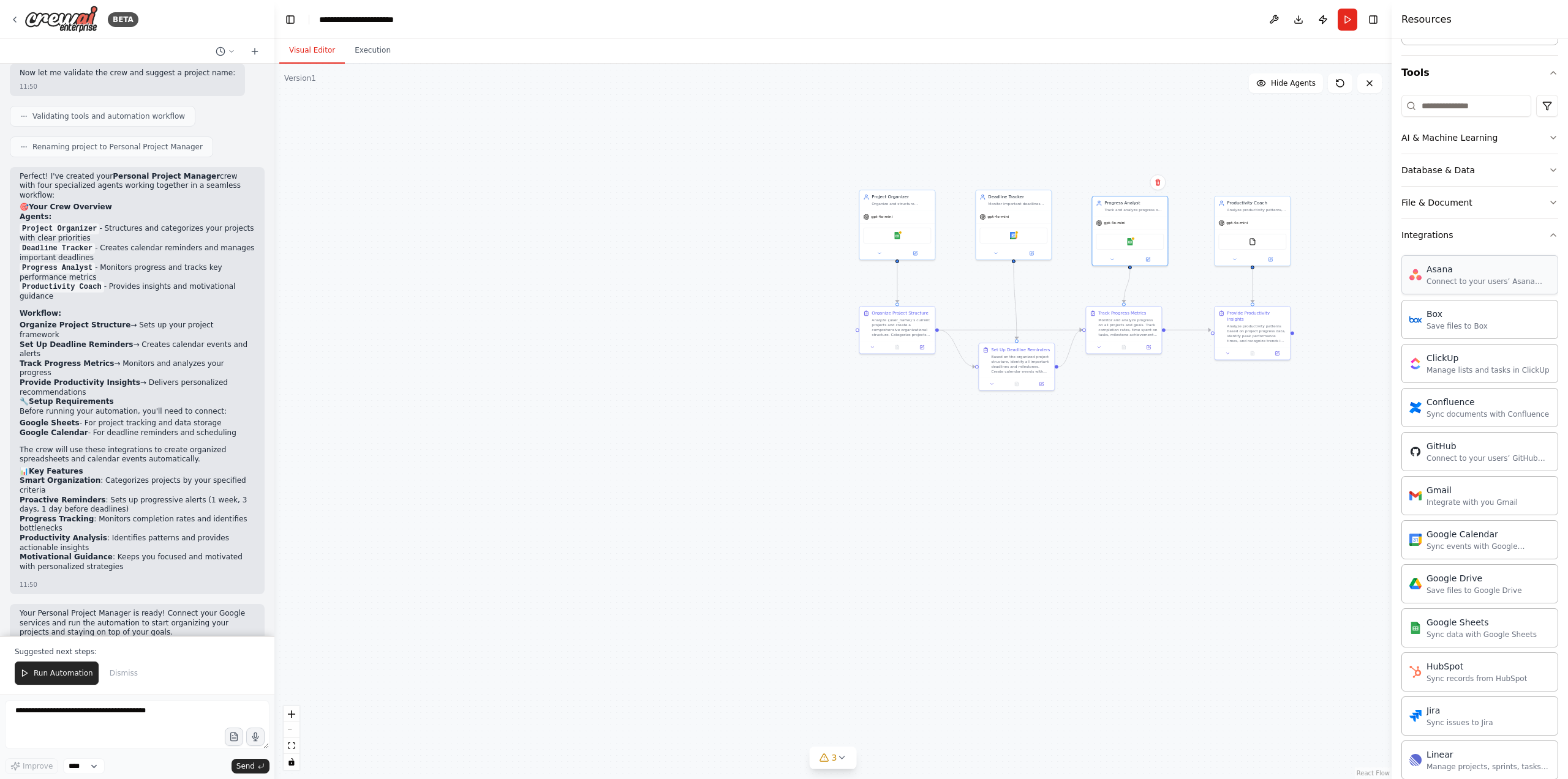
scroll to position [0, 0]
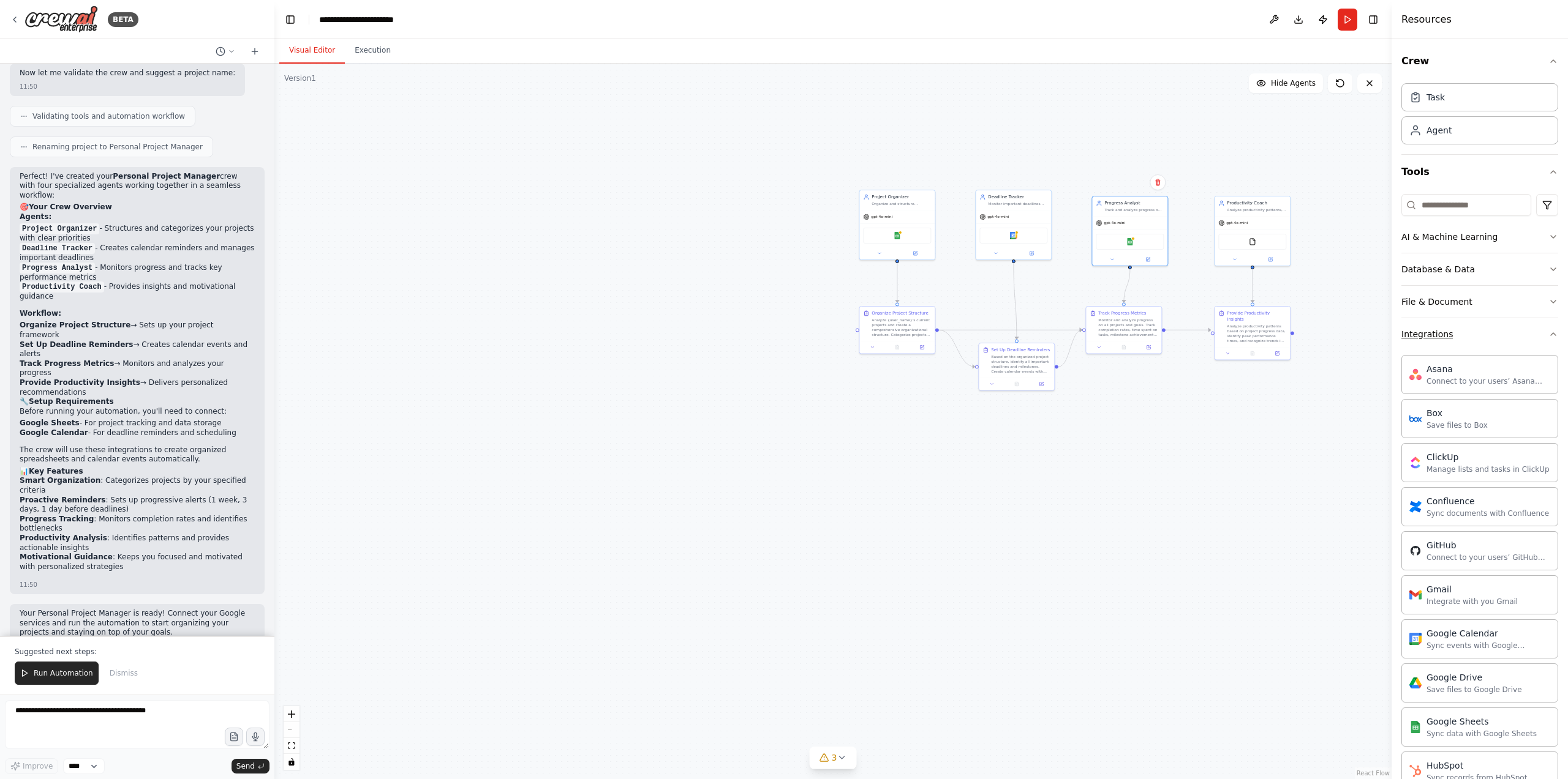
click at [1467, 335] on button "Integrations" at bounding box center [1479, 334] width 157 height 32
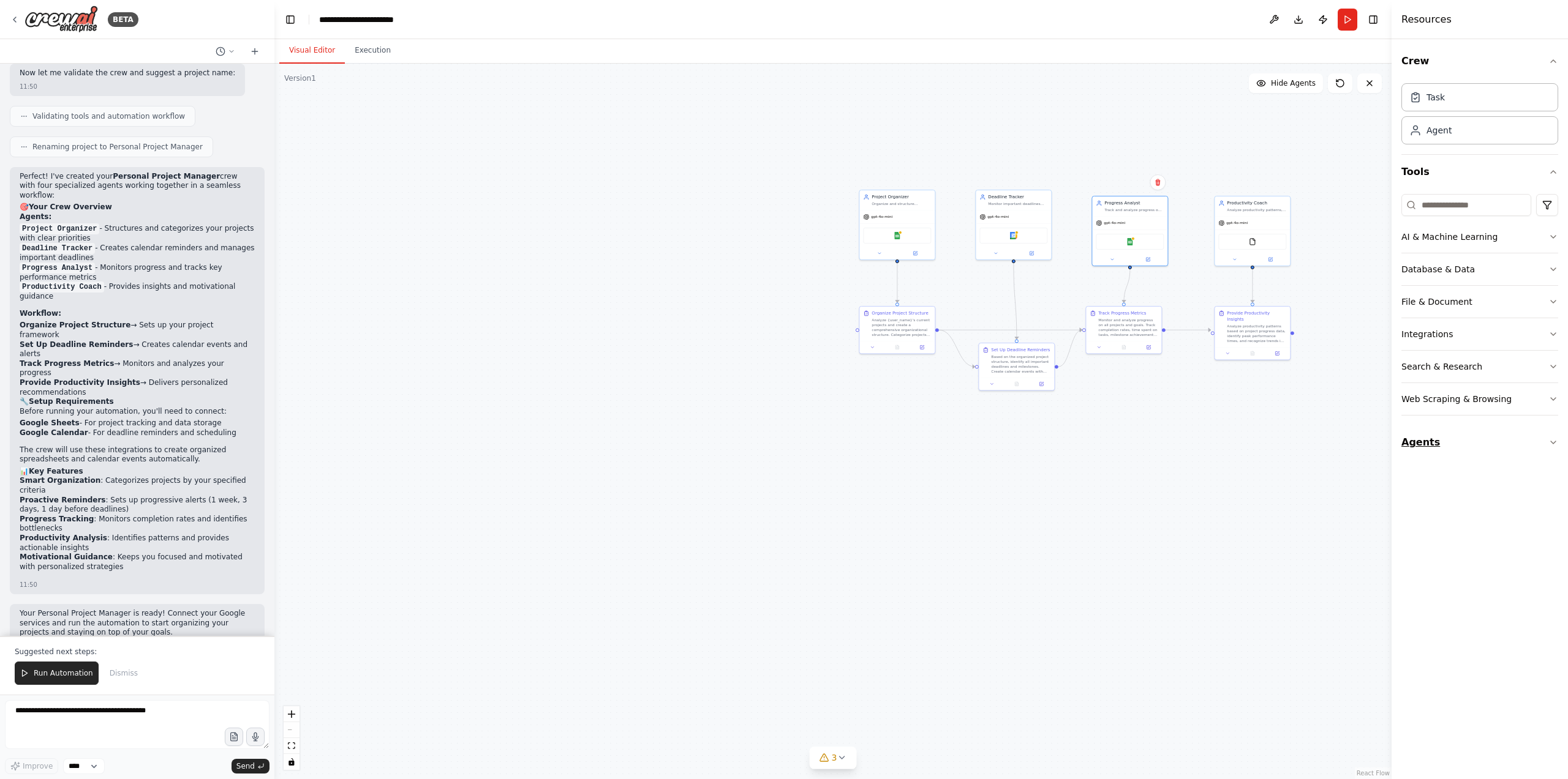
click at [1556, 441] on icon "button" at bounding box center [1554, 443] width 10 height 10
drag, startPoint x: 686, startPoint y: 255, endPoint x: 391, endPoint y: 289, distance: 297.0
click at [391, 289] on div ".deletable-edge-delete-btn { width: 20px; height: 20px; border: 0px solid #ffff…" at bounding box center [833, 421] width 1117 height 716
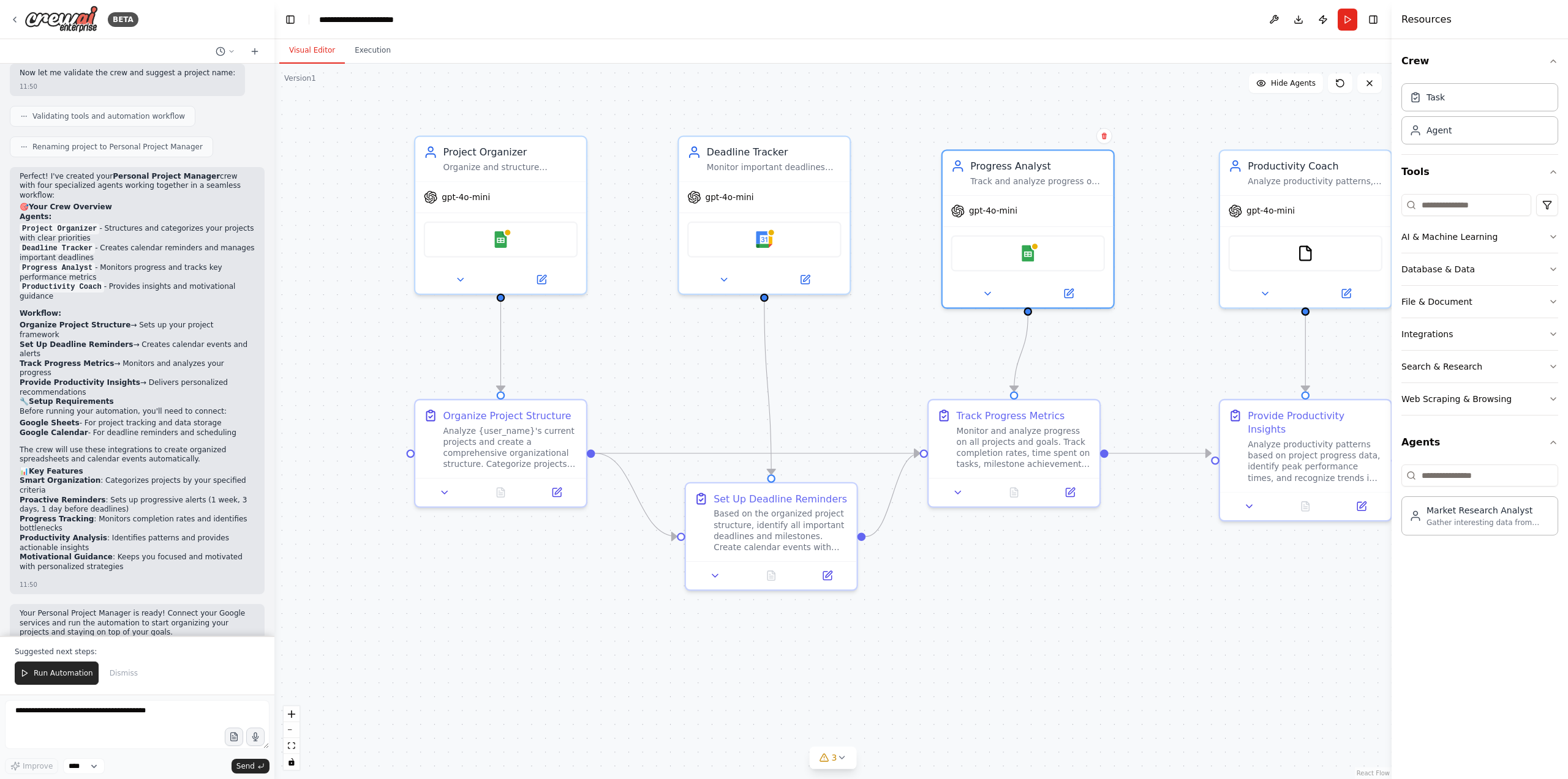
drag, startPoint x: 543, startPoint y: 284, endPoint x: 266, endPoint y: 261, distance: 278.0
click at [266, 261] on div "BETA Create a crew that helps organize your personal projects, sets reminders f…" at bounding box center [784, 389] width 1568 height 779
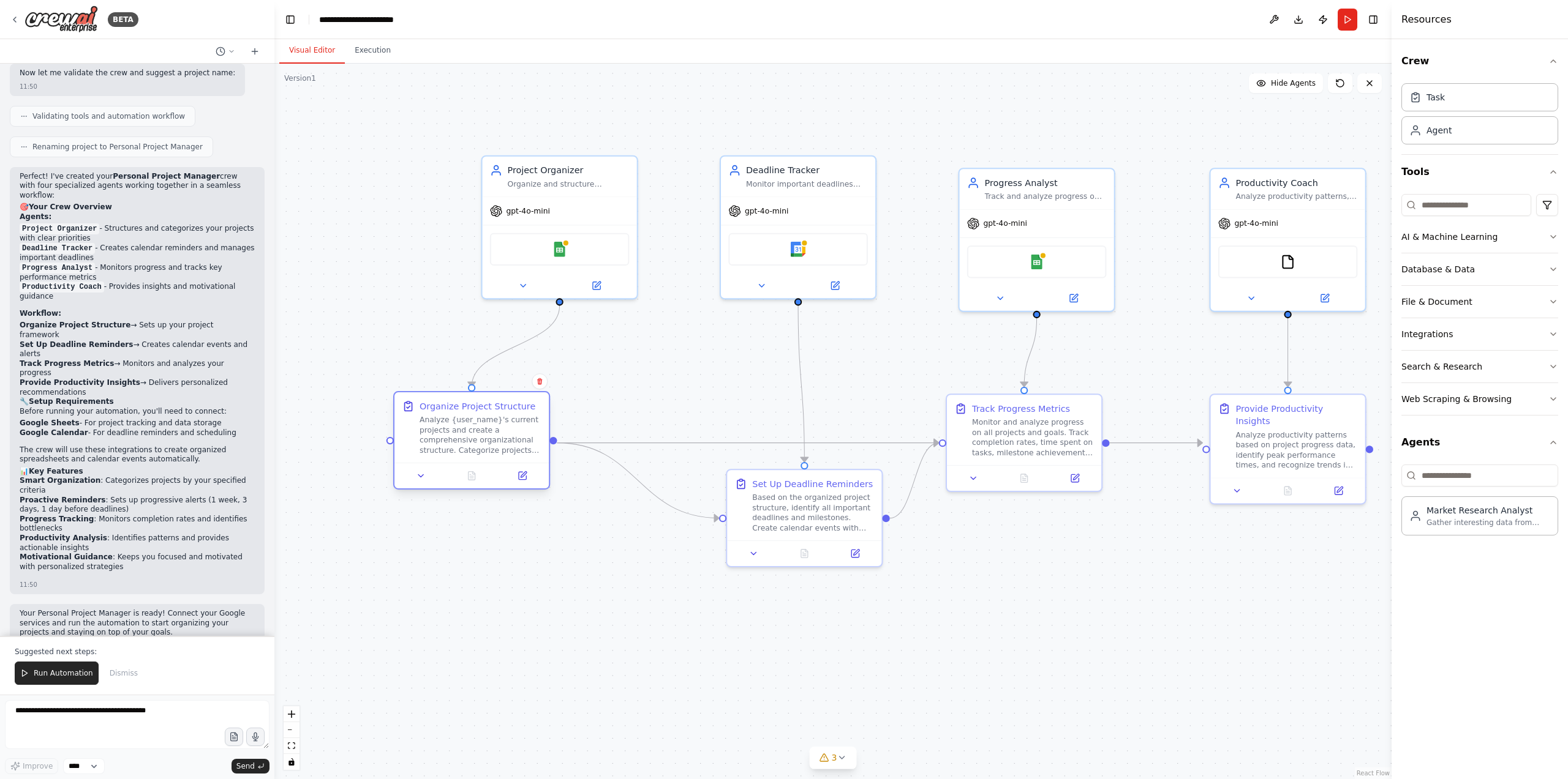
drag, startPoint x: 543, startPoint y: 460, endPoint x: 577, endPoint y: 506, distance: 57.2
click at [433, 458] on div "Organize Project Structure Analyze {user_name}'s current projects and create a …" at bounding box center [471, 430] width 154 height 71
drag, startPoint x: 725, startPoint y: 548, endPoint x: 715, endPoint y: 553, distance: 11.2
click at [752, 531] on div "Based on the organized project structure, identify all important deadlines and …" at bounding box center [813, 510] width 122 height 40
drag, startPoint x: 969, startPoint y: 432, endPoint x: 957, endPoint y: 446, distance: 18.4
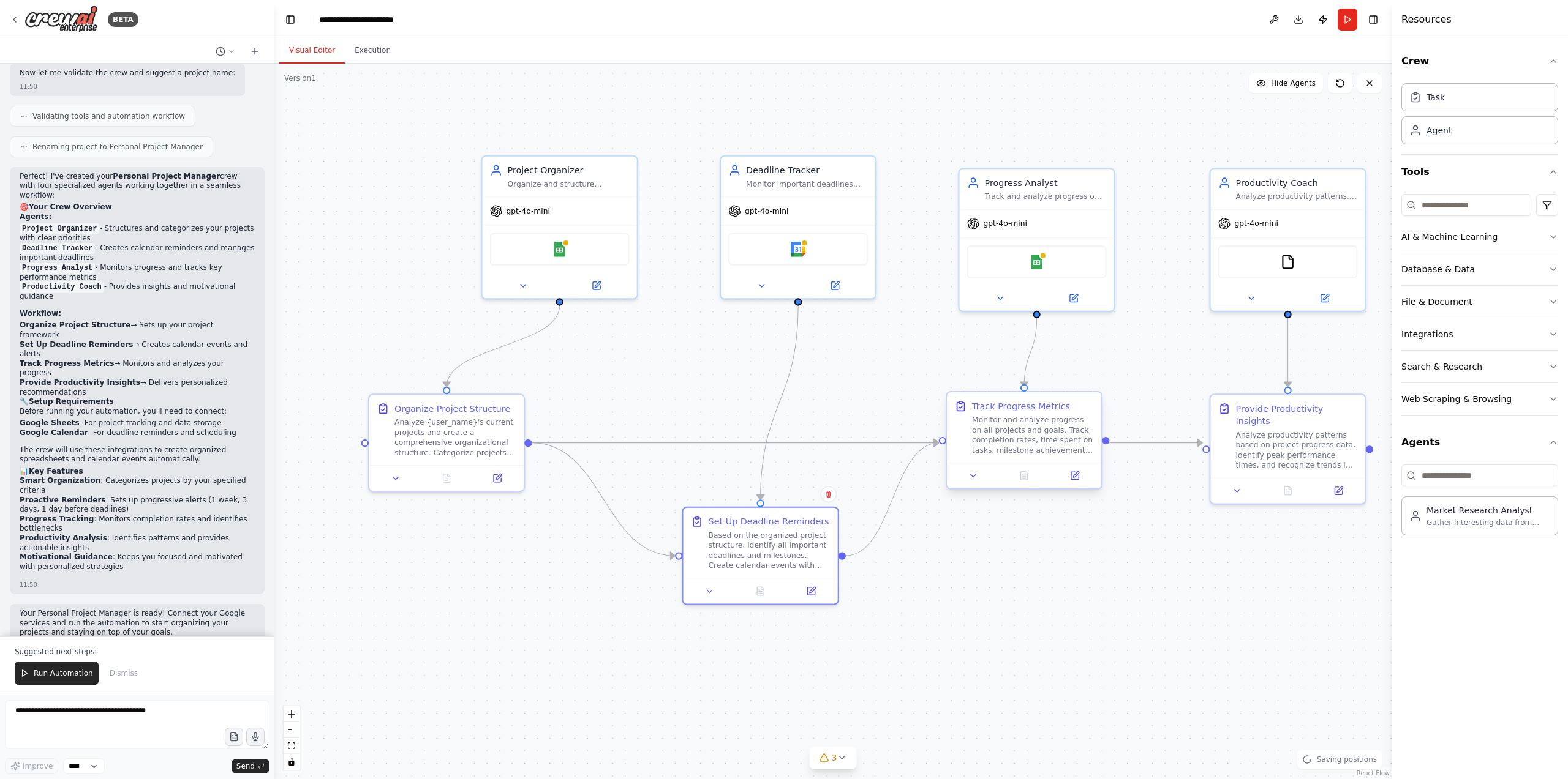
click at [958, 446] on div "Track Progress Metrics Monitor and analyze progress on all projects and goals. …" at bounding box center [1024, 427] width 140 height 55
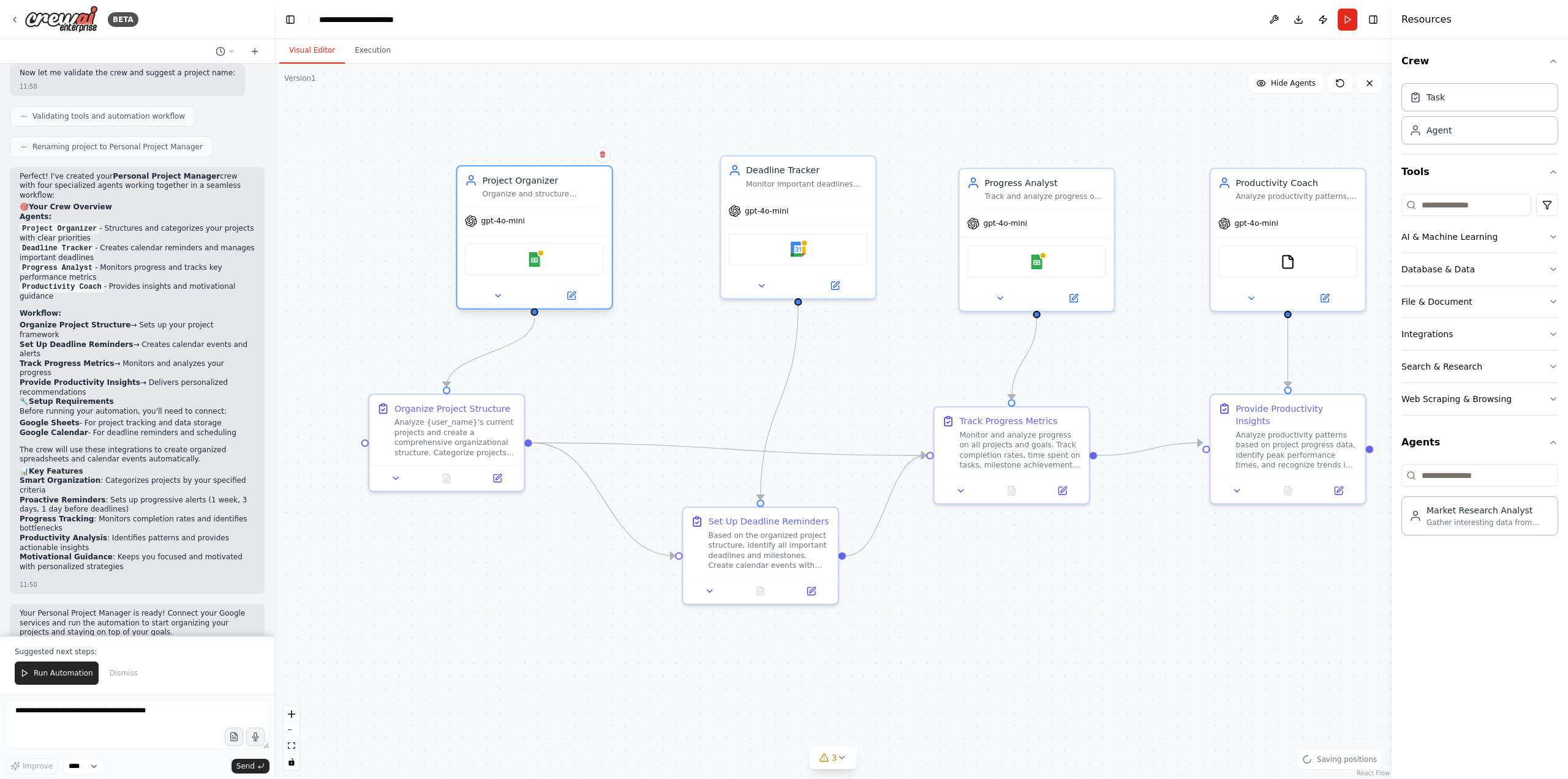
drag, startPoint x: 592, startPoint y: 209, endPoint x: 559, endPoint y: 240, distance: 45.3
click at [566, 214] on div "gpt-4o-mini" at bounding box center [534, 221] width 154 height 27
drag, startPoint x: 524, startPoint y: 186, endPoint x: 497, endPoint y: 180, distance: 27.7
click at [497, 180] on div "Project Organizer Organize and structure personal projects by categorizing task…" at bounding box center [468, 174] width 122 height 25
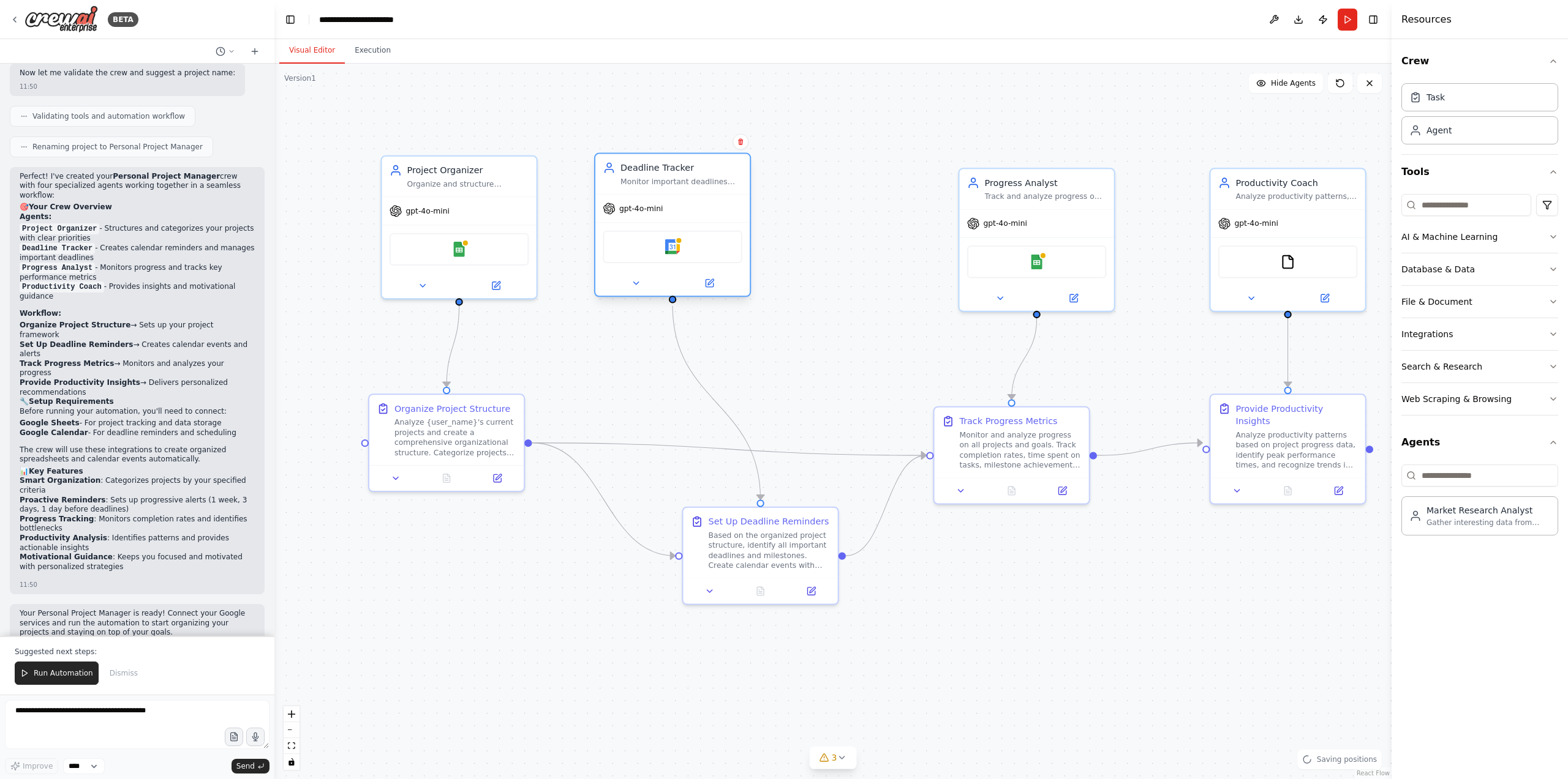
drag, startPoint x: 751, startPoint y: 185, endPoint x: 660, endPoint y: 182, distance: 91.0
click at [660, 182] on div "Monitor important deadlines and milestones for {user_name}'s projects, create t…" at bounding box center [681, 182] width 122 height 10
drag, startPoint x: 931, startPoint y: 195, endPoint x: 914, endPoint y: 196, distance: 17.0
click at [915, 196] on div "Progress Analyst Track and analyze progress on {user_name}'s goals and projects…" at bounding box center [910, 186] width 154 height 40
drag, startPoint x: 676, startPoint y: 209, endPoint x: 693, endPoint y: 210, distance: 17.0
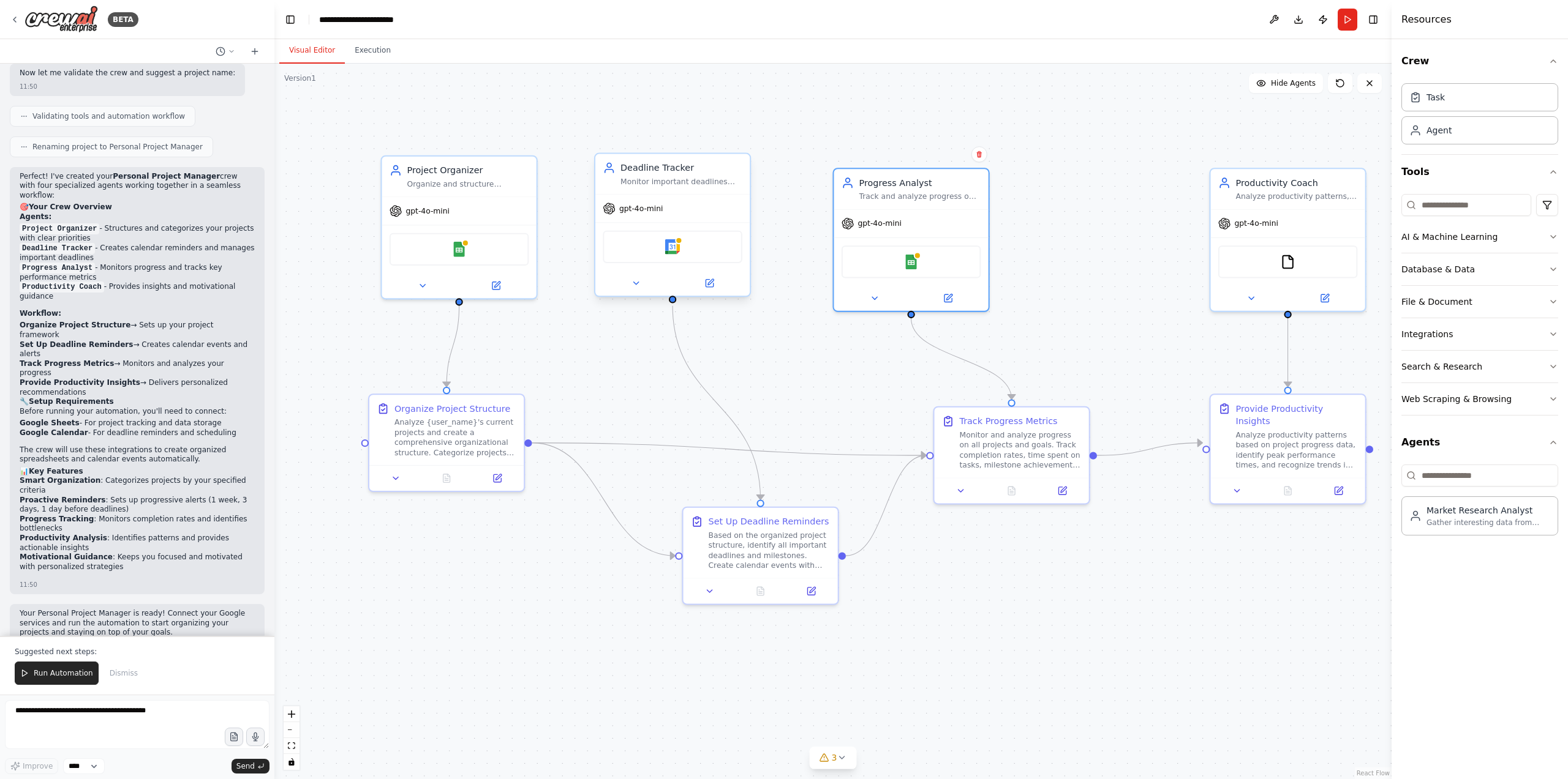
click at [677, 209] on div "gpt-4o-mini" at bounding box center [672, 209] width 154 height 27
click at [662, 225] on div "Google Calendar" at bounding box center [672, 246] width 154 height 49
click at [662, 224] on div "Google Calendar" at bounding box center [672, 246] width 154 height 49
click at [674, 209] on div "gpt-4o-mini" at bounding box center [672, 209] width 154 height 27
click at [700, 222] on div "gpt-4o-mini Google Calendar" at bounding box center [672, 244] width 154 height 101
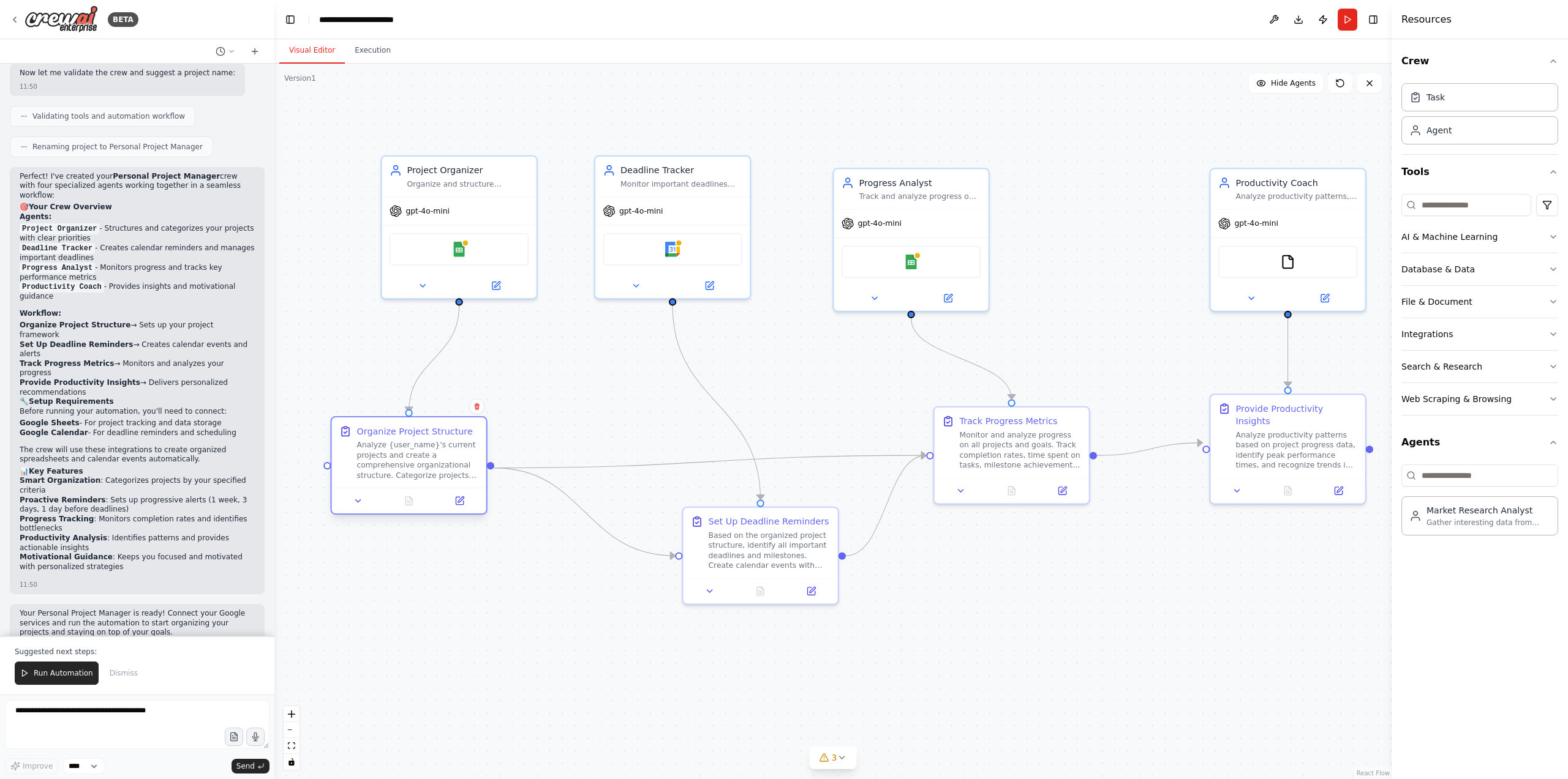
drag, startPoint x: 402, startPoint y: 446, endPoint x: 383, endPoint y: 467, distance: 28.3
click at [382, 466] on div "Analyze {user_name}'s current projects and create a comprehensive organizationa…" at bounding box center [417, 460] width 122 height 40
drag, startPoint x: 400, startPoint y: 450, endPoint x: 404, endPoint y: 432, distance: 18.4
click at [405, 440] on div "Analyze {user_name}'s current projects and create a comprehensive organizationa…" at bounding box center [417, 460] width 122 height 40
drag, startPoint x: 736, startPoint y: 541, endPoint x: 648, endPoint y: 498, distance: 97.9
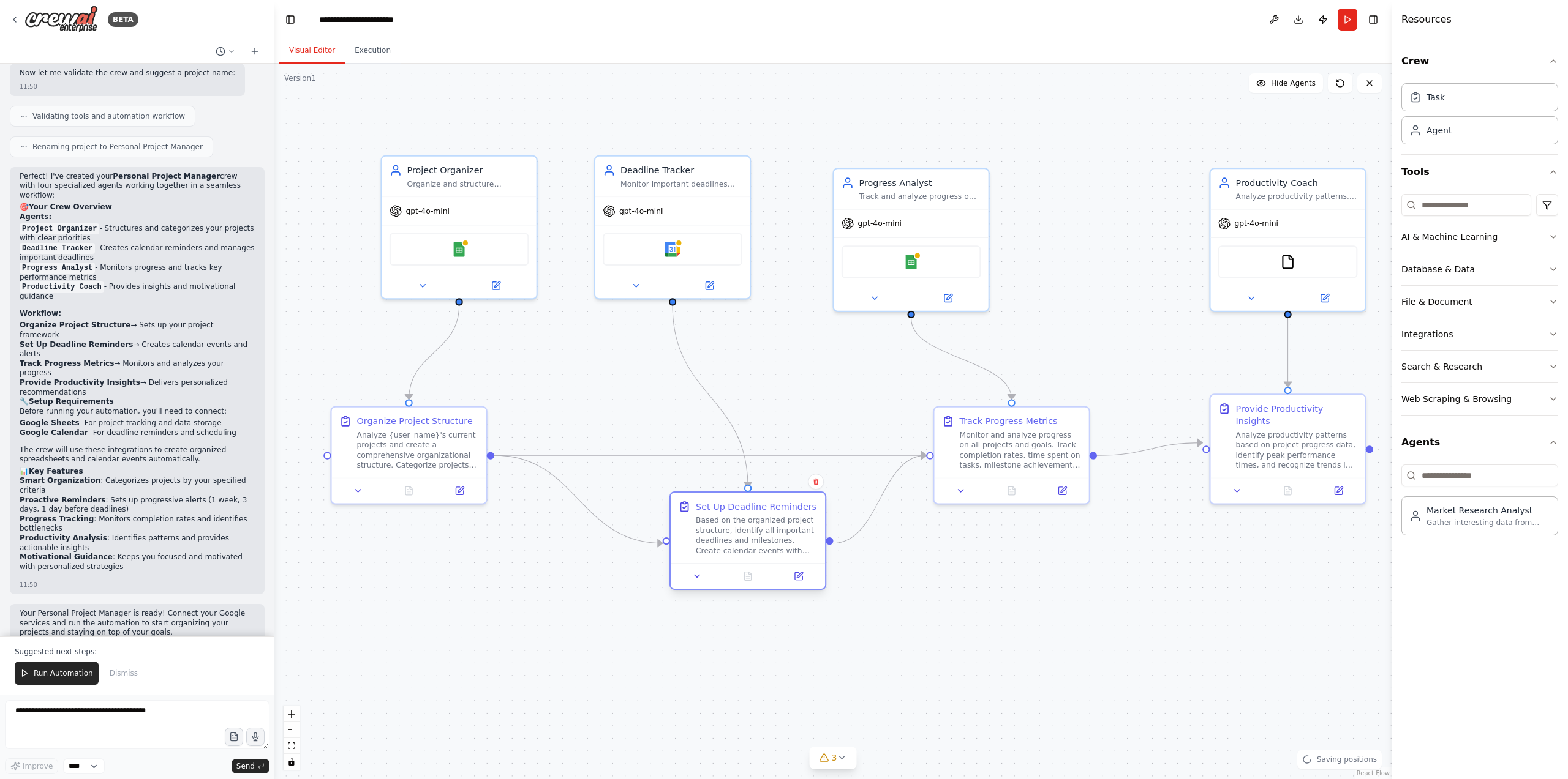
click at [696, 516] on div "Based on the organized project structure, identify all important deadlines and …" at bounding box center [756, 536] width 122 height 40
drag, startPoint x: 1006, startPoint y: 453, endPoint x: 827, endPoint y: 541, distance: 199.5
click at [962, 471] on div "Monitor and analyze progress on all projects and goals. Track completion rates,…" at bounding box center [1020, 450] width 122 height 40
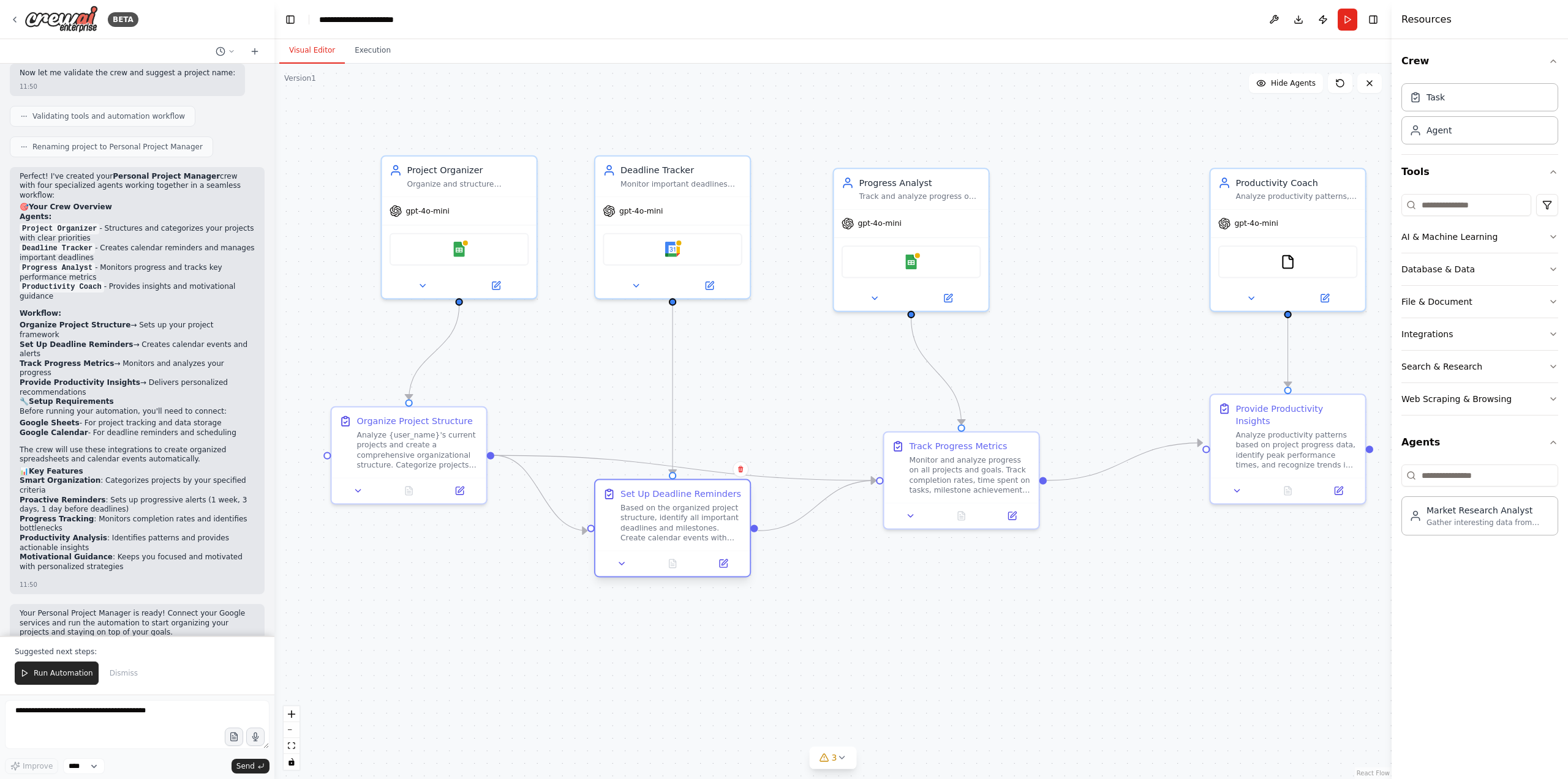
drag, startPoint x: 658, startPoint y: 522, endPoint x: 728, endPoint y: 551, distance: 75.8
click at [654, 533] on div "Based on the organized project structure, identify all important deadlines and …" at bounding box center [681, 523] width 122 height 40
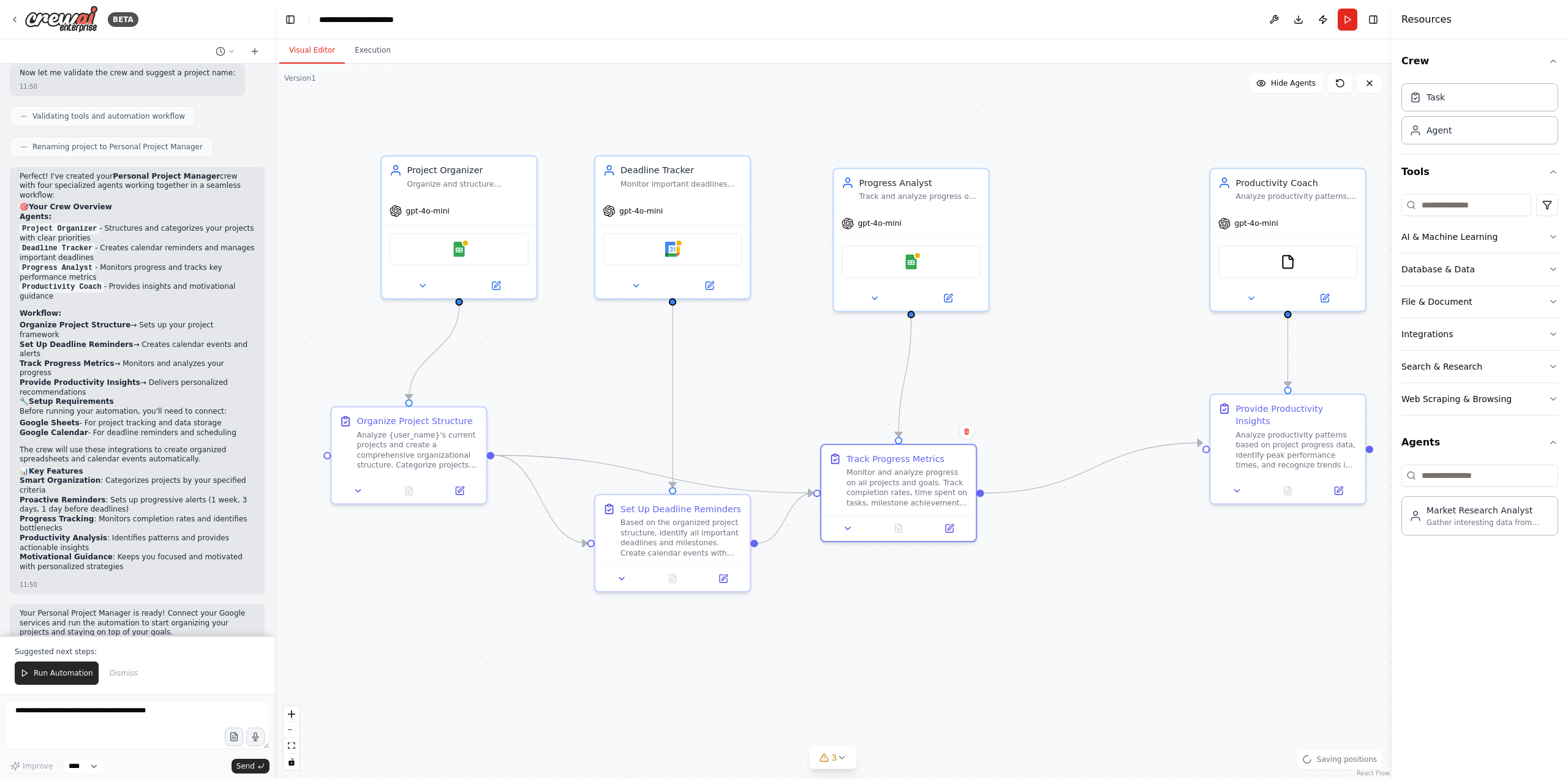
drag, startPoint x: 973, startPoint y: 461, endPoint x: 1147, endPoint y: 509, distance: 180.5
click at [916, 478] on div "Monitor and analyze progress on all projects and goals. Track completion rates,…" at bounding box center [907, 487] width 122 height 40
click at [1232, 393] on div "Provide Productivity Insights Analyze productivity patterns based on project pr…" at bounding box center [1288, 433] width 154 height 83
drag, startPoint x: 1271, startPoint y: 416, endPoint x: 1131, endPoint y: 415, distance: 140.0
click at [1134, 411] on div "Provide Productivity Insights Analyze productivity patterns based on project pr…" at bounding box center [1183, 421] width 122 height 68
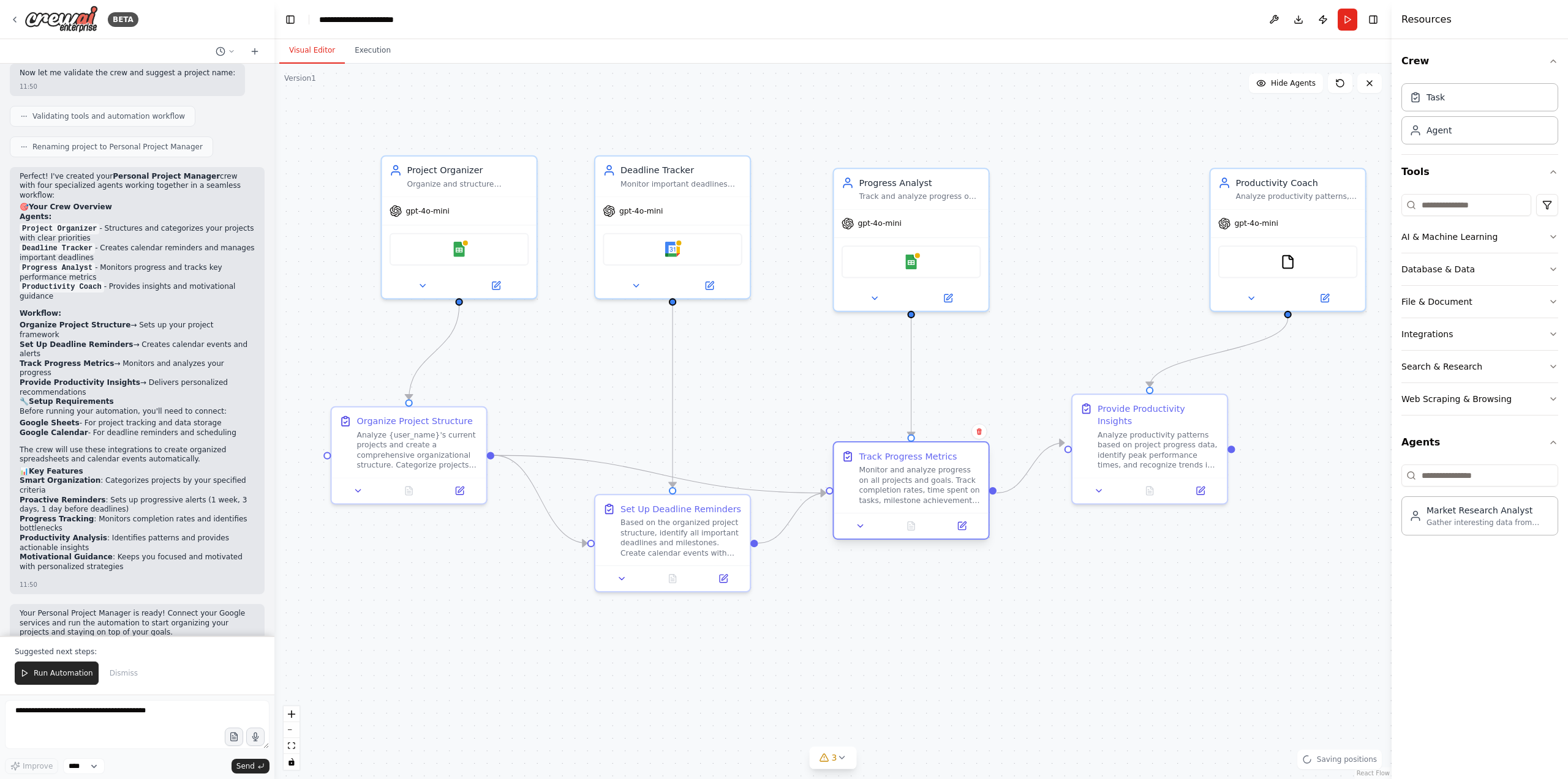
drag, startPoint x: 919, startPoint y: 482, endPoint x: 915, endPoint y: 490, distance: 8.9
click at [921, 484] on div "Monitor and analyze progress on all projects and goals. Track completion rates,…" at bounding box center [920, 485] width 122 height 40
drag, startPoint x: 694, startPoint y: 538, endPoint x: 699, endPoint y: 549, distance: 12.1
click at [699, 549] on div "Based on the organized project structure, identify all important deadlines and …" at bounding box center [681, 536] width 122 height 40
click at [477, 171] on div "Project Organizer" at bounding box center [468, 168] width 122 height 13
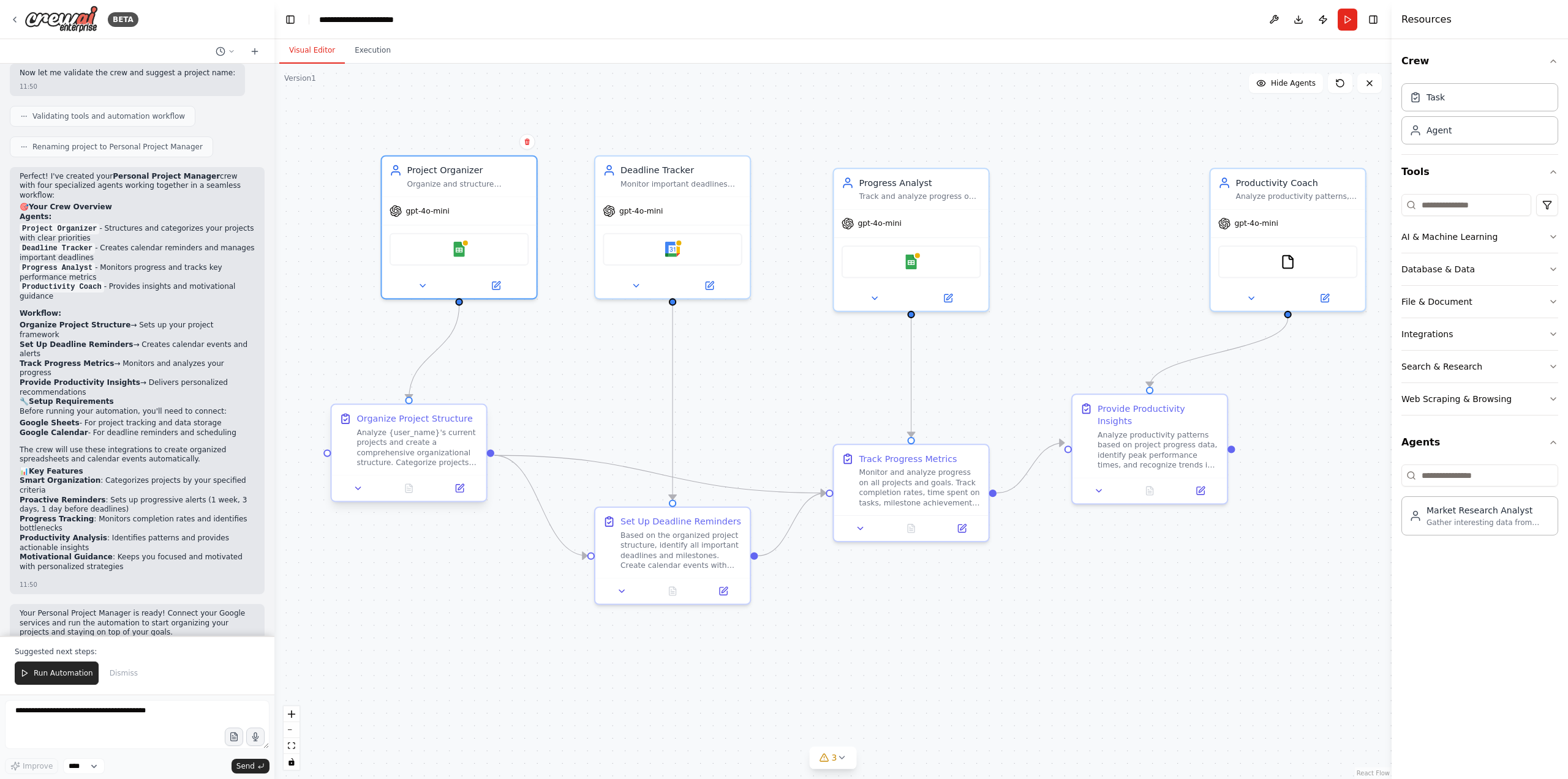
click at [393, 450] on div "Analyze {user_name}'s current projects and create a comprehensive organizationa…" at bounding box center [417, 448] width 122 height 40
click at [393, 449] on div "Analyze {user_name}'s current projects and create a comprehensive organizationa…" at bounding box center [417, 448] width 122 height 40
click at [359, 490] on icon at bounding box center [359, 489] width 10 height 10
click at [464, 494] on button at bounding box center [459, 489] width 43 height 15
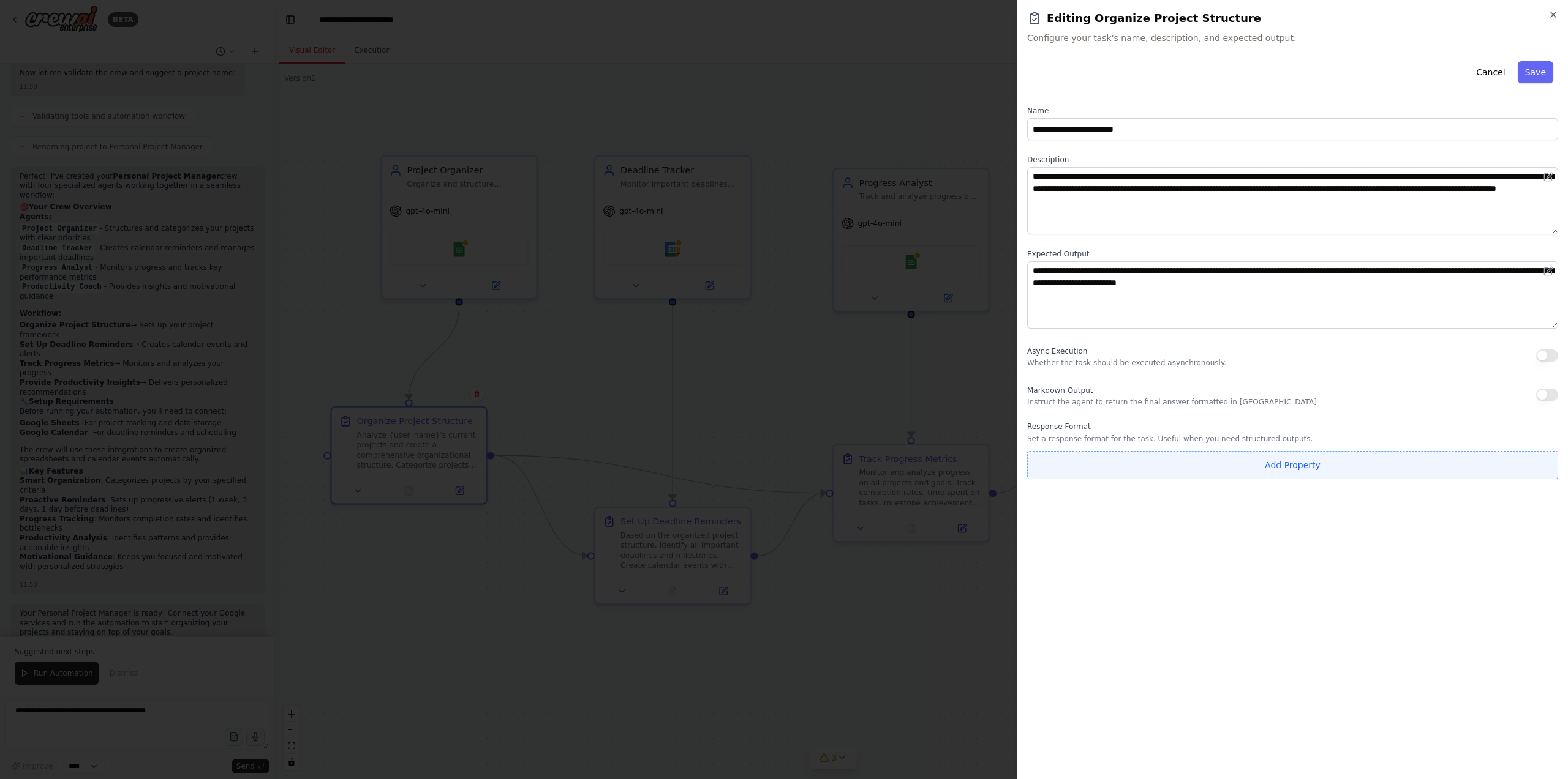
click at [1366, 468] on button "Add Property" at bounding box center [1293, 465] width 531 height 28
click at [1552, 463] on icon "button" at bounding box center [1548, 462] width 10 height 10
drag, startPoint x: 1559, startPoint y: 9, endPoint x: 1552, endPoint y: 14, distance: 8.6
click at [1559, 9] on div "**********" at bounding box center [1292, 389] width 551 height 779
drag, startPoint x: 1552, startPoint y: 13, endPoint x: 1536, endPoint y: 31, distance: 24.1
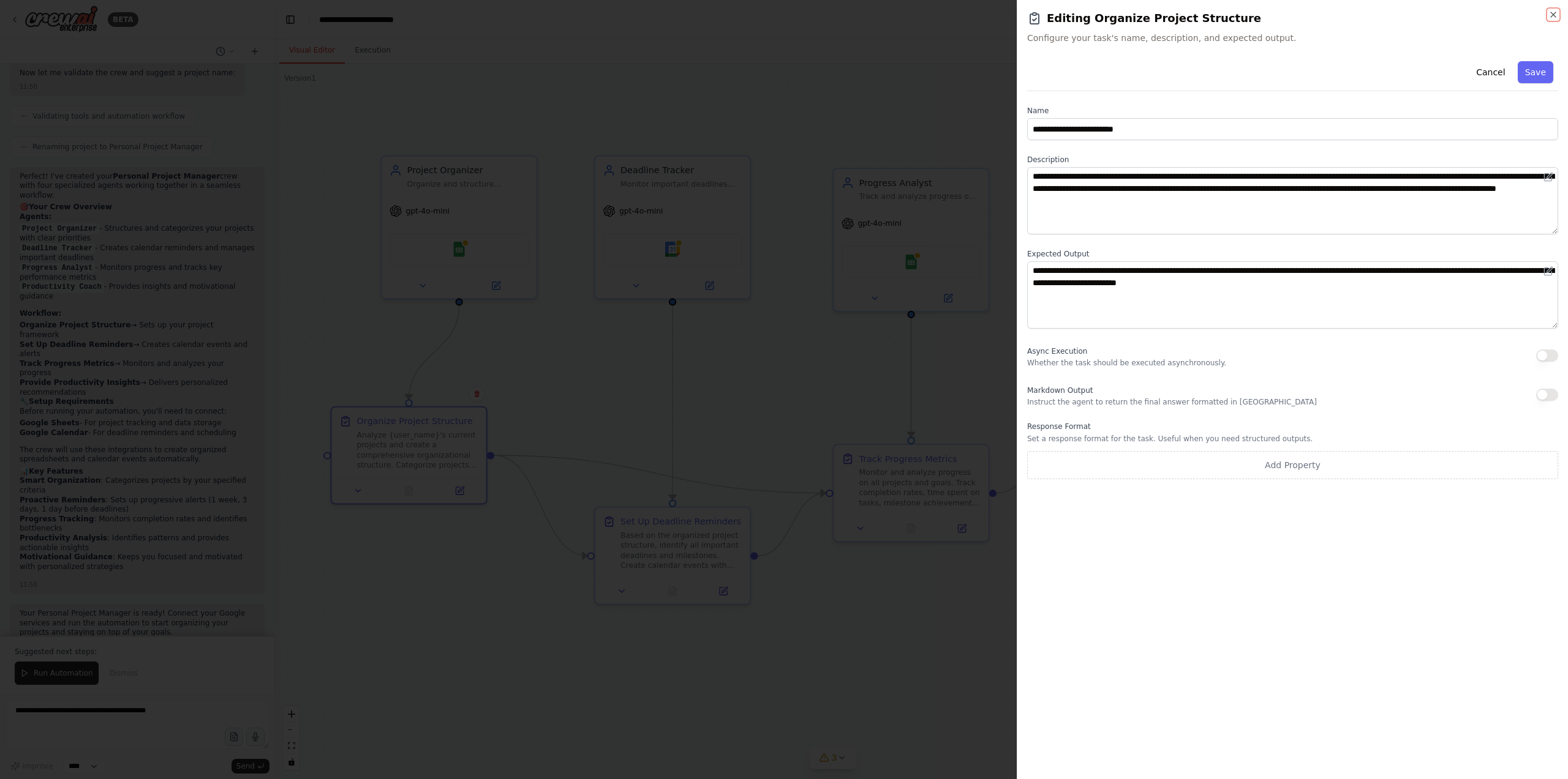
click at [1552, 13] on icon "button" at bounding box center [1554, 14] width 5 height 5
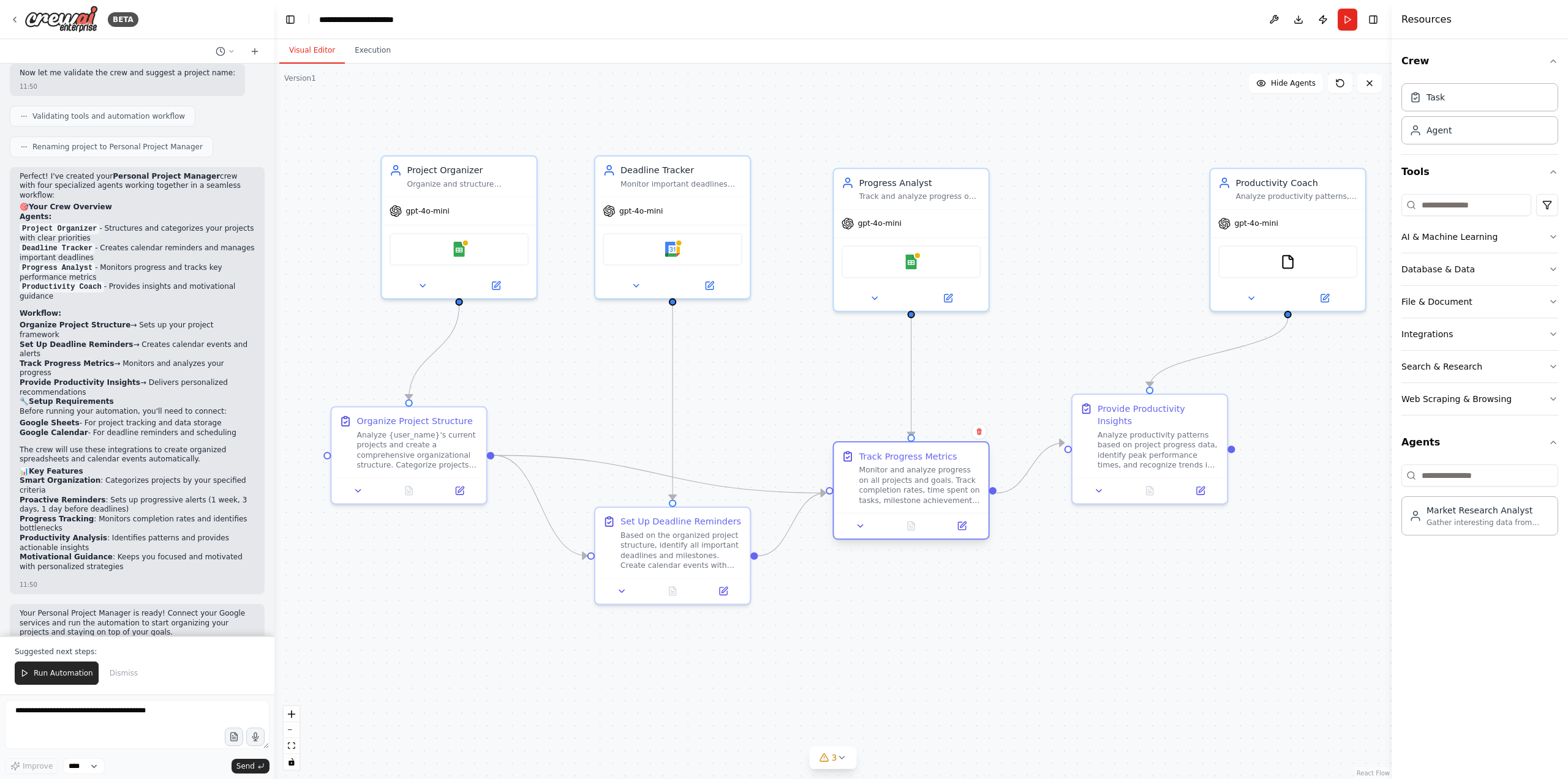
drag, startPoint x: 916, startPoint y: 470, endPoint x: 915, endPoint y: 437, distance: 33.0
click at [915, 466] on div "Monitor and analyze progress on all projects and goals. Track completion rates,…" at bounding box center [920, 485] width 122 height 40
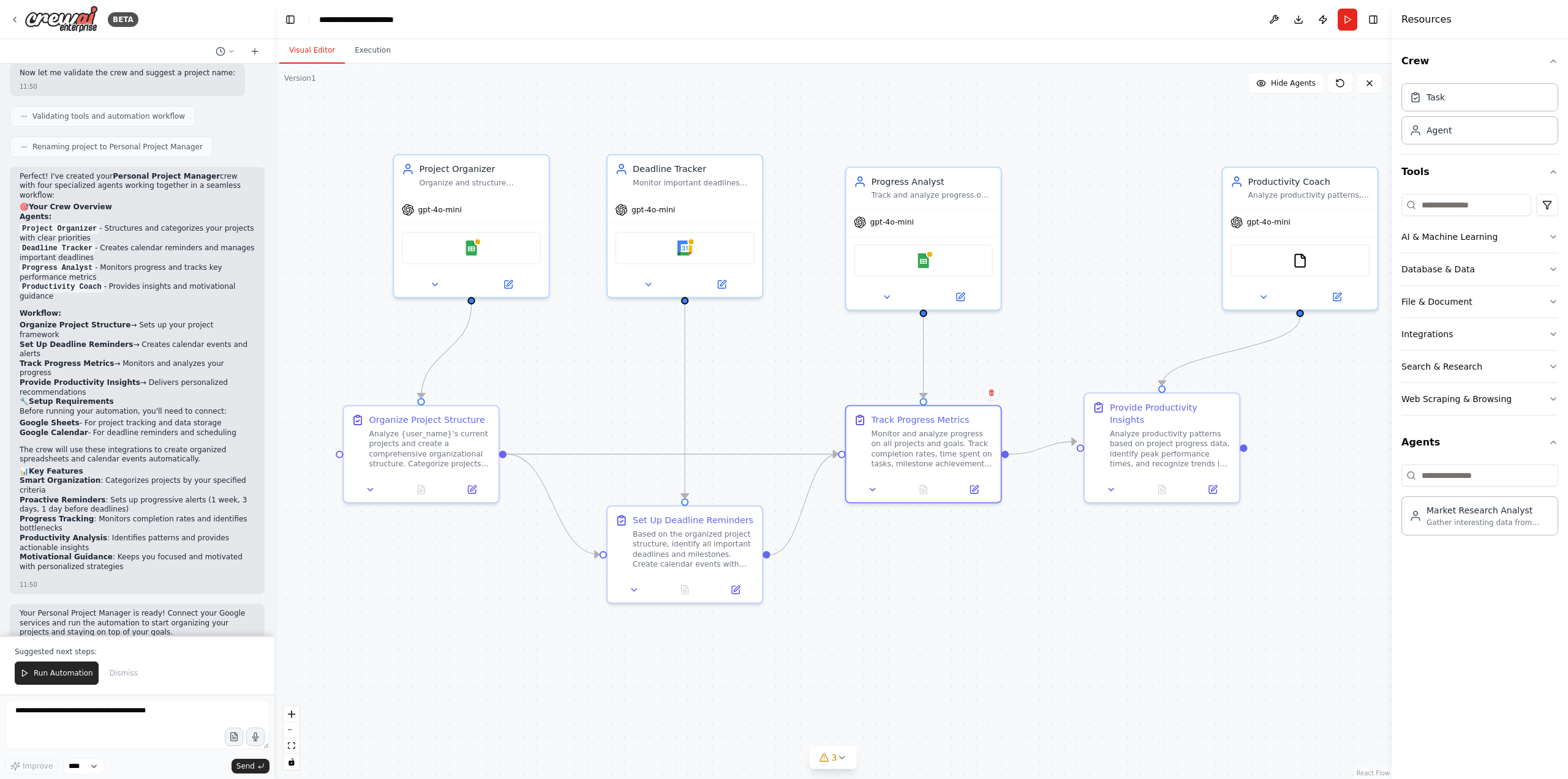
drag, startPoint x: 1078, startPoint y: 446, endPoint x: 1133, endPoint y: 450, distance: 55.1
click at [1134, 448] on div ".deletable-edge-delete-btn { width: 20px; height: 20px; border: 0px solid #ffff…" at bounding box center [833, 421] width 1117 height 716
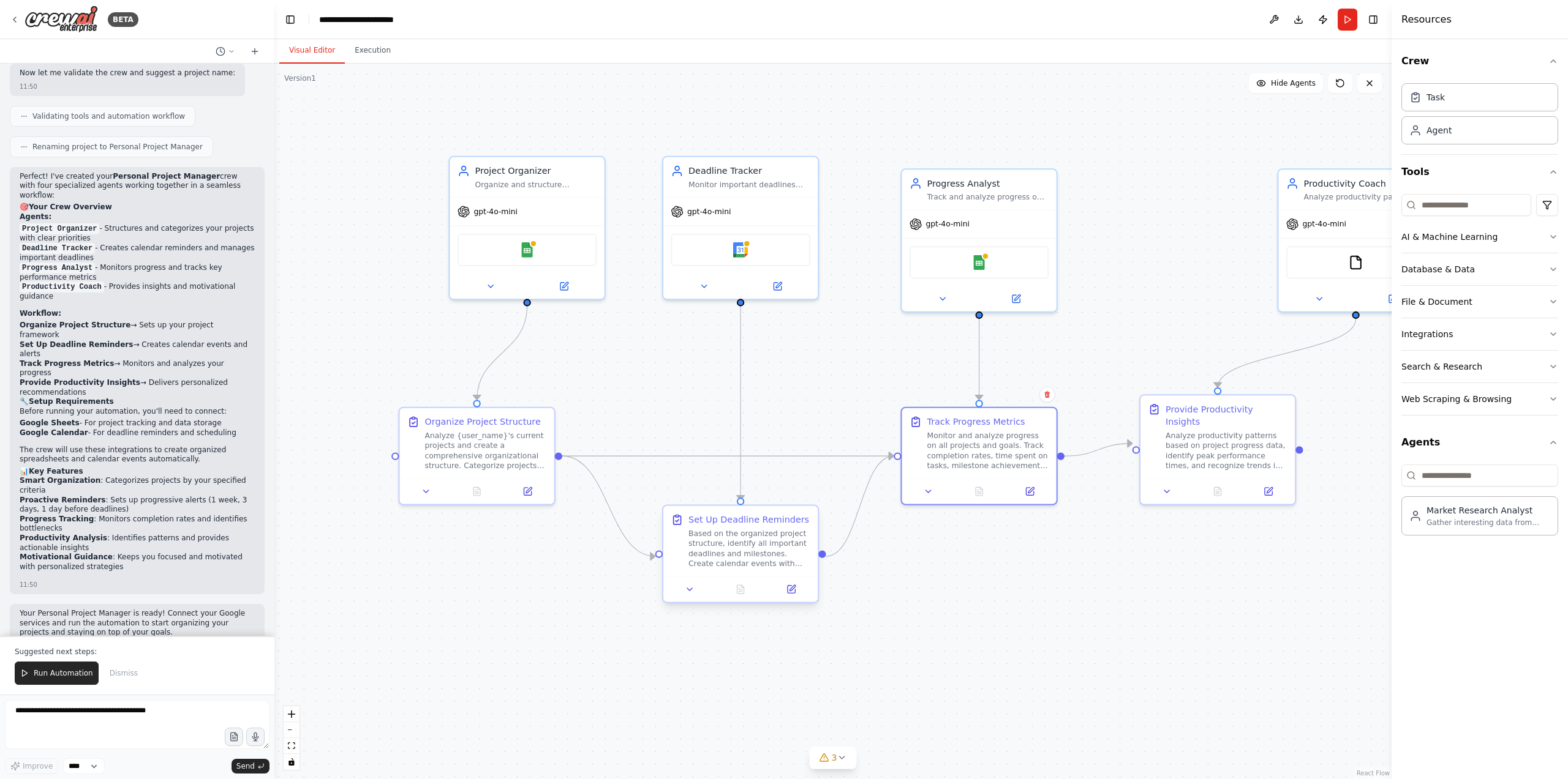
drag, startPoint x: 944, startPoint y: 479, endPoint x: 704, endPoint y: 535, distance: 246.4
click at [914, 483] on div at bounding box center [979, 491] width 154 height 26
drag, startPoint x: 451, startPoint y: 461, endPoint x: 424, endPoint y: 455, distance: 27.7
click at [424, 455] on div "Analyze {user_name}'s current projects and create a comprehensive organizationa…" at bounding box center [448, 448] width 122 height 40
drag, startPoint x: 708, startPoint y: 560, endPoint x: 642, endPoint y: 570, distance: 66.8
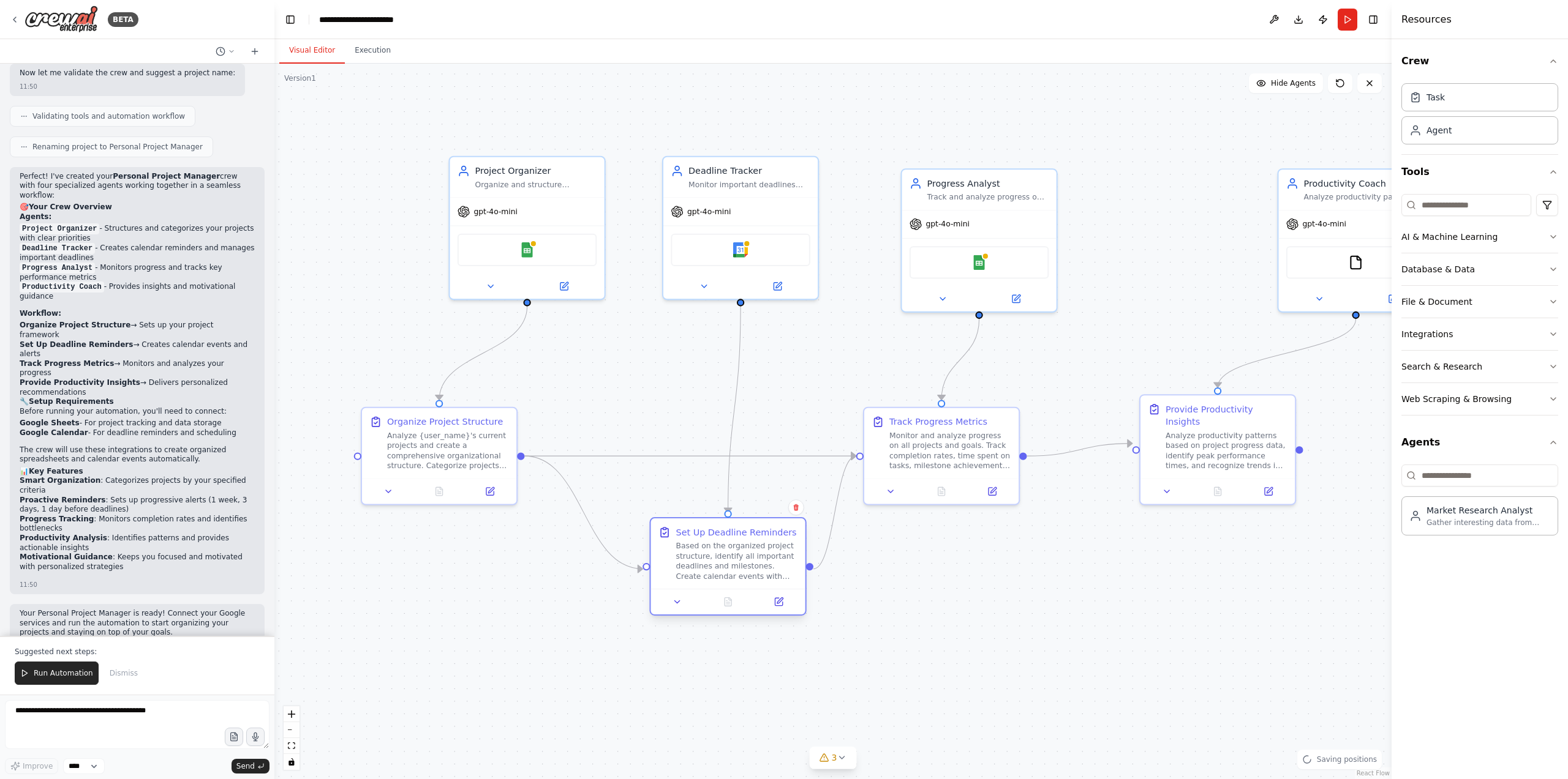
click at [676, 572] on div "Based on the organized project structure, identify all important deadlines and …" at bounding box center [737, 561] width 122 height 40
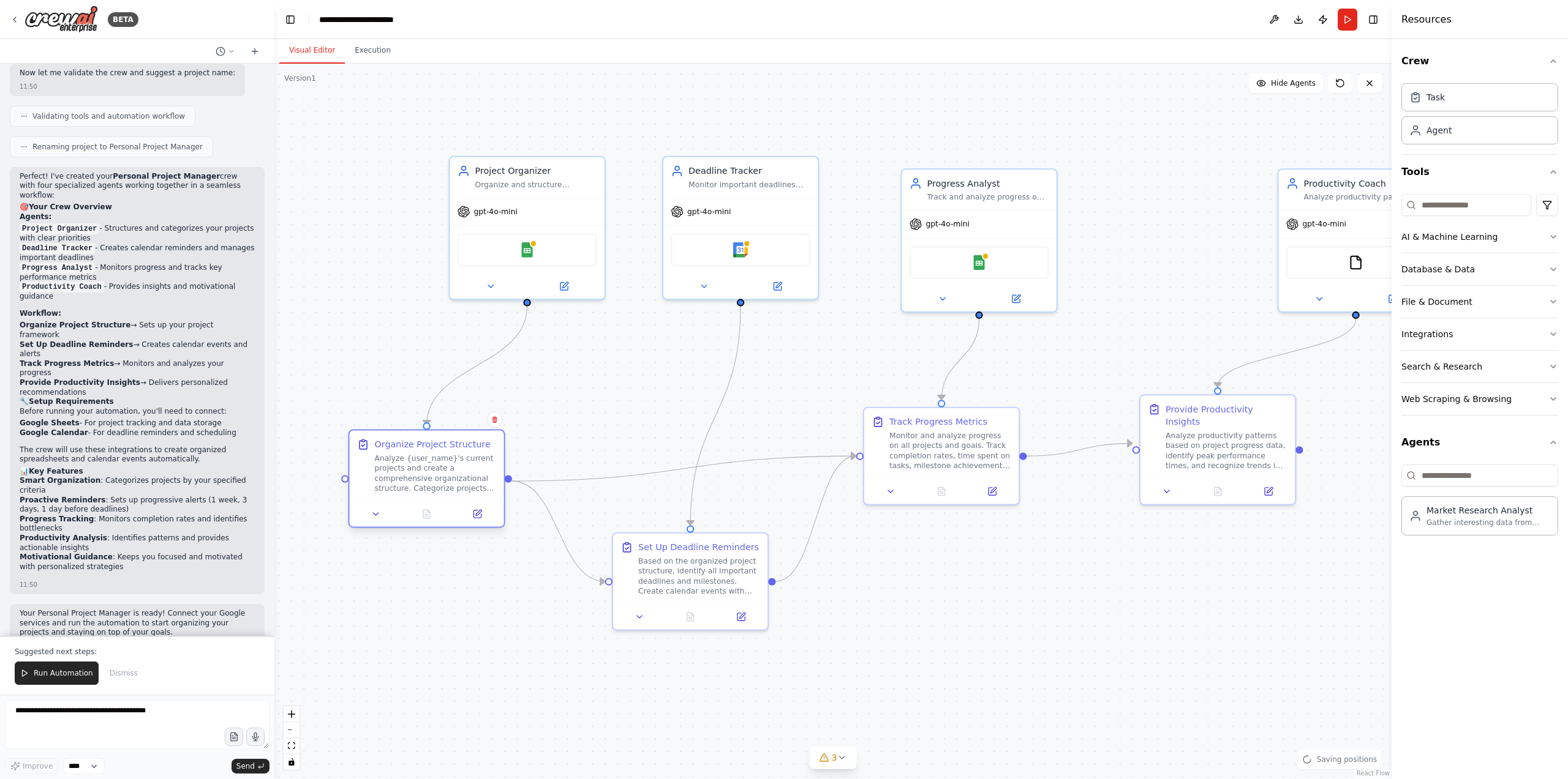
drag, startPoint x: 400, startPoint y: 467, endPoint x: 396, endPoint y: 474, distance: 8.1
click at [397, 475] on div "Analyze {user_name}'s current projects and create a comprehensive organizationa…" at bounding box center [435, 473] width 122 height 40
drag, startPoint x: 395, startPoint y: 461, endPoint x: 379, endPoint y: 428, distance: 36.7
click at [379, 454] on div "Analyze {user_name}'s current projects and create a comprehensive organizationa…" at bounding box center [435, 473] width 122 height 40
drag, startPoint x: 396, startPoint y: 438, endPoint x: 431, endPoint y: 455, distance: 38.9
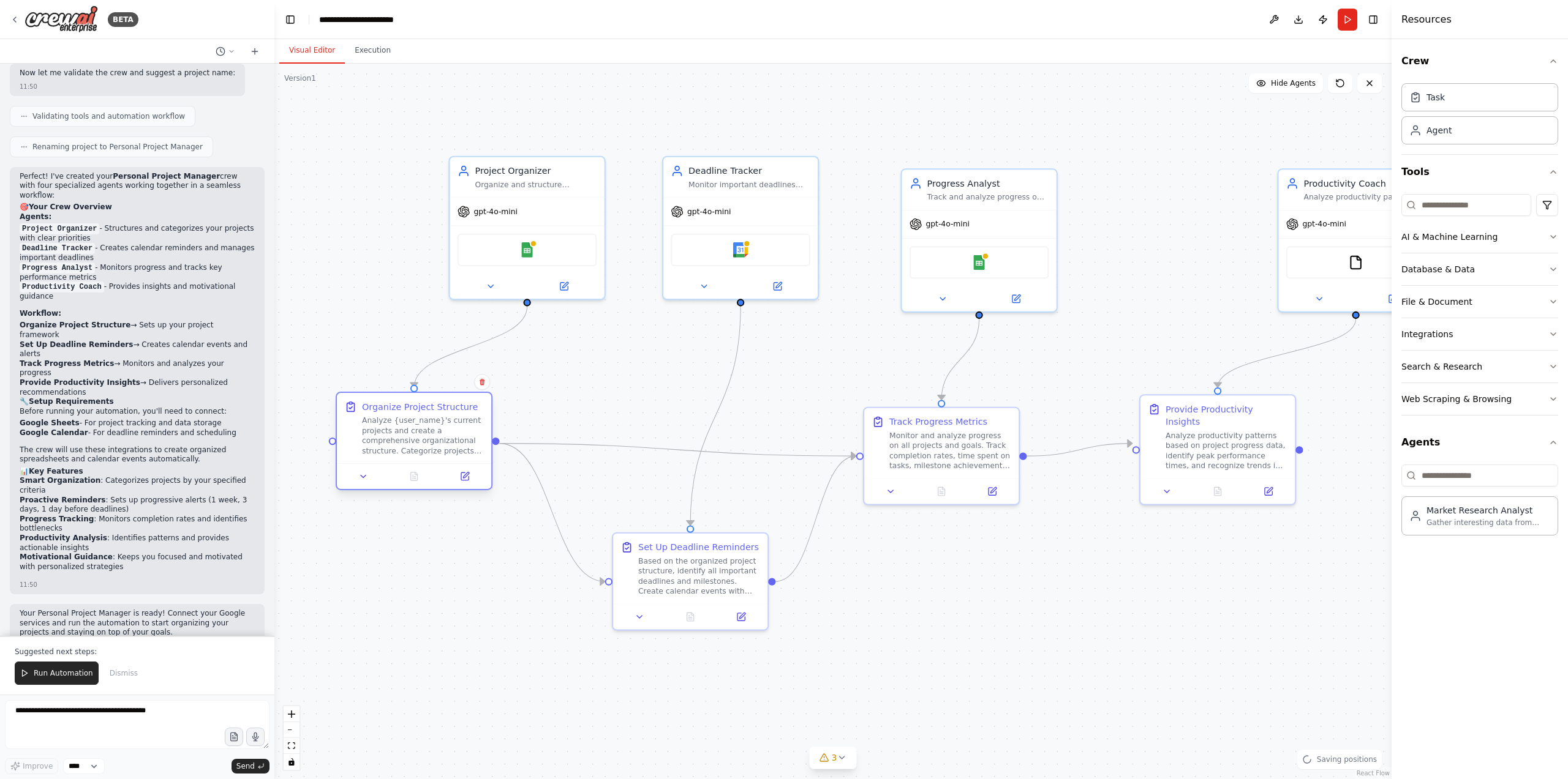
click at [407, 440] on div "Analyze {user_name}'s current projects and create a comprehensive organizationa…" at bounding box center [422, 435] width 122 height 40
drag, startPoint x: 660, startPoint y: 566, endPoint x: 828, endPoint y: 548, distance: 169.0
click at [659, 579] on div "Based on the organized project structure, identify all important deadlines and …" at bounding box center [698, 588] width 122 height 40
drag, startPoint x: 912, startPoint y: 459, endPoint x: 968, endPoint y: 446, distance: 57.5
click at [968, 443] on div "Monitor and analyze progress on all projects and goals. Track completion rates,…" at bounding box center [1000, 435] width 122 height 40
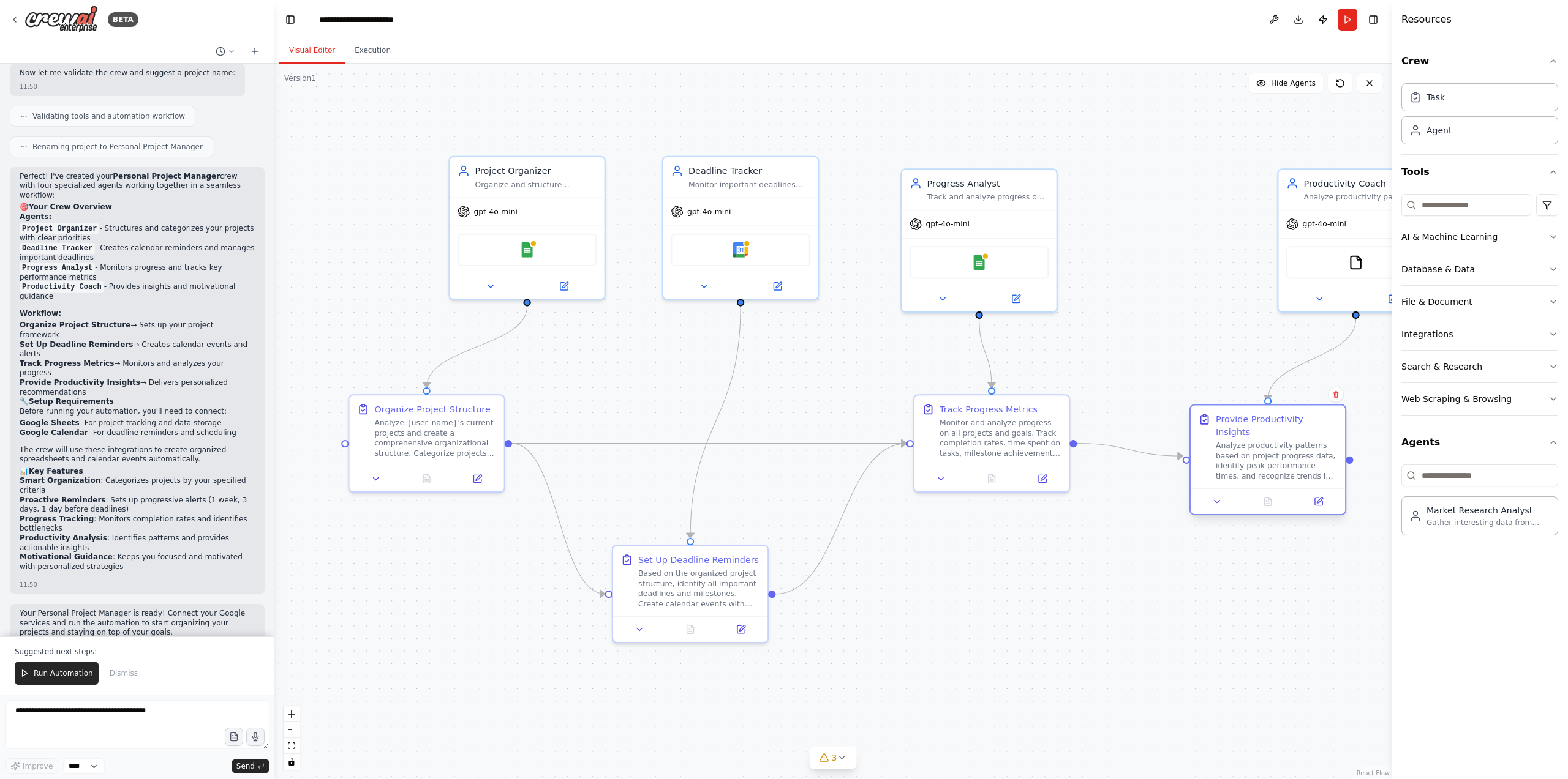
drag, startPoint x: 1236, startPoint y: 464, endPoint x: 1226, endPoint y: 468, distance: 10.8
click at [1236, 466] on div "Analyze productivity patterns based on project progress data, identify peak per…" at bounding box center [1277, 461] width 122 height 40
drag, startPoint x: 946, startPoint y: 452, endPoint x: 940, endPoint y: 496, distance: 44.4
click at [940, 494] on div "Monitor and analyze progress on all projects and goals. Track completion rates,…" at bounding box center [912, 473] width 122 height 40
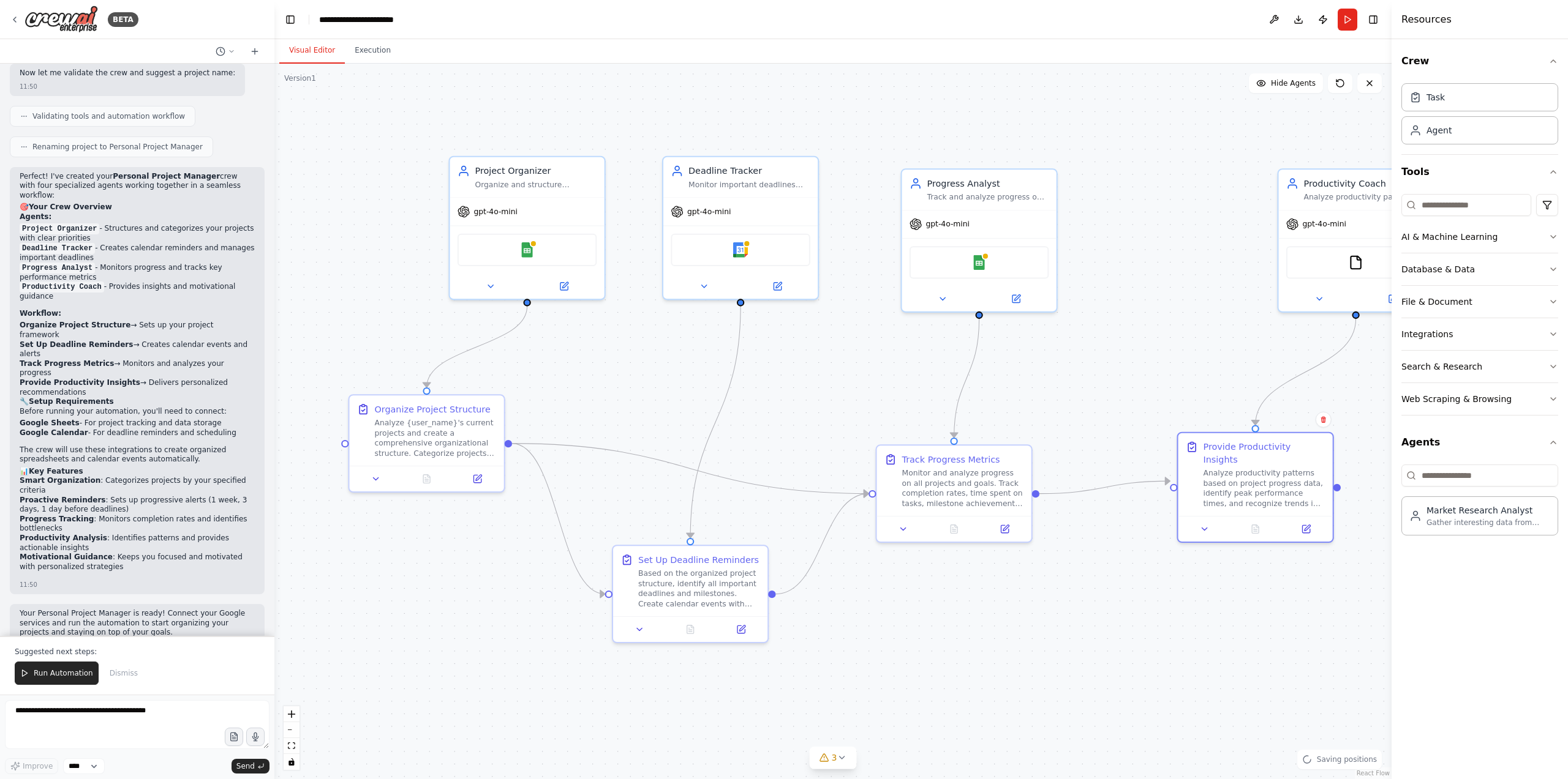
drag, startPoint x: 1215, startPoint y: 451, endPoint x: 1162, endPoint y: 477, distance: 59.0
click at [1207, 478] on div "Analyze productivity patterns based on project progress data, identify peak per…" at bounding box center [1264, 488] width 122 height 40
drag, startPoint x: 511, startPoint y: 198, endPoint x: 549, endPoint y: 205, distance: 38.6
click at [370, 174] on div "gpt-4o-mini" at bounding box center [376, 186] width 154 height 27
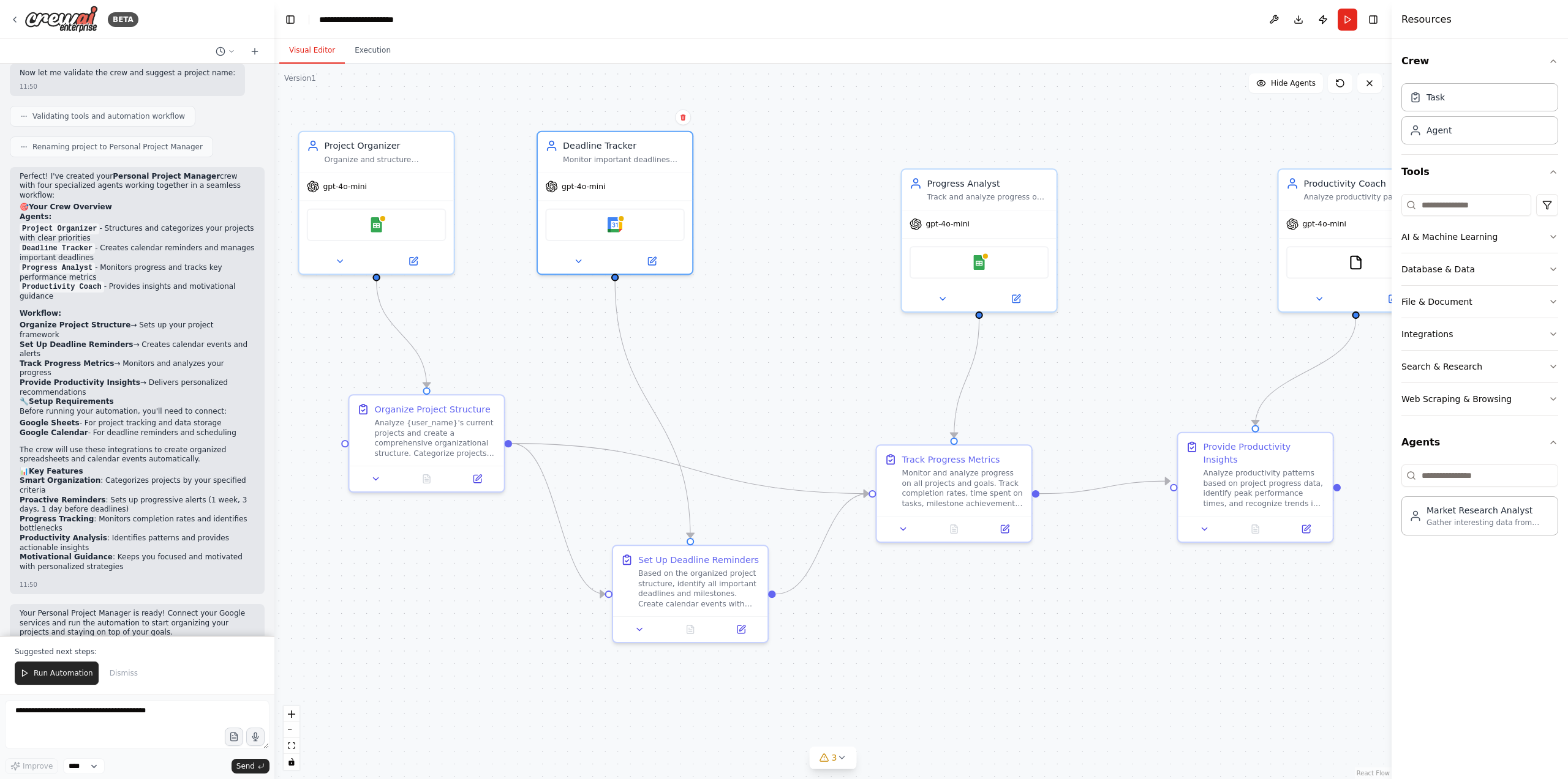
drag, startPoint x: 758, startPoint y: 199, endPoint x: 712, endPoint y: 189, distance: 47.1
click at [634, 173] on div "gpt-4o-mini" at bounding box center [614, 186] width 154 height 27
drag, startPoint x: 907, startPoint y: 209, endPoint x: 884, endPoint y: 198, distance: 25.5
click at [880, 198] on div "gpt-4o-mini" at bounding box center [878, 197] width 154 height 27
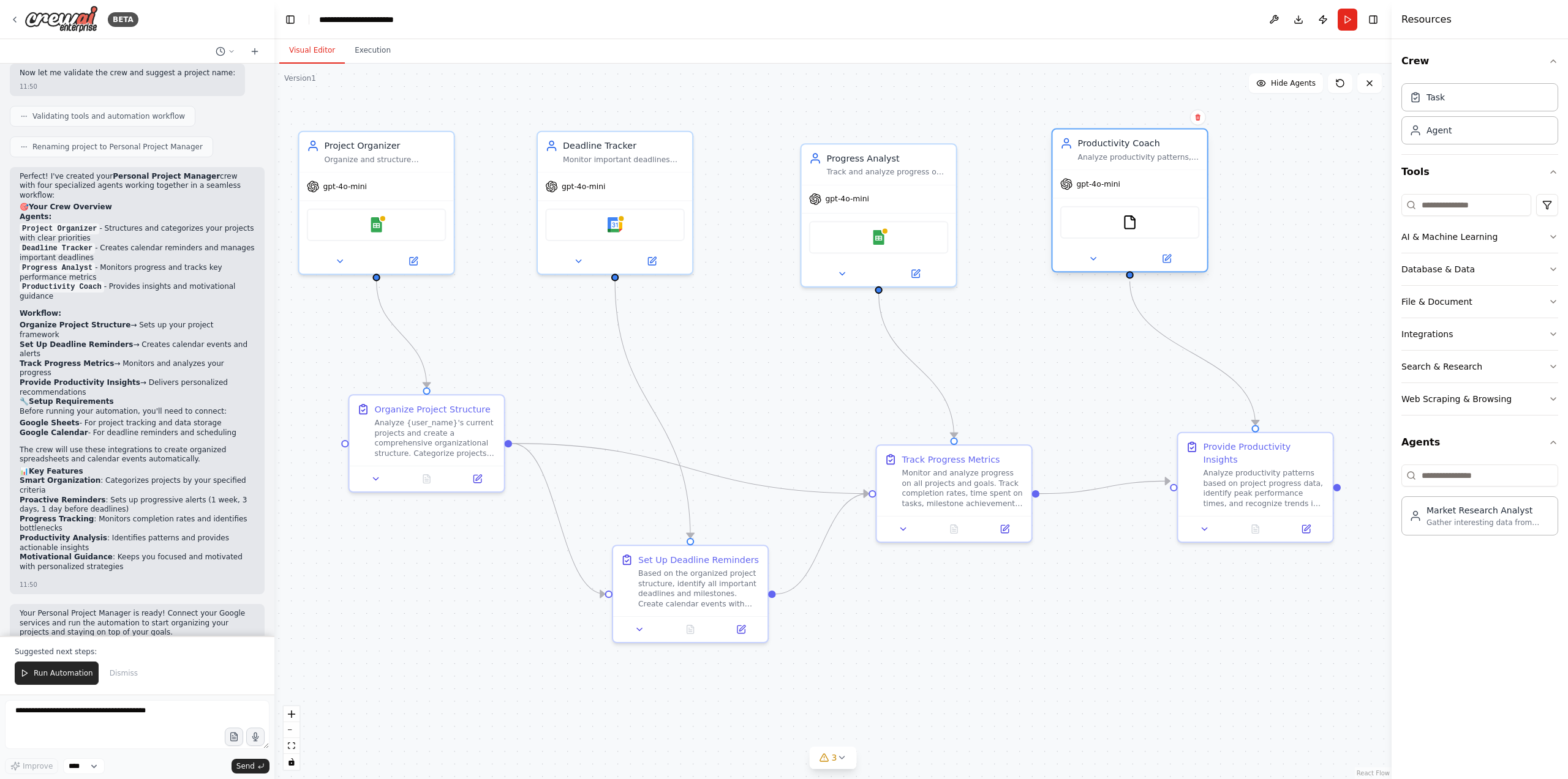
drag, startPoint x: 1326, startPoint y: 215, endPoint x: 1127, endPoint y: 241, distance: 200.7
click at [1117, 189] on div "gpt-4o-mini" at bounding box center [1129, 184] width 154 height 27
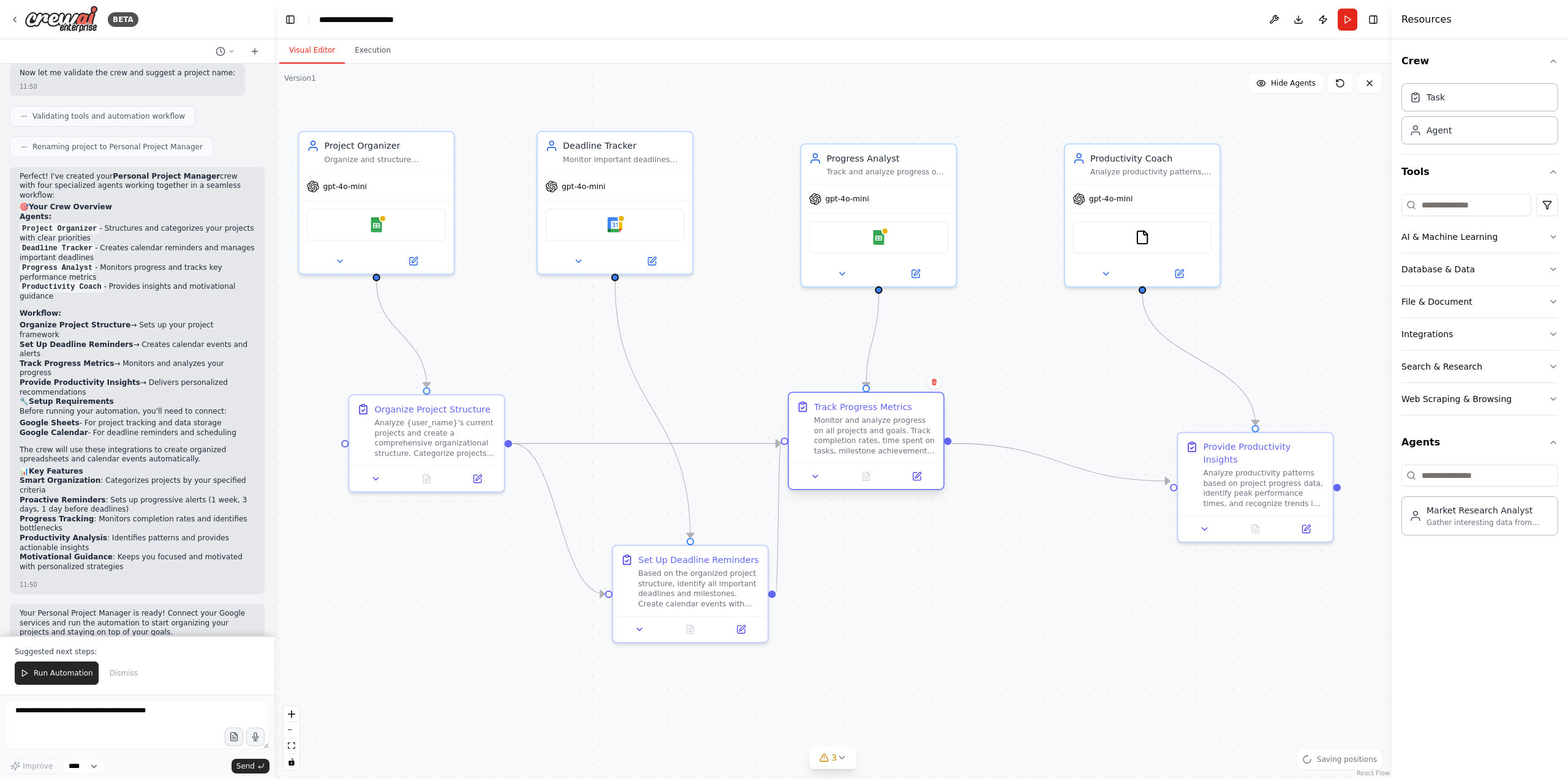
drag, startPoint x: 937, startPoint y: 501, endPoint x: 849, endPoint y: 449, distance: 102.2
click at [849, 449] on div "Monitor and analyze progress on all projects and goals. Track completion rates,…" at bounding box center [875, 435] width 122 height 40
drag, startPoint x: 434, startPoint y: 445, endPoint x: 431, endPoint y: 439, distance: 6.7
click at [428, 436] on div "Analyze {user_name}'s current projects and create a comprehensive organizationa…" at bounding box center [422, 423] width 122 height 40
drag, startPoint x: 682, startPoint y: 604, endPoint x: 719, endPoint y: 587, distance: 40.7
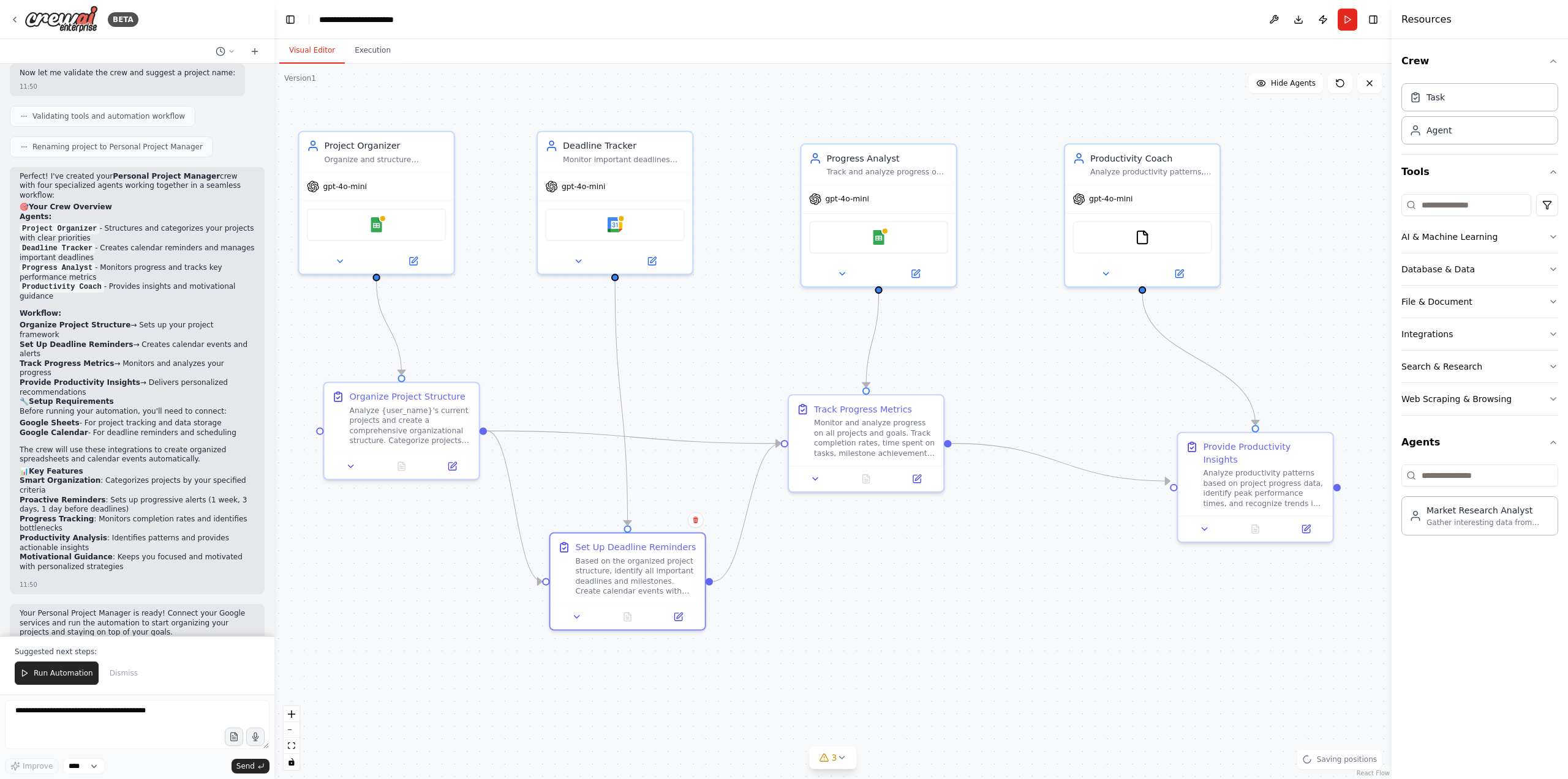
click at [640, 600] on div "Set Up Deadline Reminders Based on the organized project structure, identify al…" at bounding box center [627, 582] width 157 height 99
drag, startPoint x: 838, startPoint y: 421, endPoint x: 1074, endPoint y: 467, distance: 240.4
click at [858, 426] on div "Monitor and analyze progress on all projects and goals. Track completion rates,…" at bounding box center [899, 438] width 122 height 40
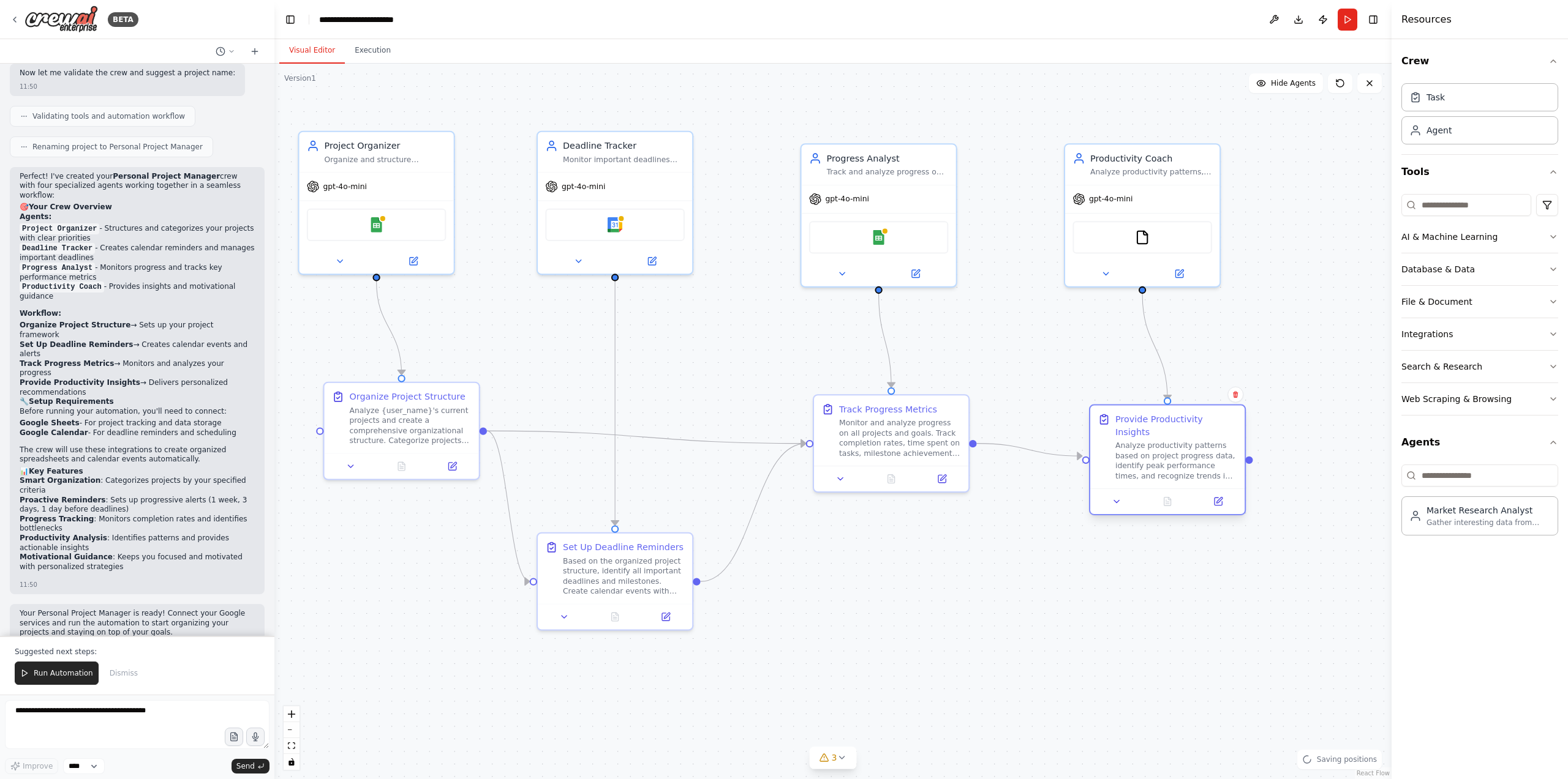
drag, startPoint x: 1260, startPoint y: 477, endPoint x: 1169, endPoint y: 456, distance: 93.4
click at [1170, 455] on div "Analyze productivity patterns based on project progress data, identify peak per…" at bounding box center [1176, 461] width 122 height 40
click at [444, 152] on div "Project Organizer Organize and structure personal projects by categorizing task…" at bounding box center [385, 149] width 122 height 25
drag, startPoint x: 1458, startPoint y: 147, endPoint x: 1458, endPoint y: 138, distance: 9.0
click at [1458, 138] on div "Task Agent" at bounding box center [1479, 116] width 157 height 76
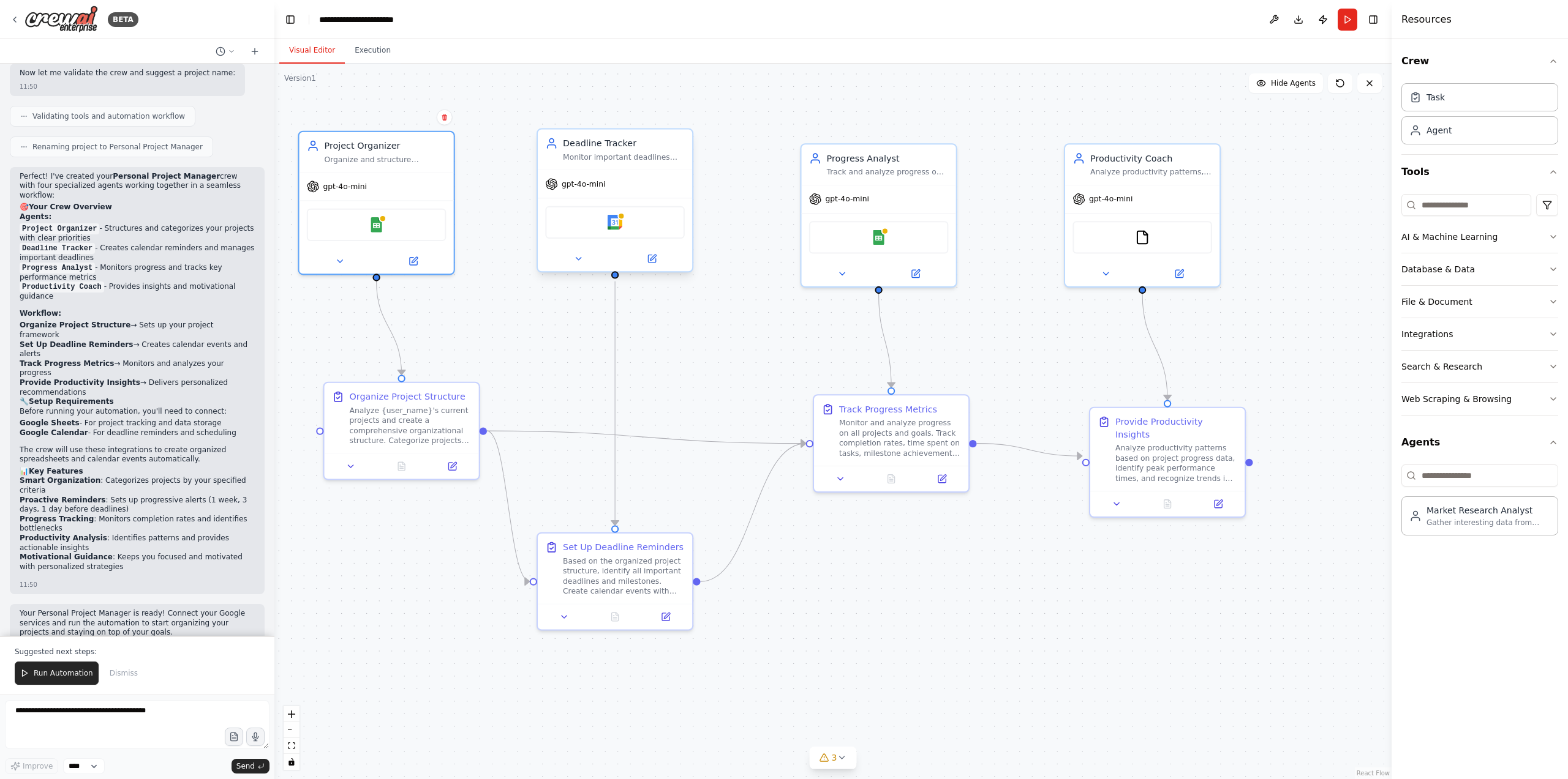
click at [655, 155] on div "Monitor important deadlines and milestones for {user_name}'s projects, create t…" at bounding box center [623, 158] width 122 height 10
click at [876, 167] on div "Track and analyze progress on {user_name}'s goals and projects, measuring compl…" at bounding box center [887, 169] width 122 height 10
